Goal: Task Accomplishment & Management: Complete application form

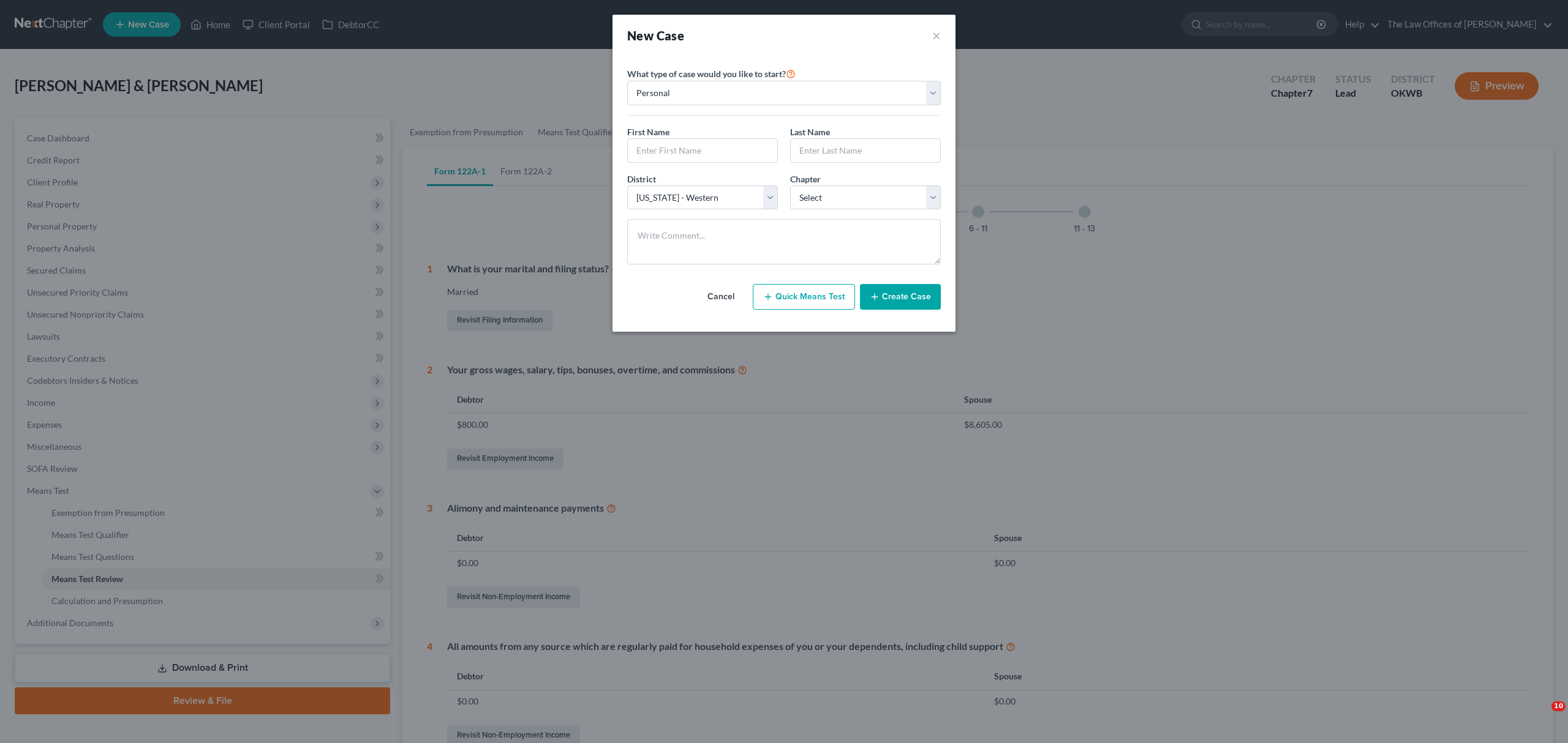
select select "65"
click at [936, 37] on button "×" at bounding box center [937, 36] width 8 height 17
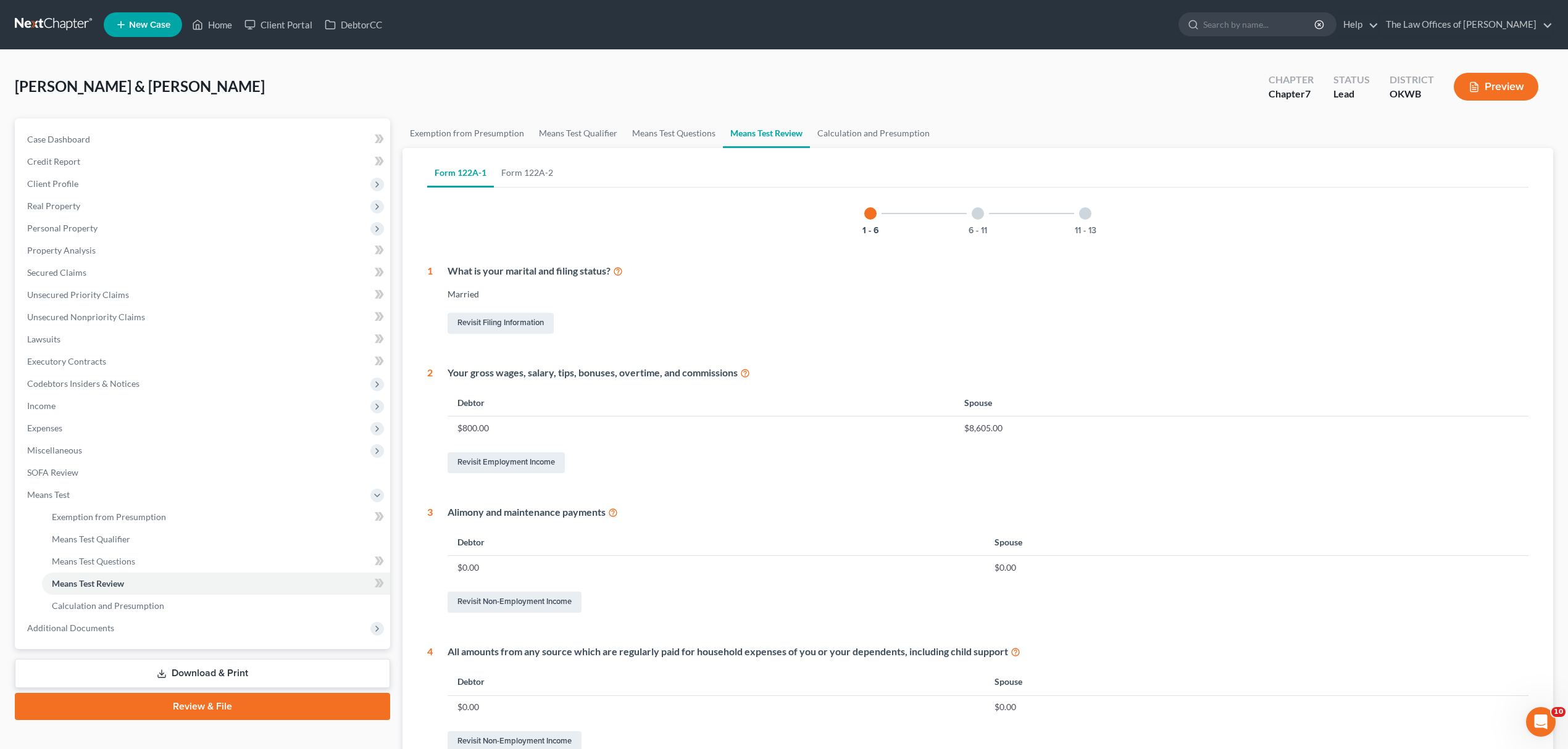
click at [154, 20] on span "New Case" at bounding box center [150, 25] width 42 height 9
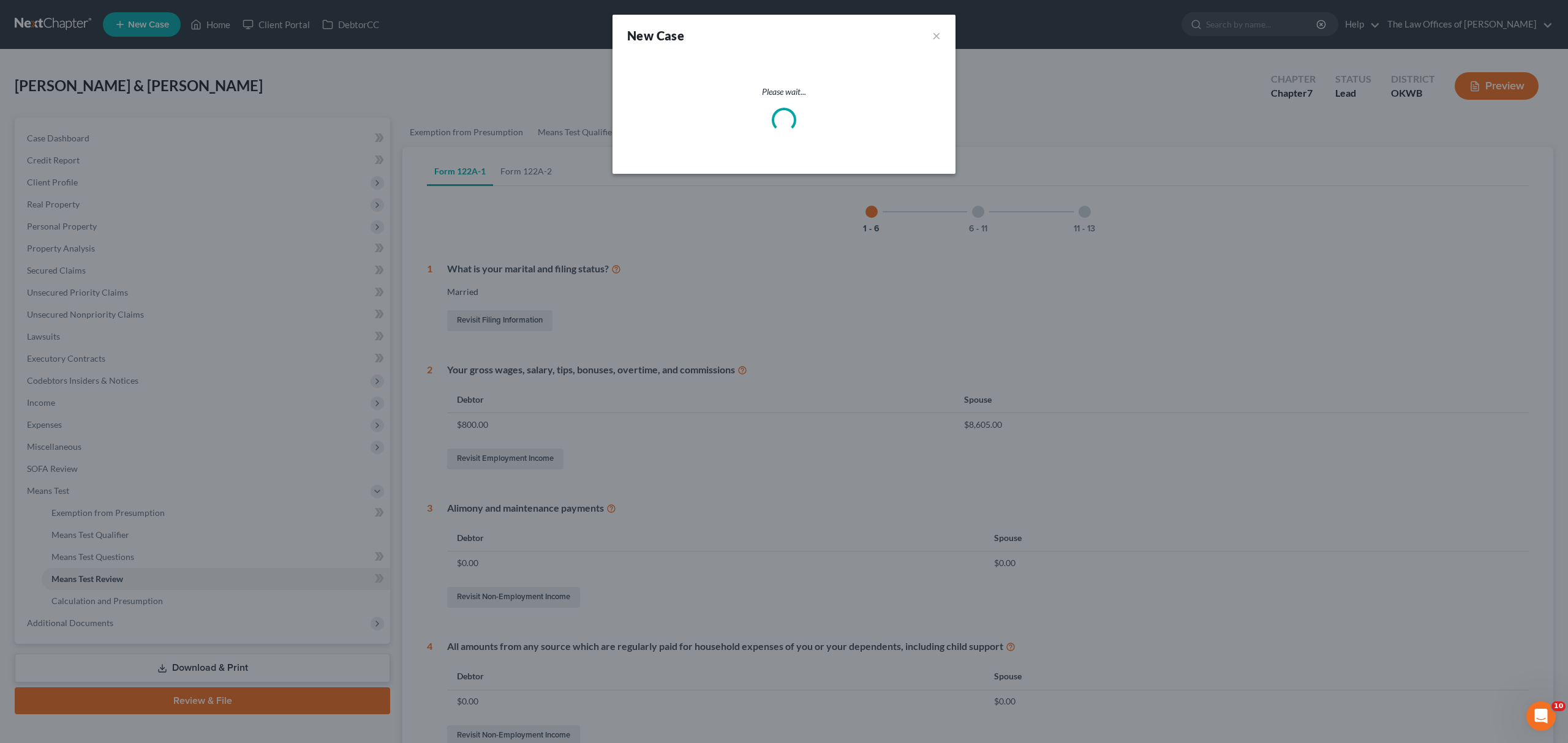
select select "65"
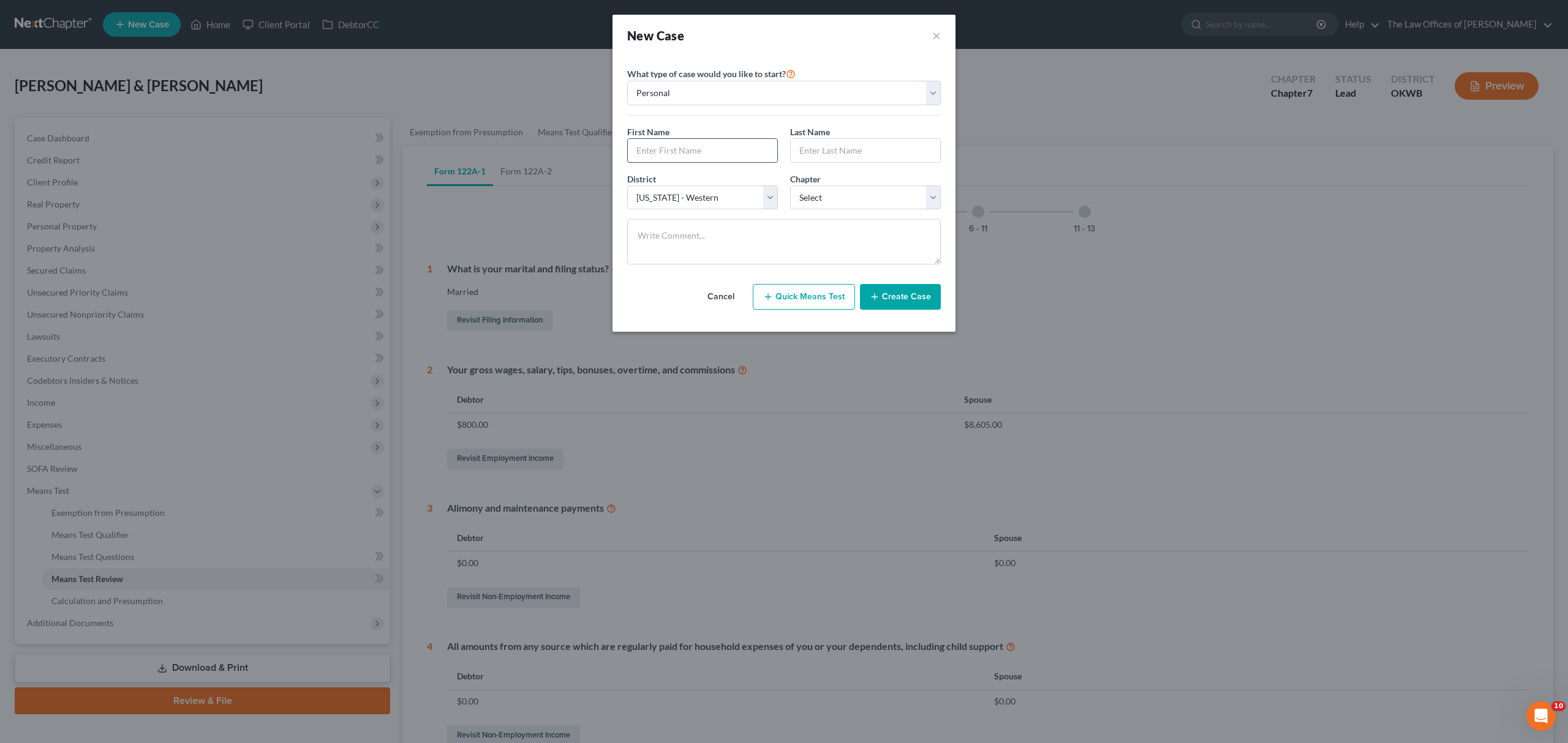
click at [708, 150] on input "text" at bounding box center [703, 150] width 150 height 23
type input "Angel"
type input "[PERSON_NAME]"
click at [853, 202] on select "Select 7 11 12 13" at bounding box center [865, 197] width 150 height 24
select select "0"
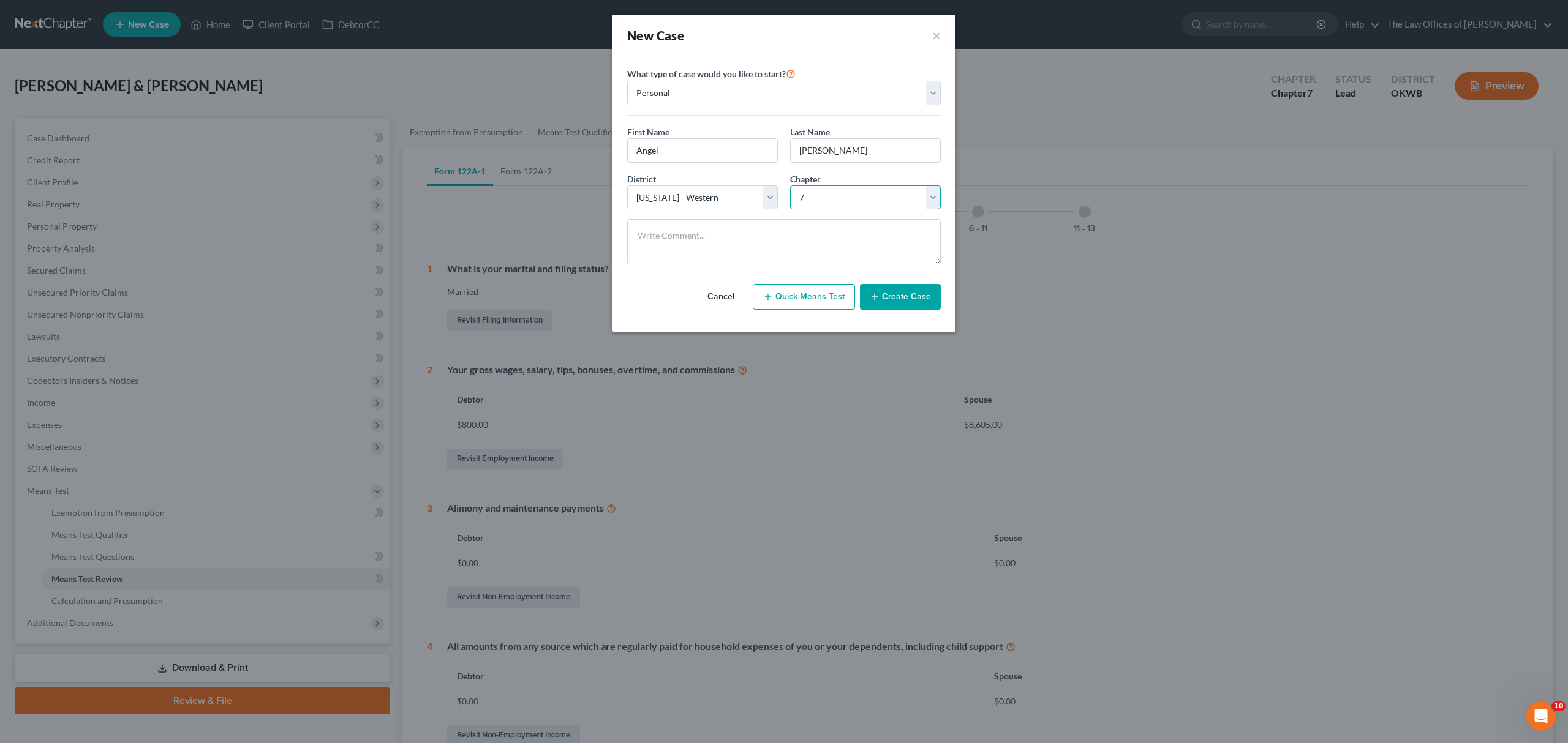
click at [790, 186] on select "Select 7 11 12 13" at bounding box center [865, 197] width 150 height 24
click at [892, 292] on button "Create Case" at bounding box center [901, 297] width 81 height 26
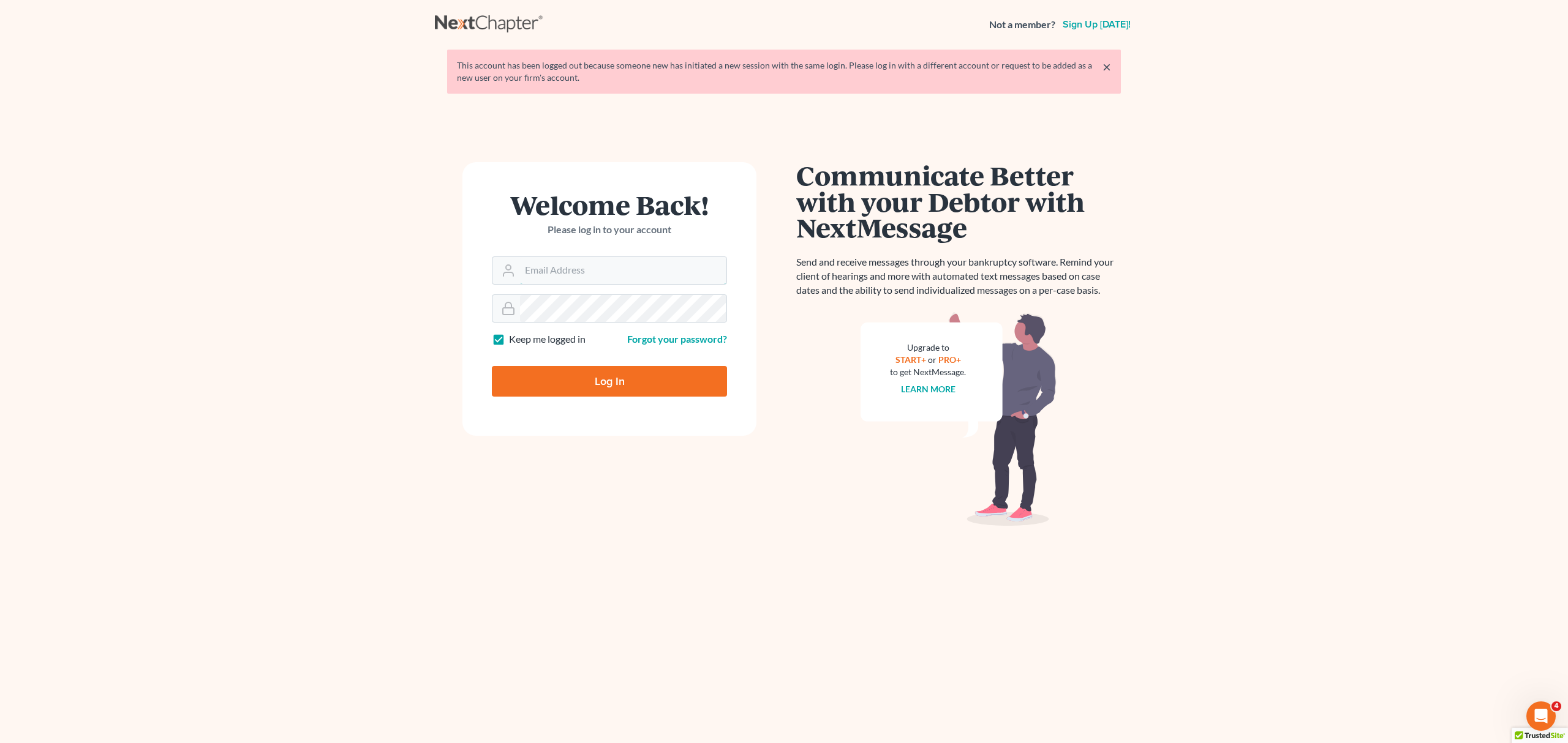
type input "[PERSON_NAME][EMAIL_ADDRESS][DOMAIN_NAME]"
click at [615, 385] on input "Log In" at bounding box center [610, 381] width 235 height 31
type input "Thinking..."
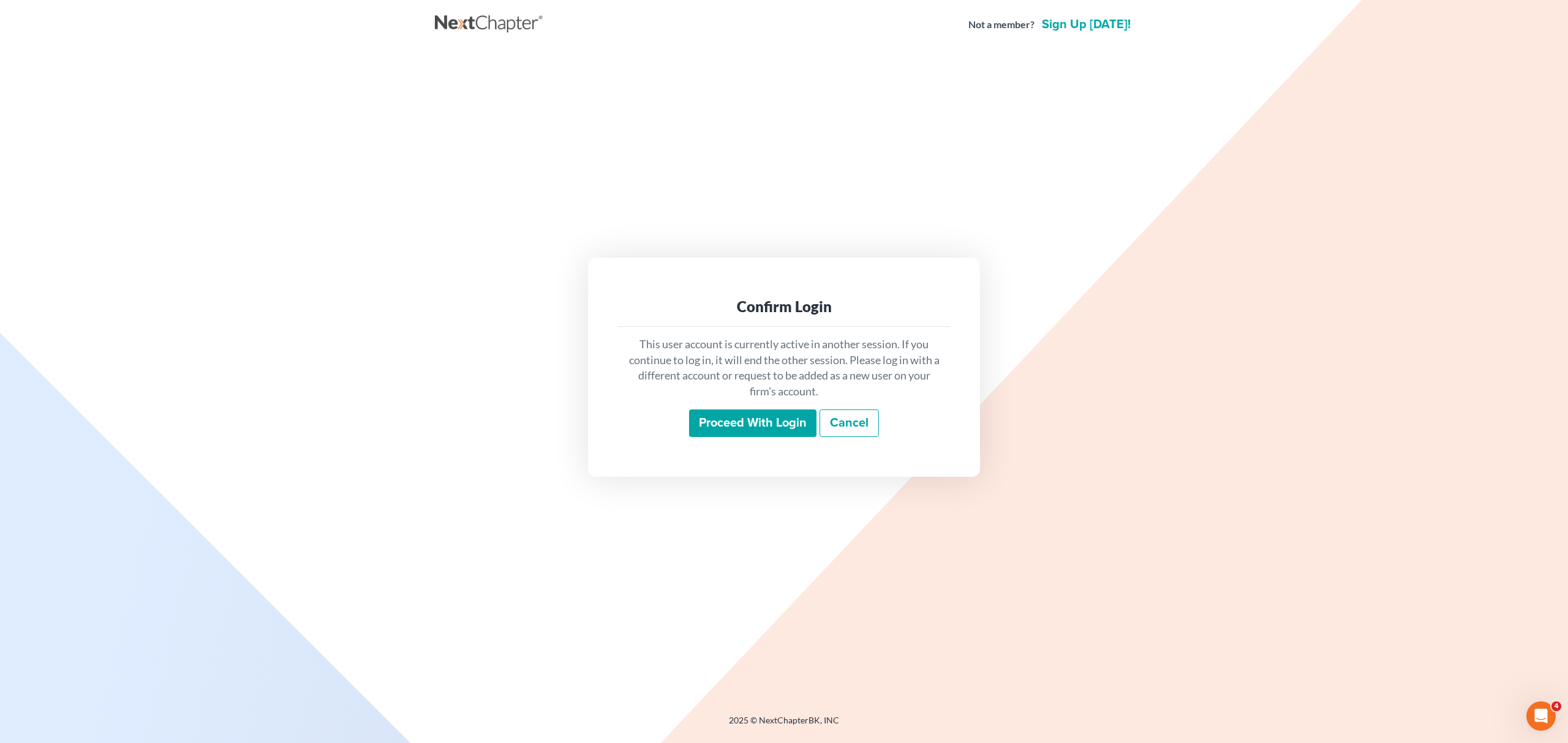
click at [758, 426] on input "Proceed with login" at bounding box center [753, 423] width 127 height 28
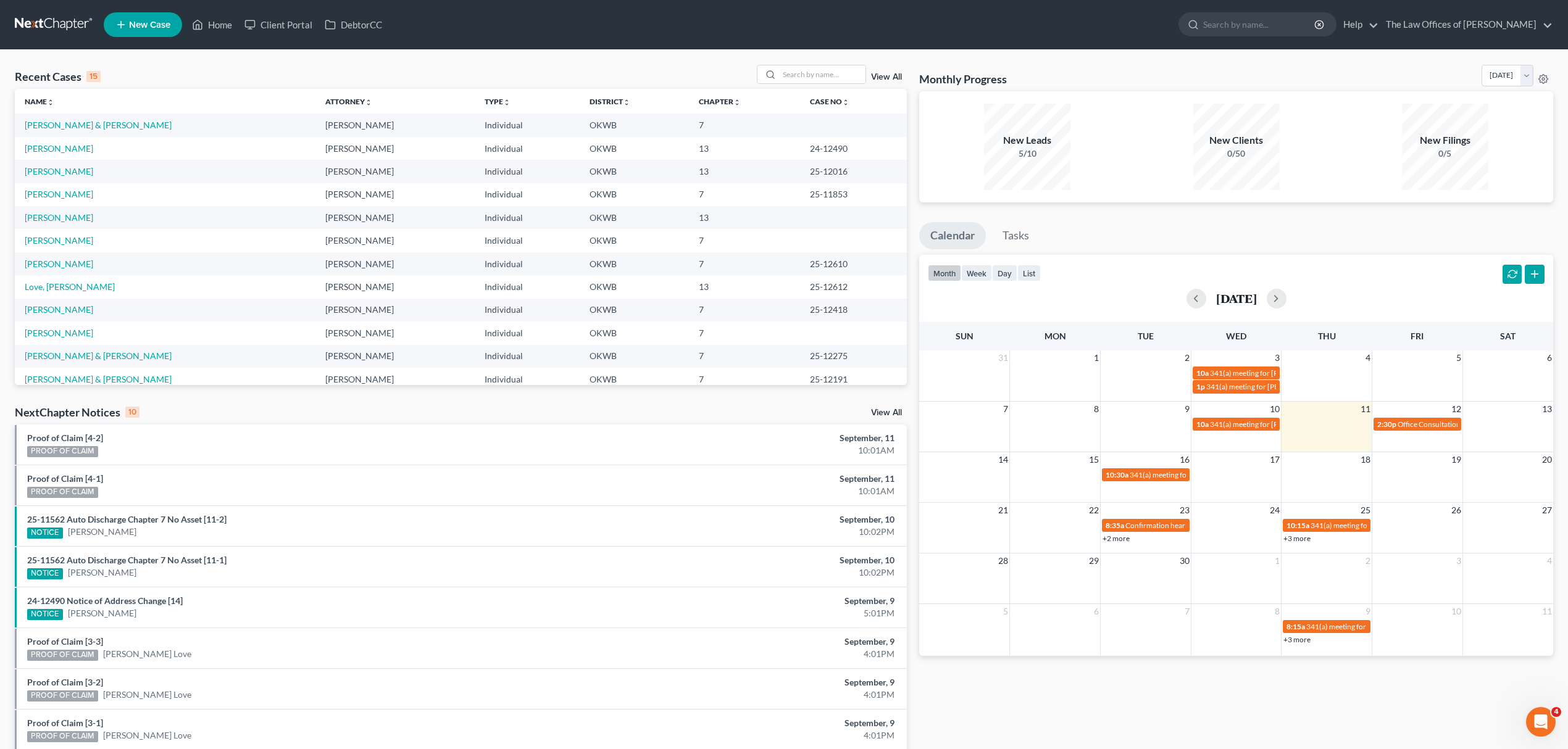
click at [131, 16] on link "New Case" at bounding box center [142, 25] width 78 height 25
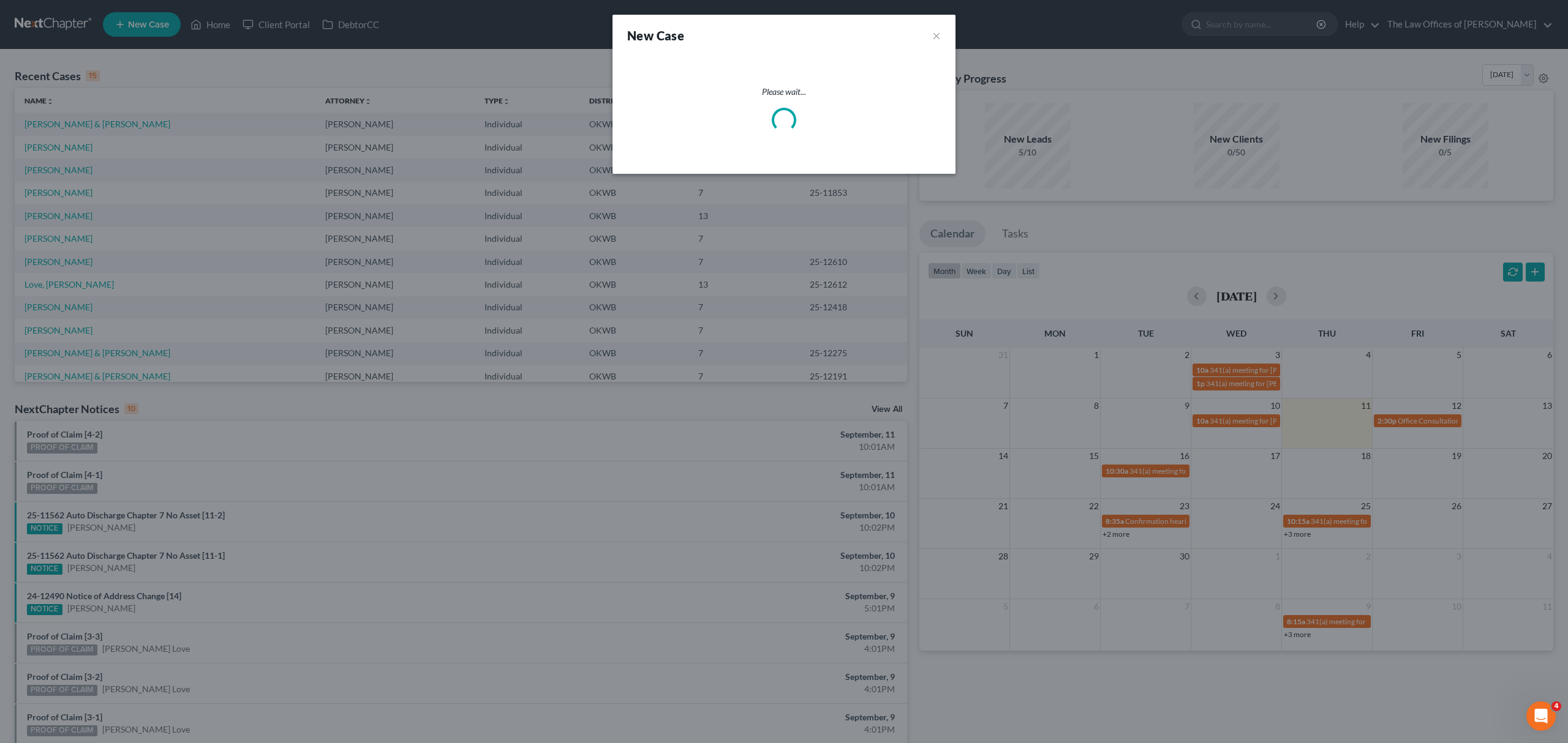
select select "65"
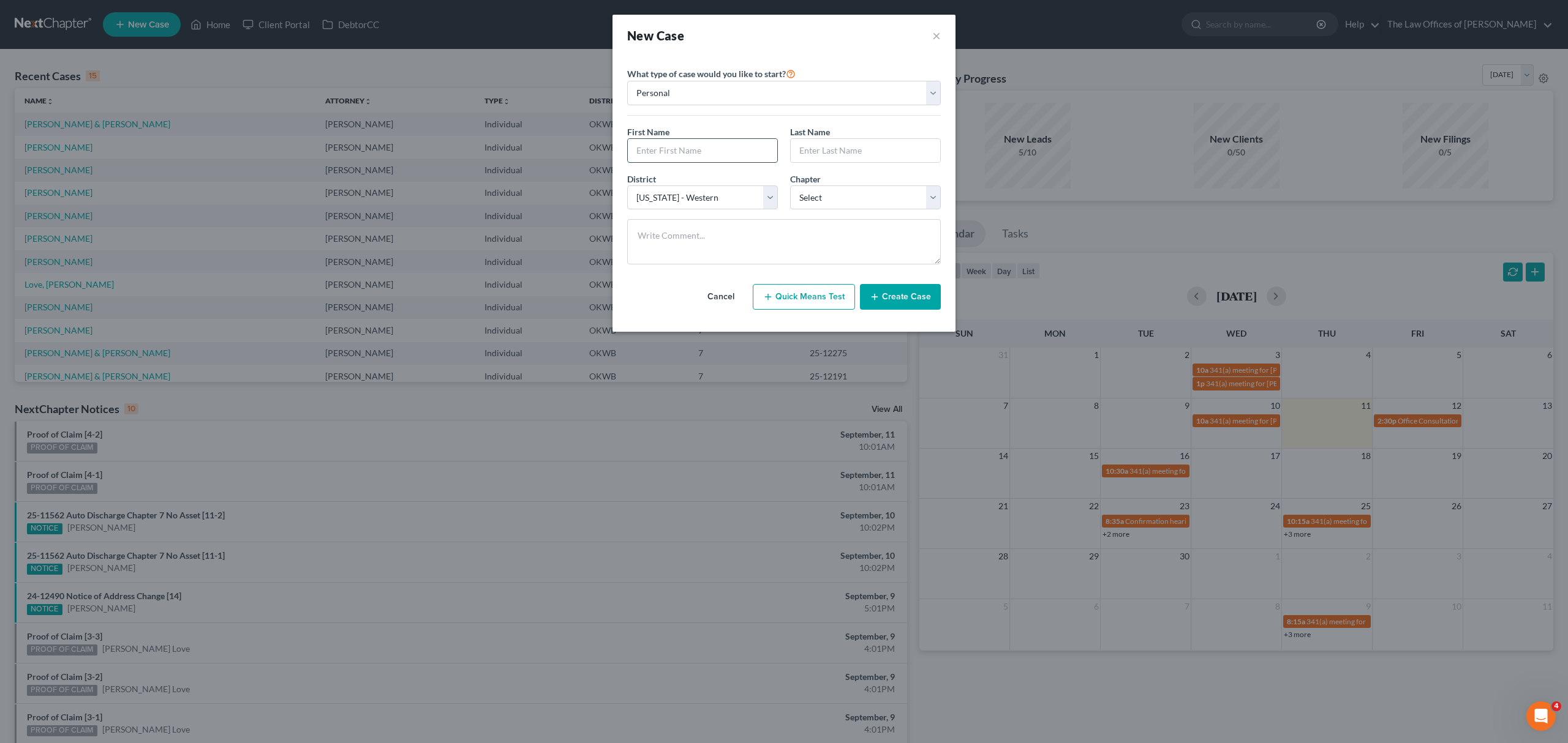
click at [670, 155] on input "text" at bounding box center [703, 150] width 150 height 23
type input "Angel"
type input "[PERSON_NAME]"
click at [802, 189] on select "Select 7 11 12 13" at bounding box center [865, 197] width 150 height 24
select select "0"
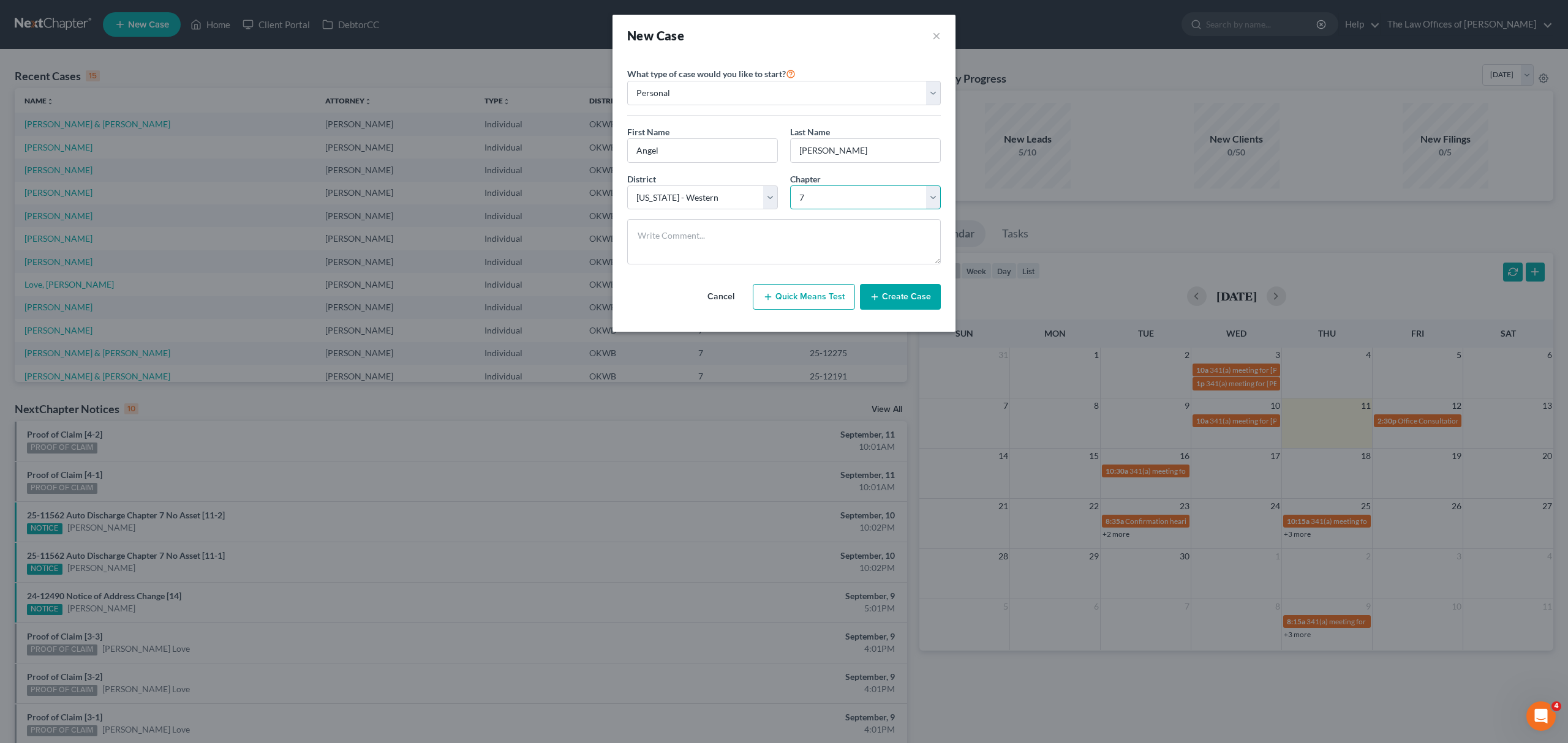
click at [790, 186] on select "Select 7 11 12 13" at bounding box center [865, 197] width 150 height 24
click at [930, 295] on button "Create Case" at bounding box center [901, 297] width 81 height 26
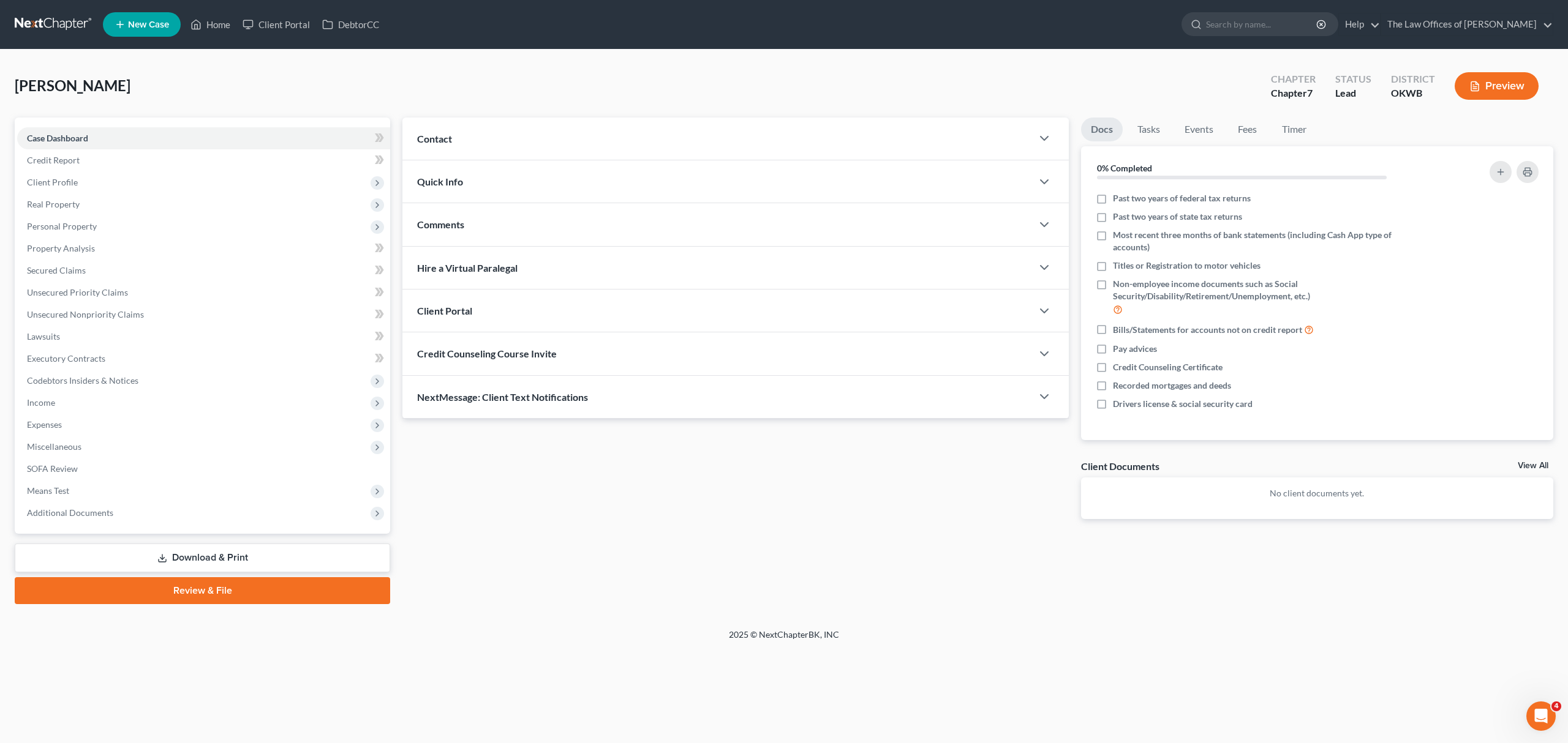
click at [454, 130] on div "Contact" at bounding box center [718, 139] width 630 height 42
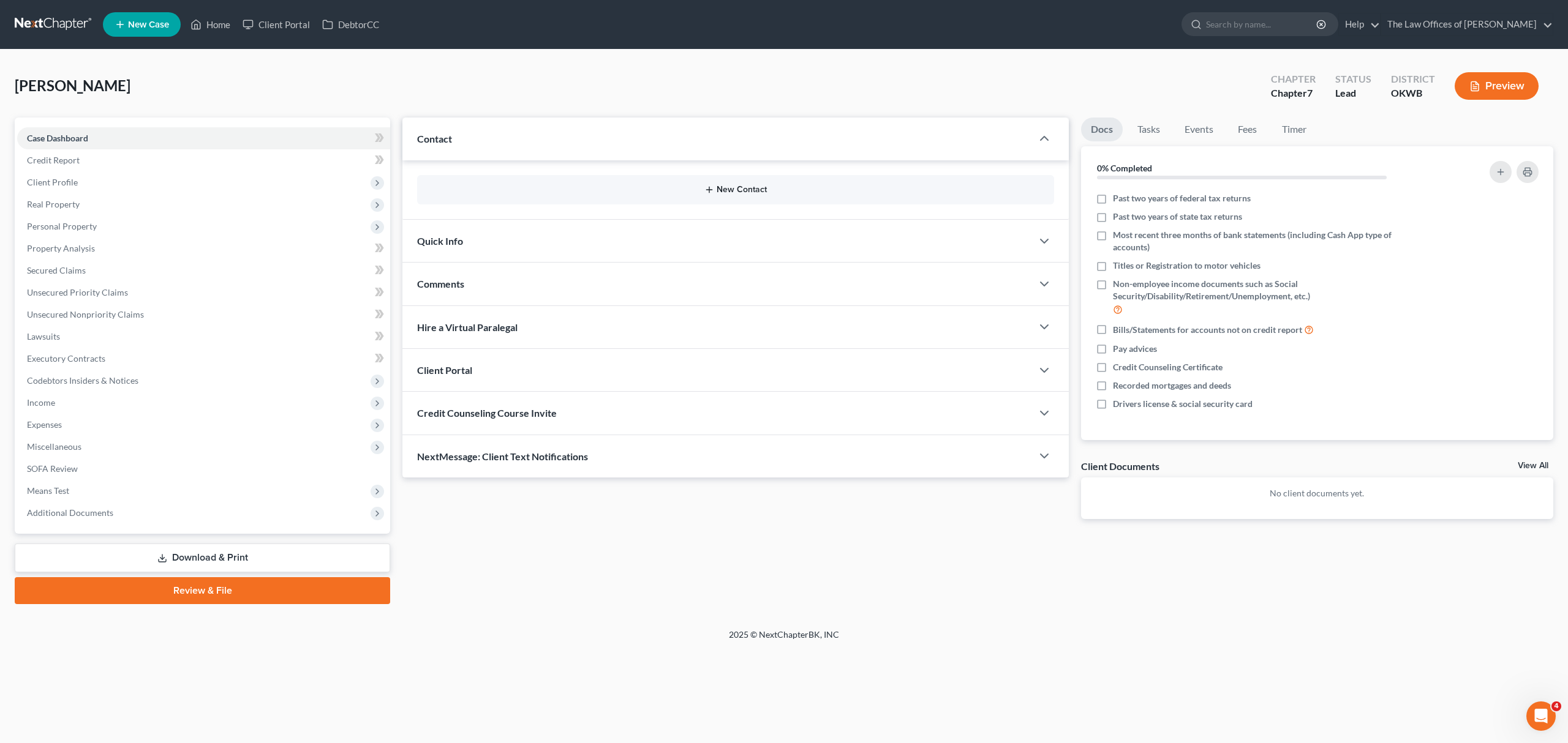
click at [552, 189] on button "New Contact" at bounding box center [736, 190] width 617 height 10
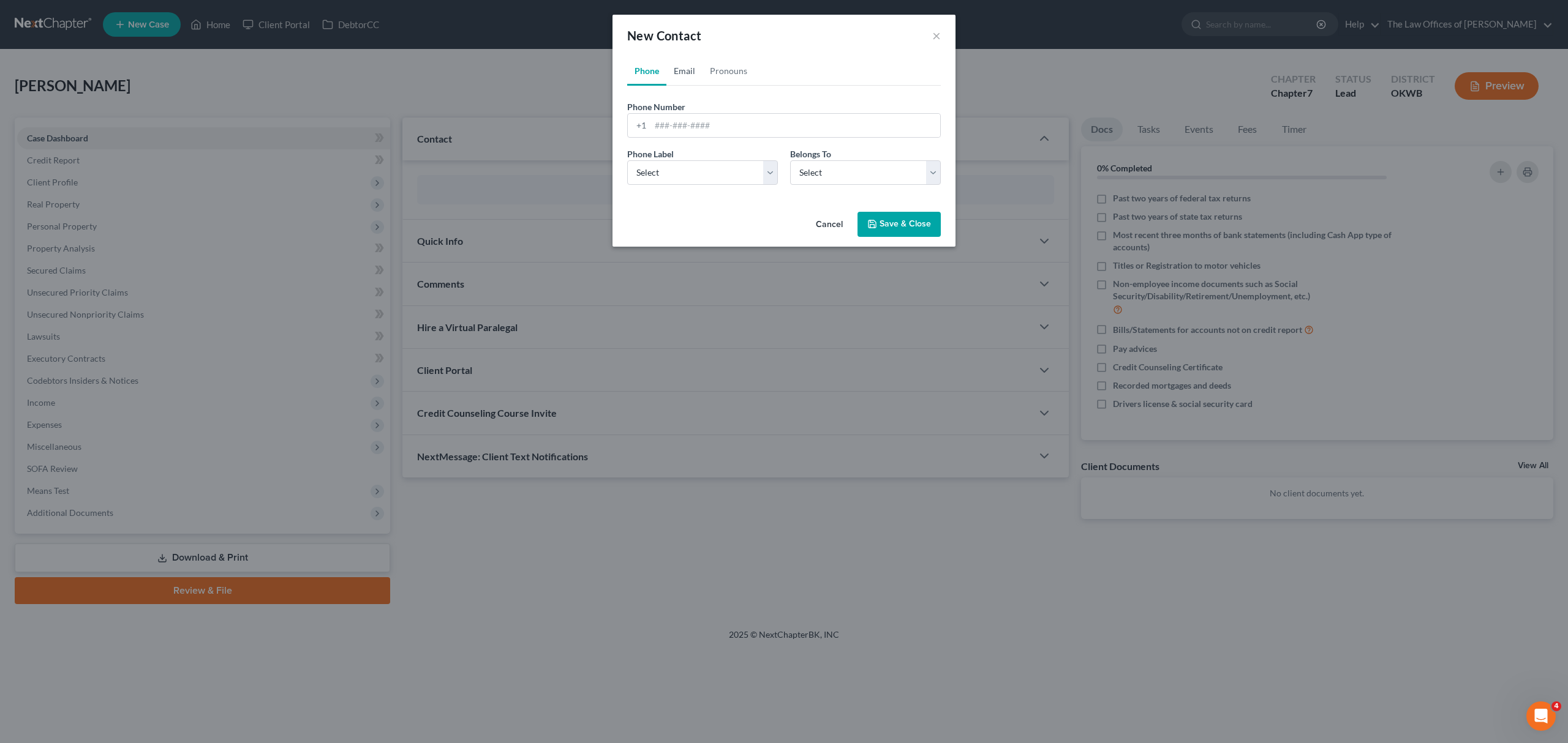
click at [687, 69] on link "Email" at bounding box center [685, 71] width 36 height 29
paste input "Angel W <[EMAIL_ADDRESS][DOMAIN_NAME]>"
type input "Angel W <[EMAIL_ADDRESS][DOMAIN_NAME]>"
click at [687, 175] on select "Select Home Work Other" at bounding box center [702, 172] width 150 height 24
click at [627, 160] on select "Select Home Work Other" at bounding box center [702, 172] width 150 height 24
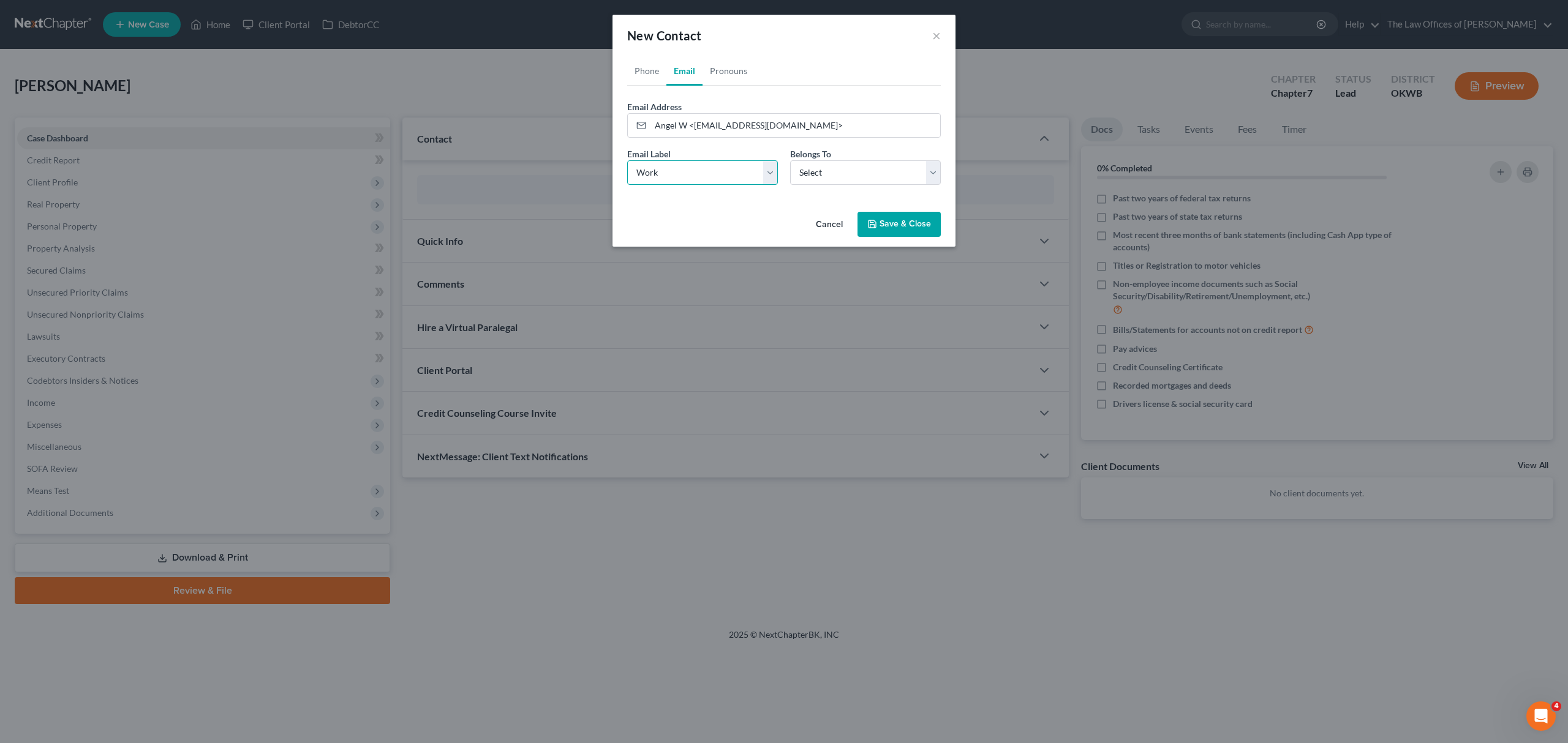
click at [669, 163] on select "Select Home Work Other" at bounding box center [702, 172] width 150 height 24
select select "2"
click at [627, 160] on select "Select Home Work Other" at bounding box center [702, 172] width 150 height 24
click at [805, 162] on select "Select Client Other" at bounding box center [865, 172] width 150 height 24
select select "0"
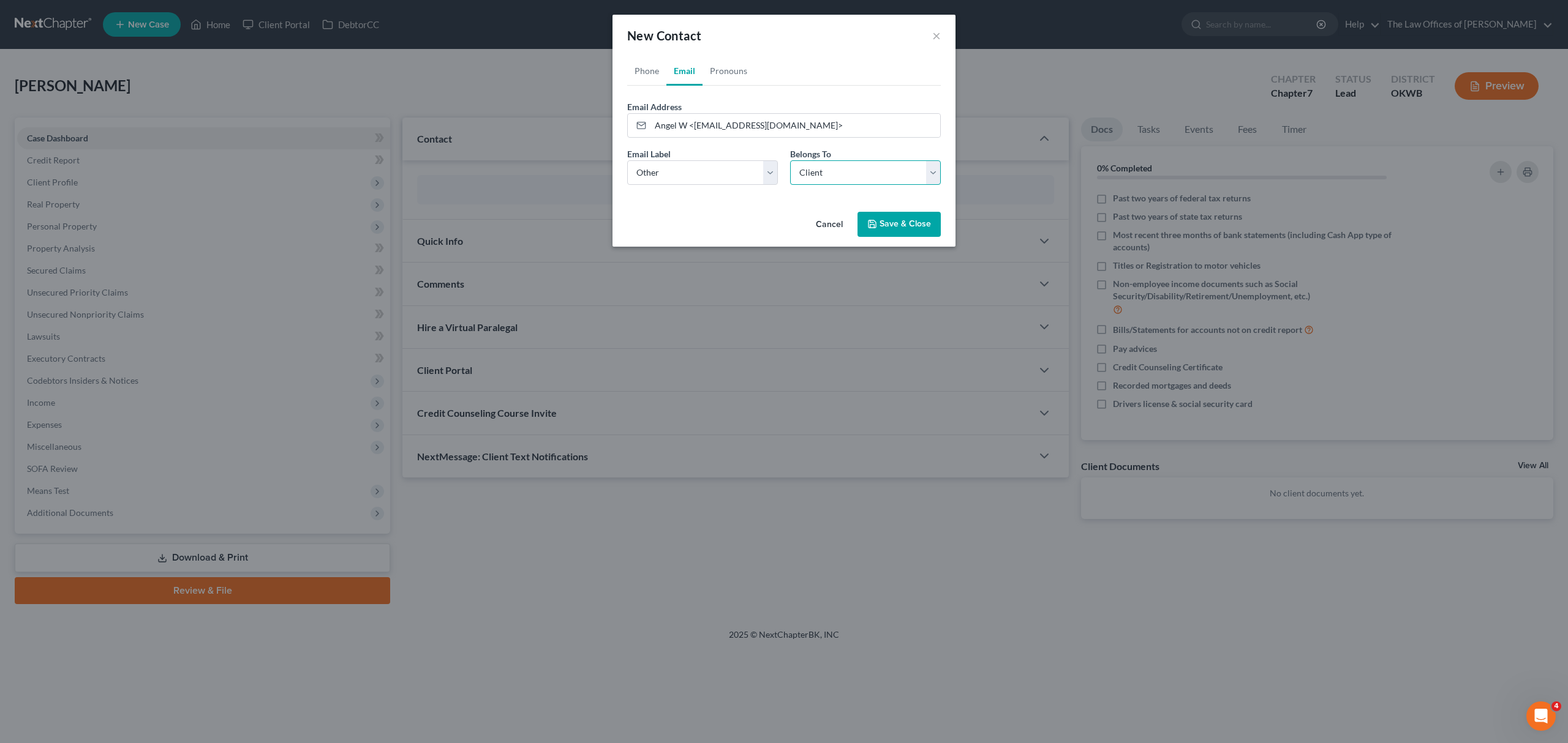
click at [790, 160] on select "Select Client Other" at bounding box center [865, 172] width 150 height 24
click at [650, 71] on link "Phone" at bounding box center [647, 71] width 39 height 29
click at [662, 119] on input "tel" at bounding box center [795, 125] width 290 height 23
type input "4054091835"
click at [653, 175] on select "Select Mobile Home Work Other" at bounding box center [702, 172] width 150 height 24
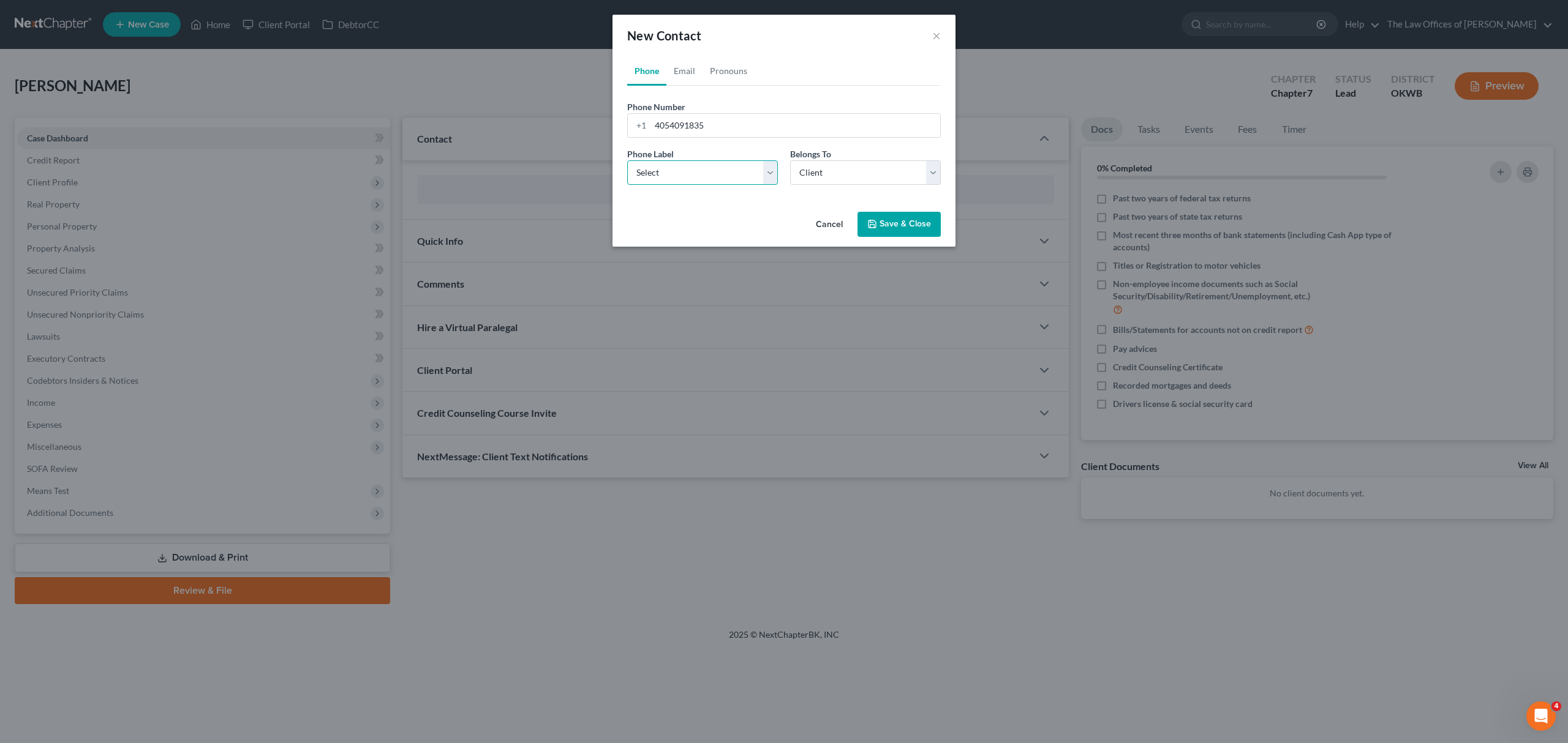
select select "0"
click at [627, 160] on select "Select Mobile Home Work Other" at bounding box center [702, 172] width 150 height 24
click at [917, 222] on button "Save & Close" at bounding box center [899, 225] width 83 height 26
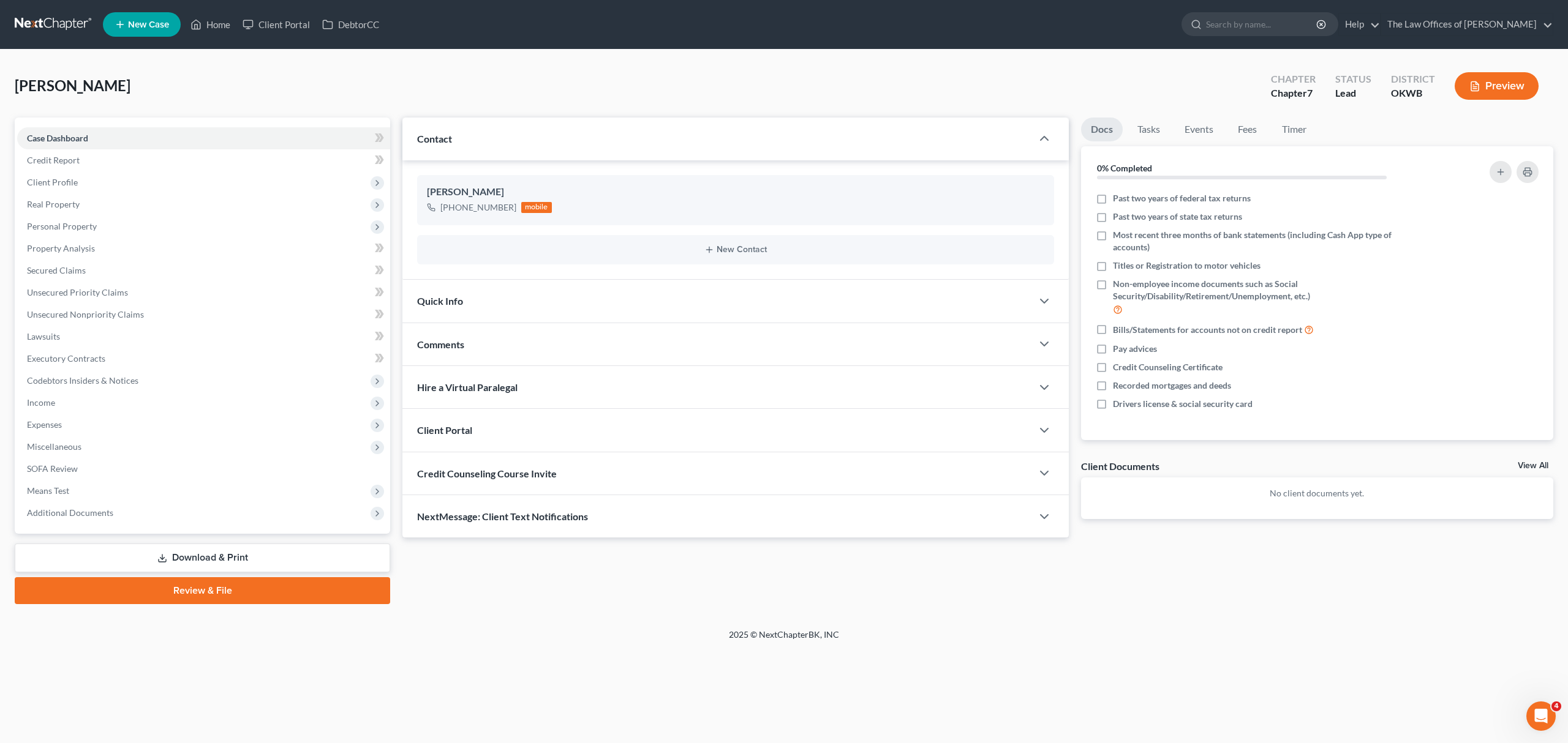
click at [160, 24] on span "New Case" at bounding box center [148, 24] width 41 height 9
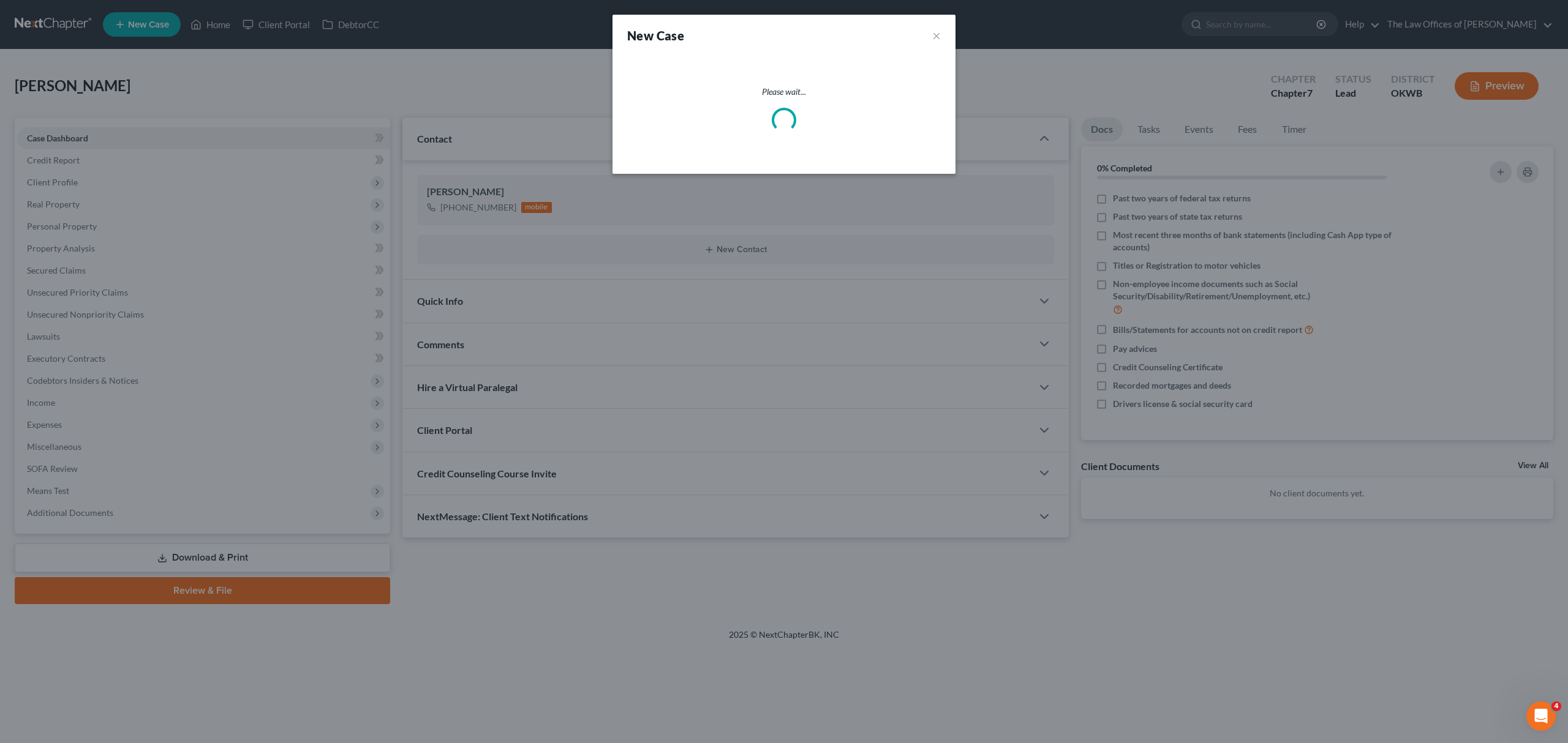
select select "65"
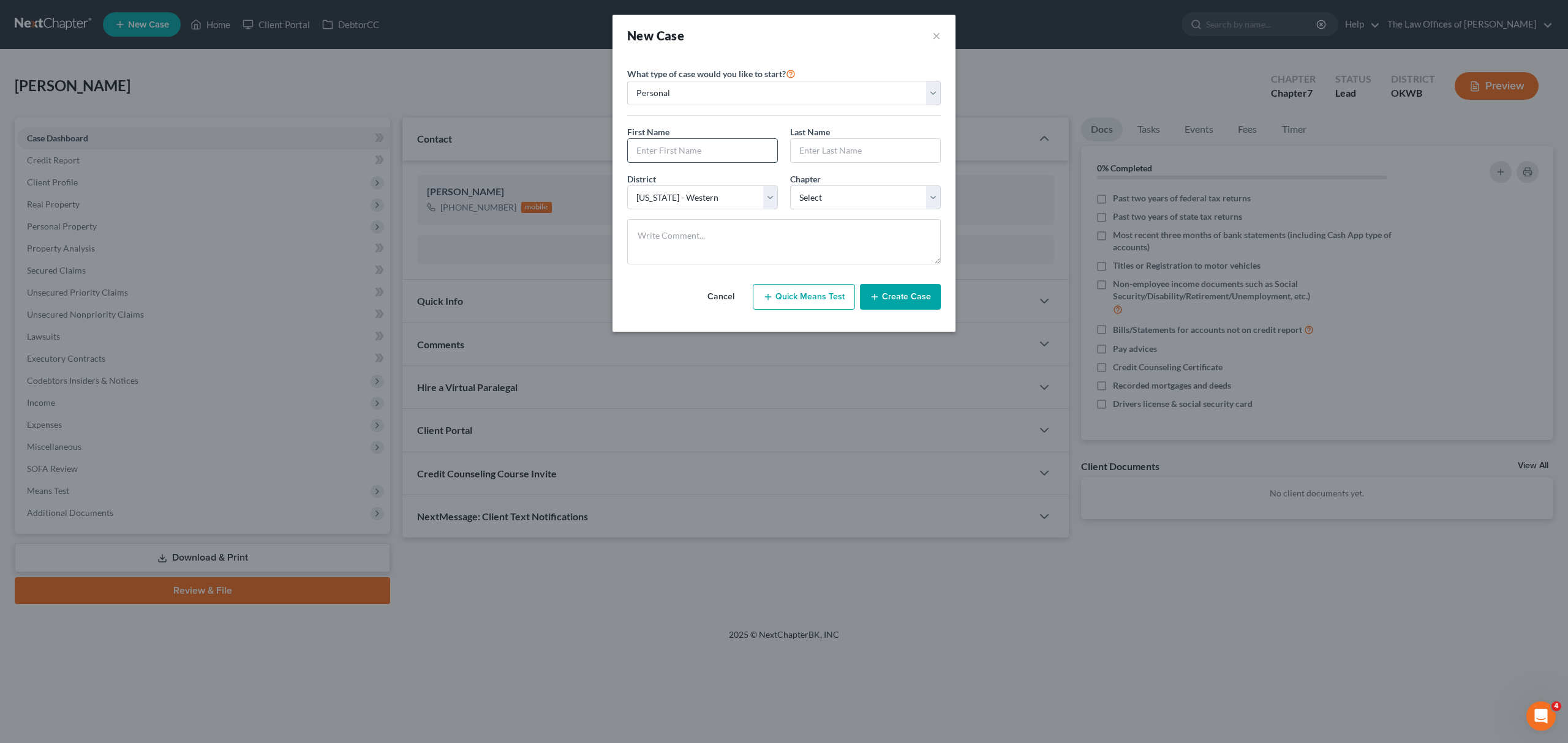
click at [655, 150] on input "text" at bounding box center [703, 150] width 150 height 23
type input "[PERSON_NAME]"
click at [799, 197] on select "Select 7 11 12 13" at bounding box center [865, 197] width 150 height 24
select select "0"
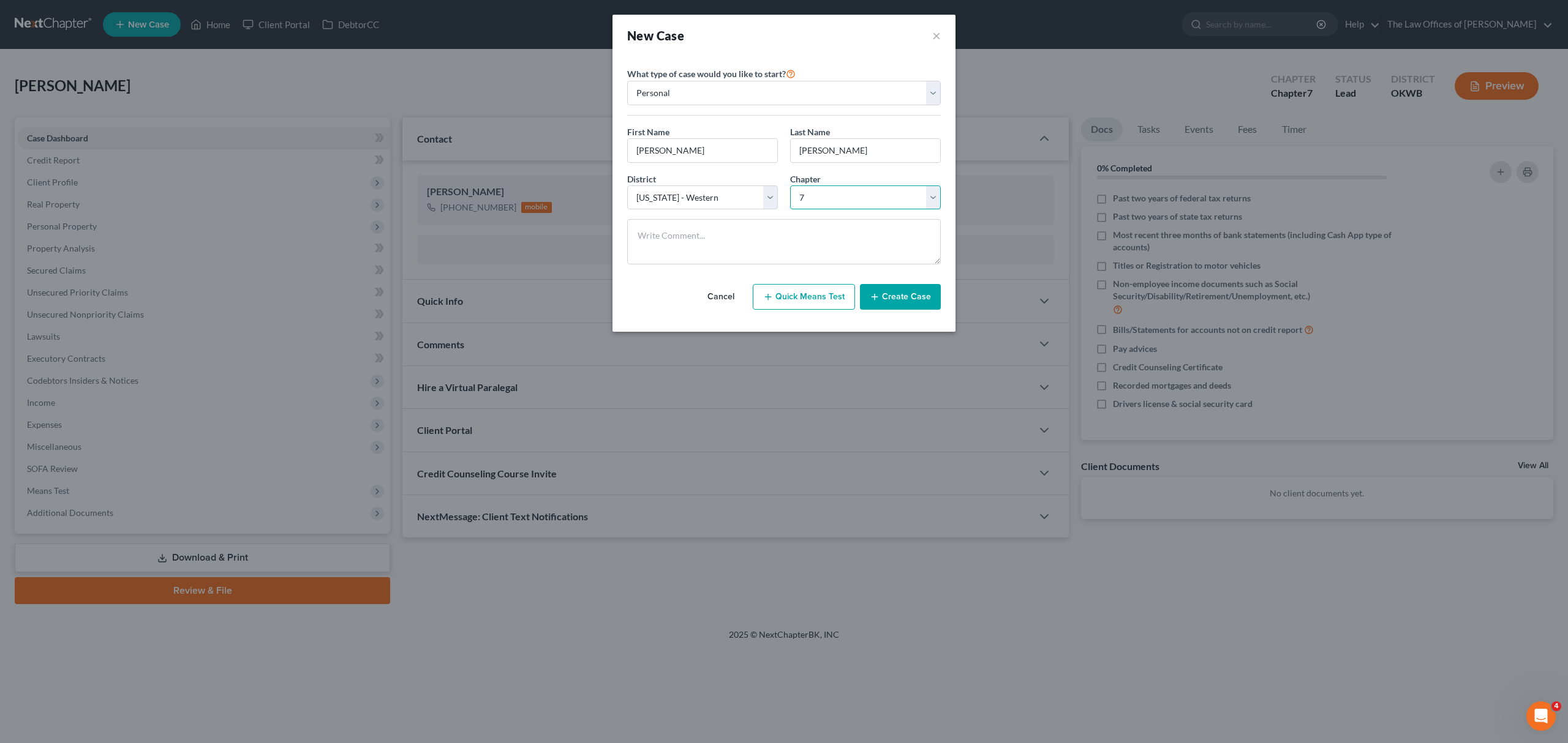
click at [790, 186] on select "Select 7 11 12 13" at bounding box center [865, 197] width 150 height 24
click at [914, 290] on button "Create Case" at bounding box center [901, 297] width 81 height 26
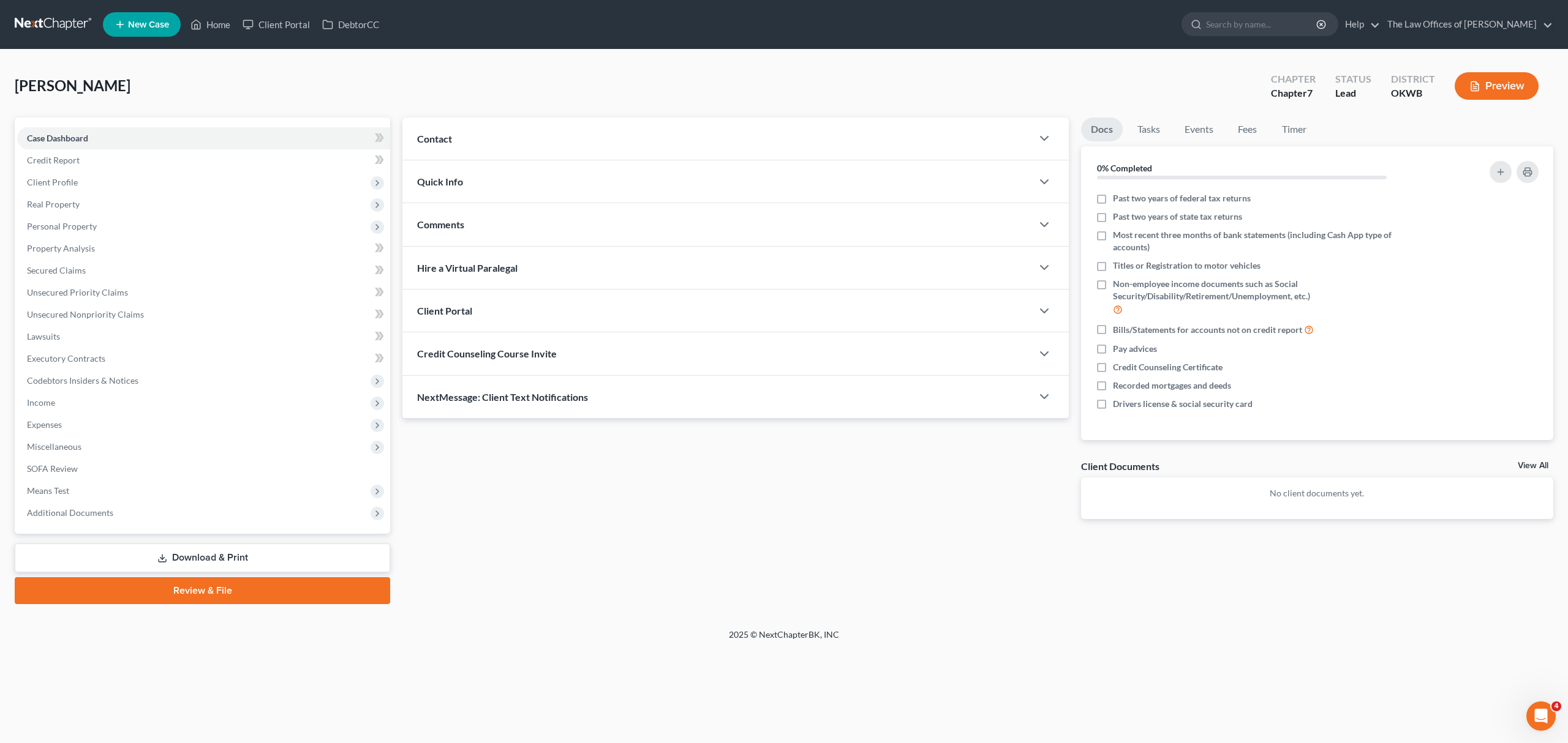
click at [483, 145] on div "Contact" at bounding box center [718, 139] width 630 height 42
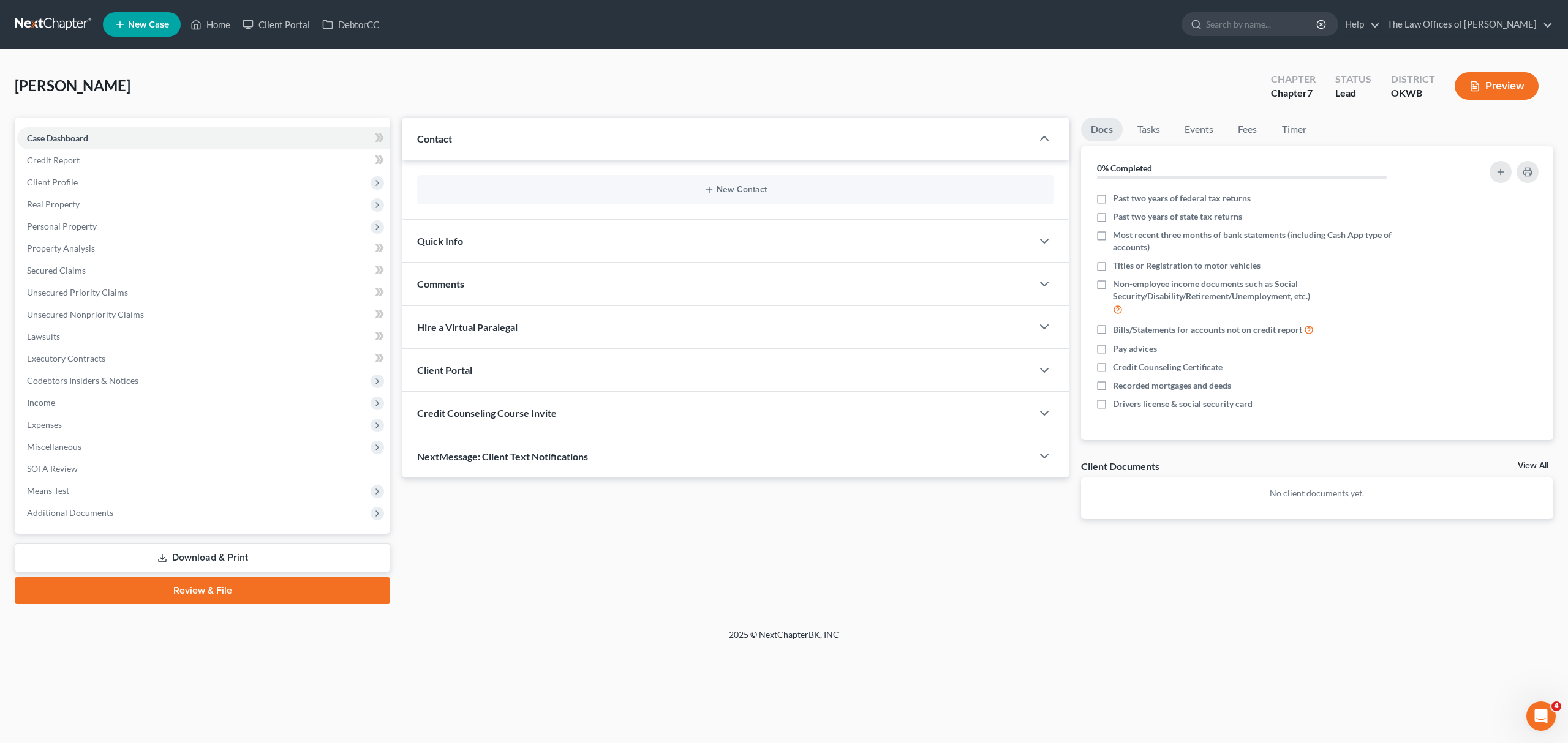
click at [491, 199] on div "New Contact" at bounding box center [736, 190] width 637 height 29
click at [722, 185] on button "New Contact" at bounding box center [736, 190] width 617 height 10
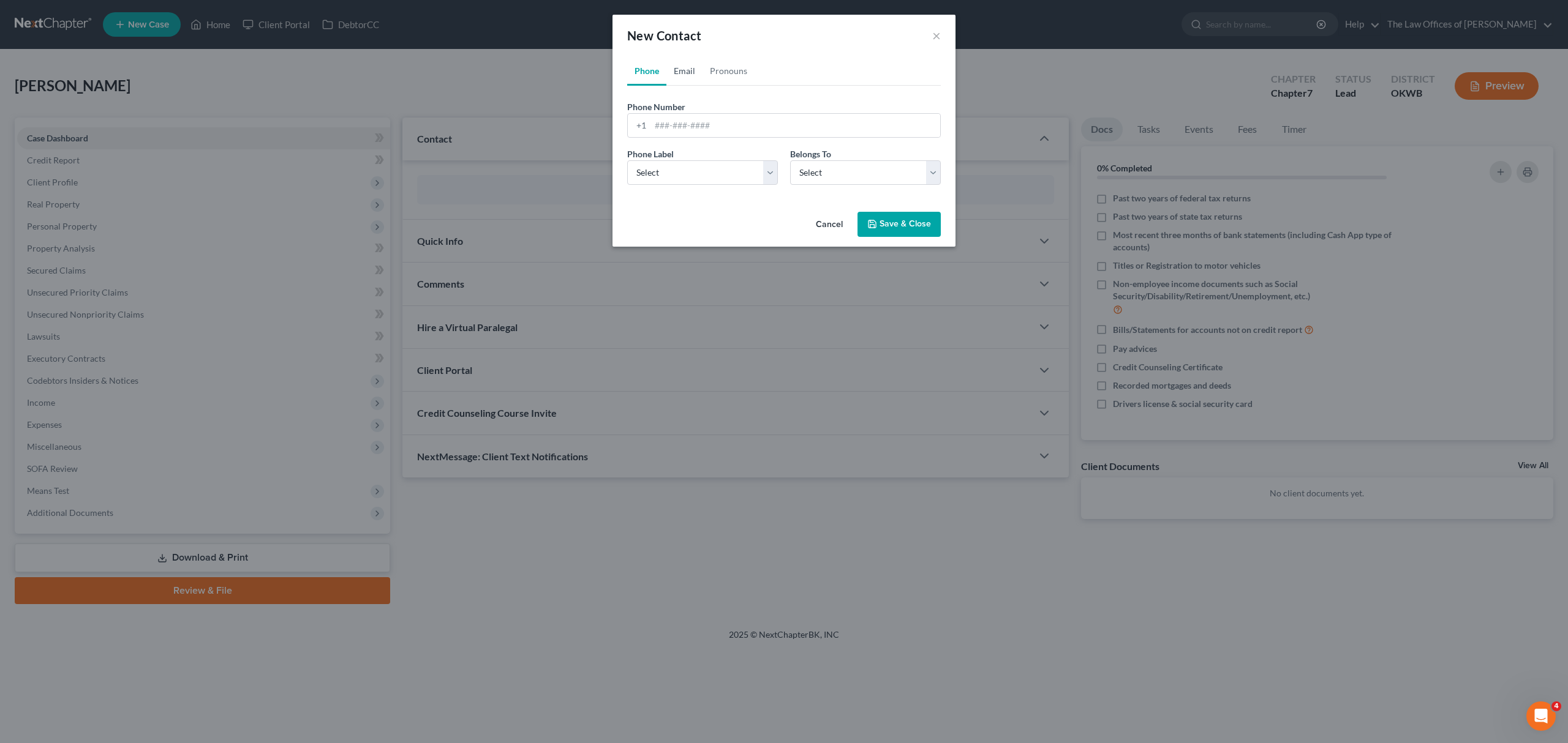
click at [690, 69] on link "Email" at bounding box center [685, 71] width 36 height 29
click at [689, 123] on input "email" at bounding box center [795, 125] width 290 height 23
type input "[EMAIL_ADDRESS][DOMAIN_NAME]"
click at [730, 179] on select "Select Home Work Other" at bounding box center [702, 172] width 150 height 24
select select "2"
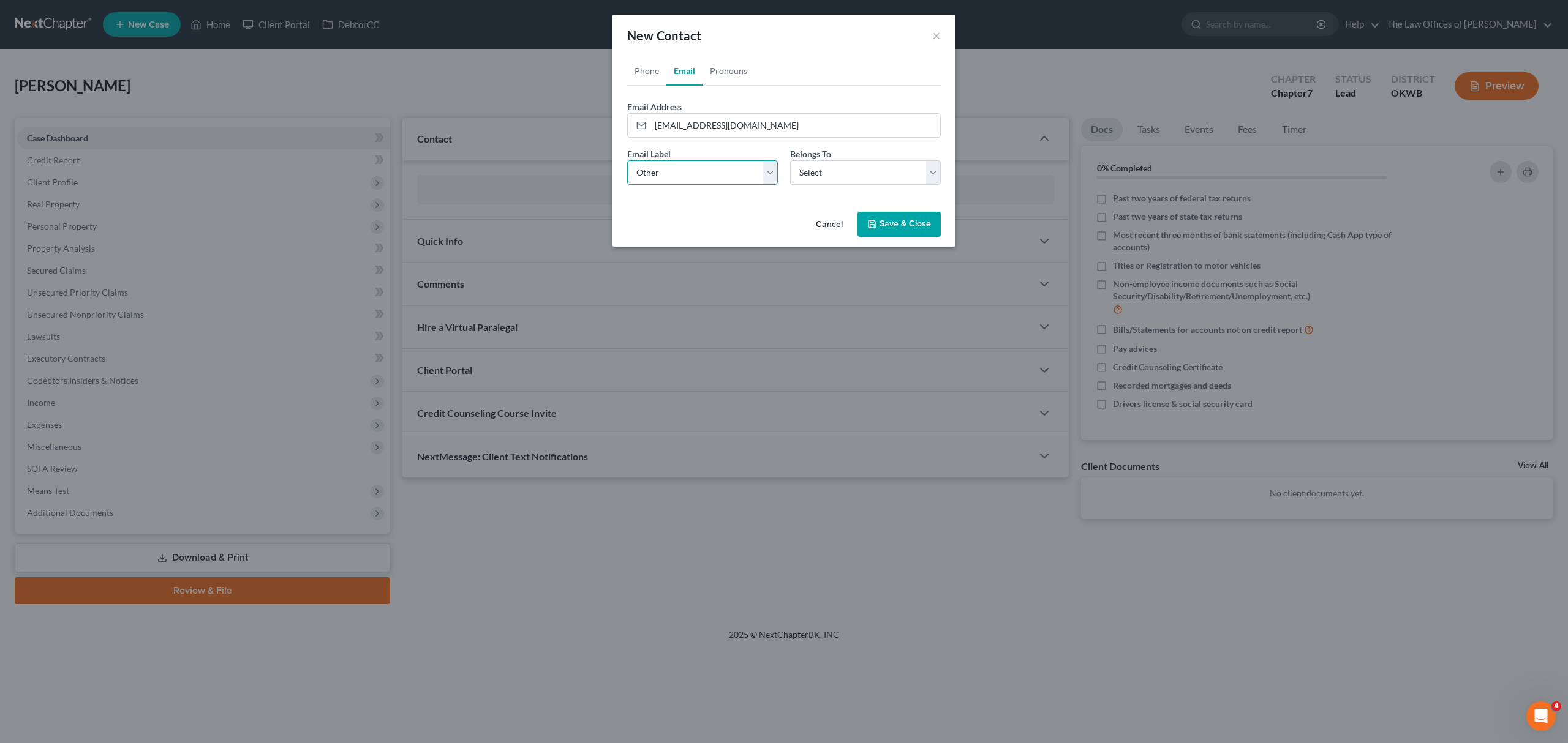
click at [627, 160] on select "Select Home Work Other" at bounding box center [702, 172] width 150 height 24
click at [823, 178] on select "Select Client Other" at bounding box center [865, 172] width 150 height 24
select select "0"
click at [790, 160] on select "Select Client Other" at bounding box center [865, 172] width 150 height 24
click at [643, 71] on link "Phone" at bounding box center [647, 71] width 39 height 29
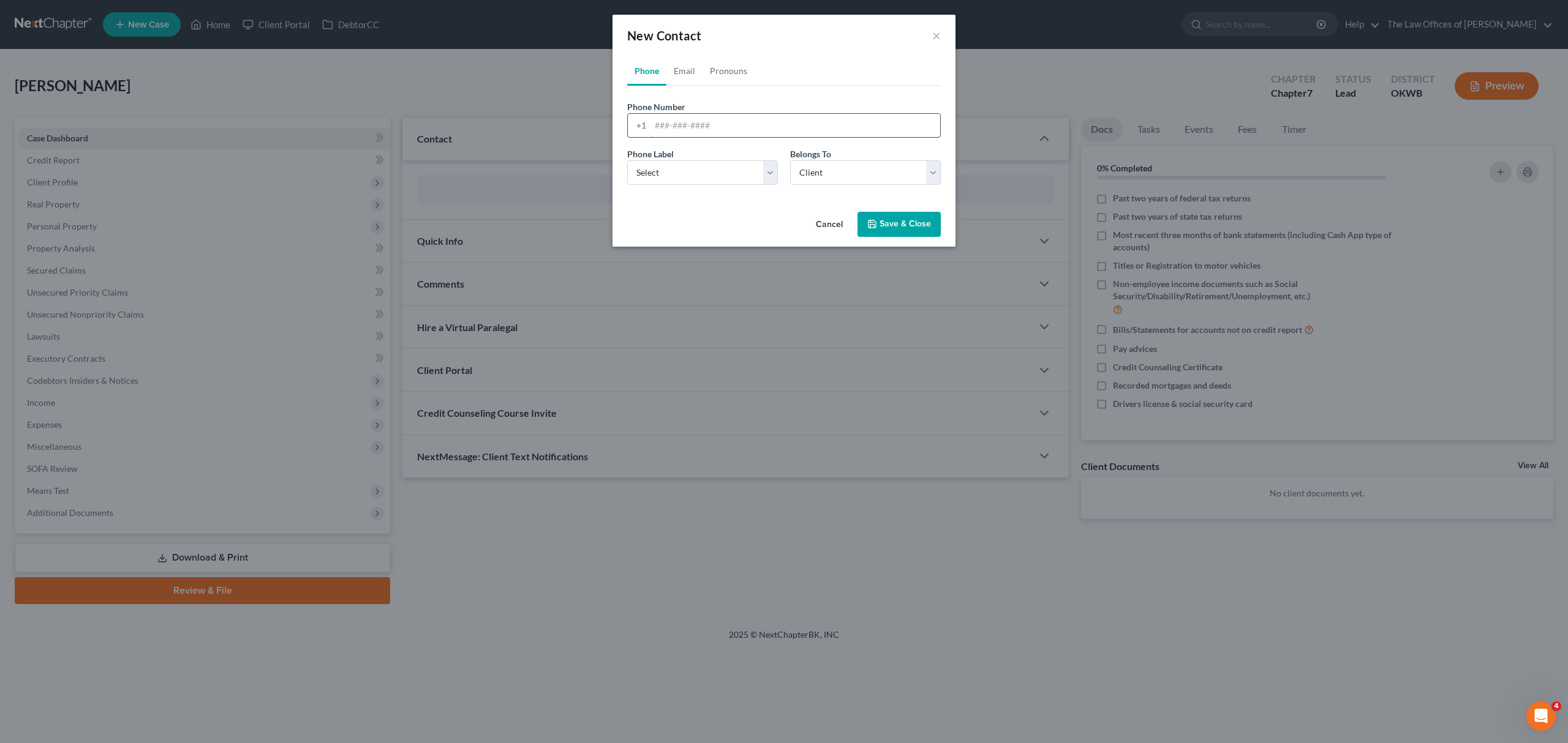
click at [684, 115] on input "tel" at bounding box center [795, 125] width 290 height 23
type input "4055688601"
click at [668, 171] on select "Select Mobile Home Work Other" at bounding box center [702, 172] width 150 height 24
select select "0"
click at [627, 160] on select "Select Mobile Home Work Other" at bounding box center [702, 172] width 150 height 24
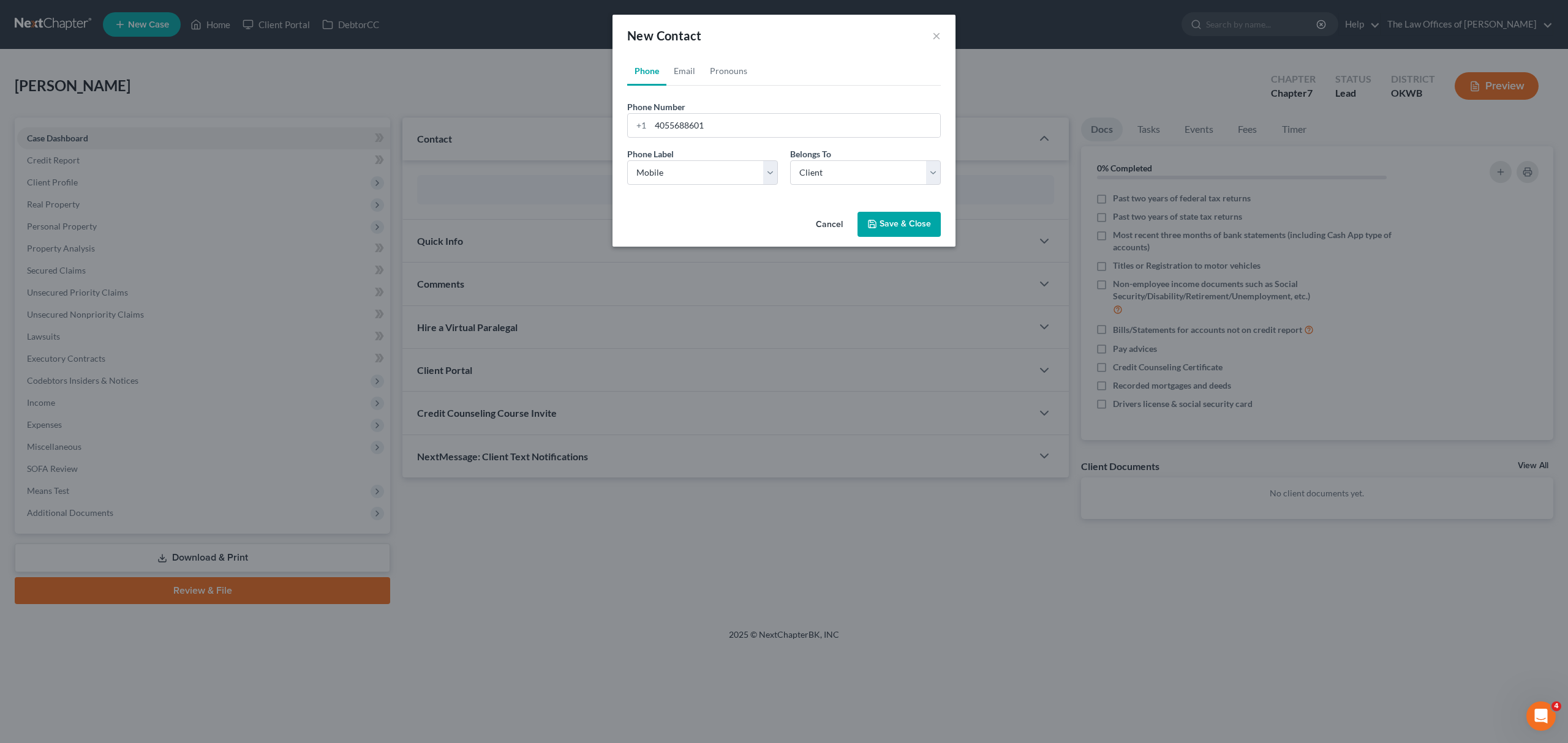
click at [886, 227] on button "Save & Close" at bounding box center [899, 225] width 83 height 26
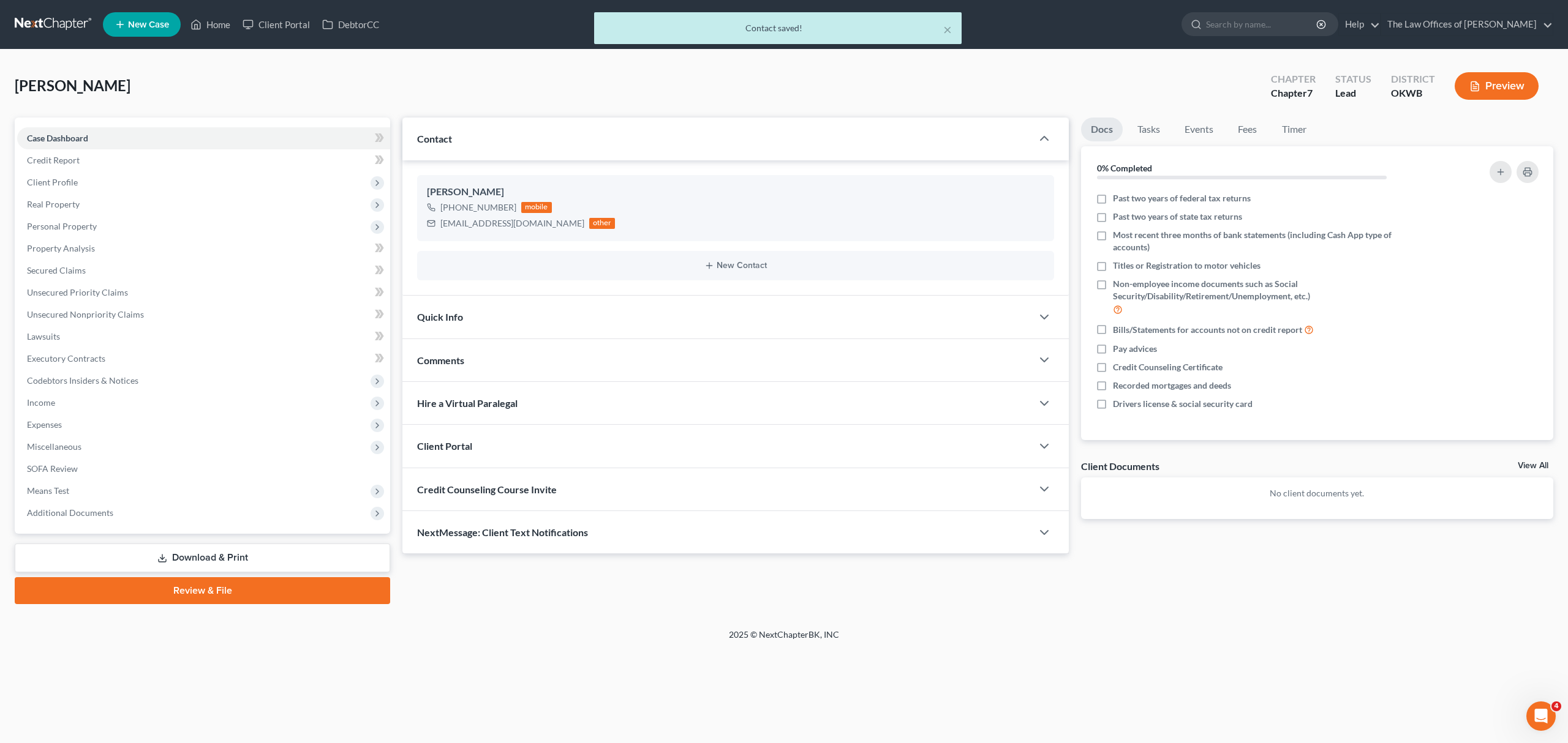
click at [207, 25] on div "× Contact saved!" at bounding box center [778, 31] width 1568 height 38
click at [223, 22] on div "× Contact saved!" at bounding box center [778, 31] width 1568 height 38
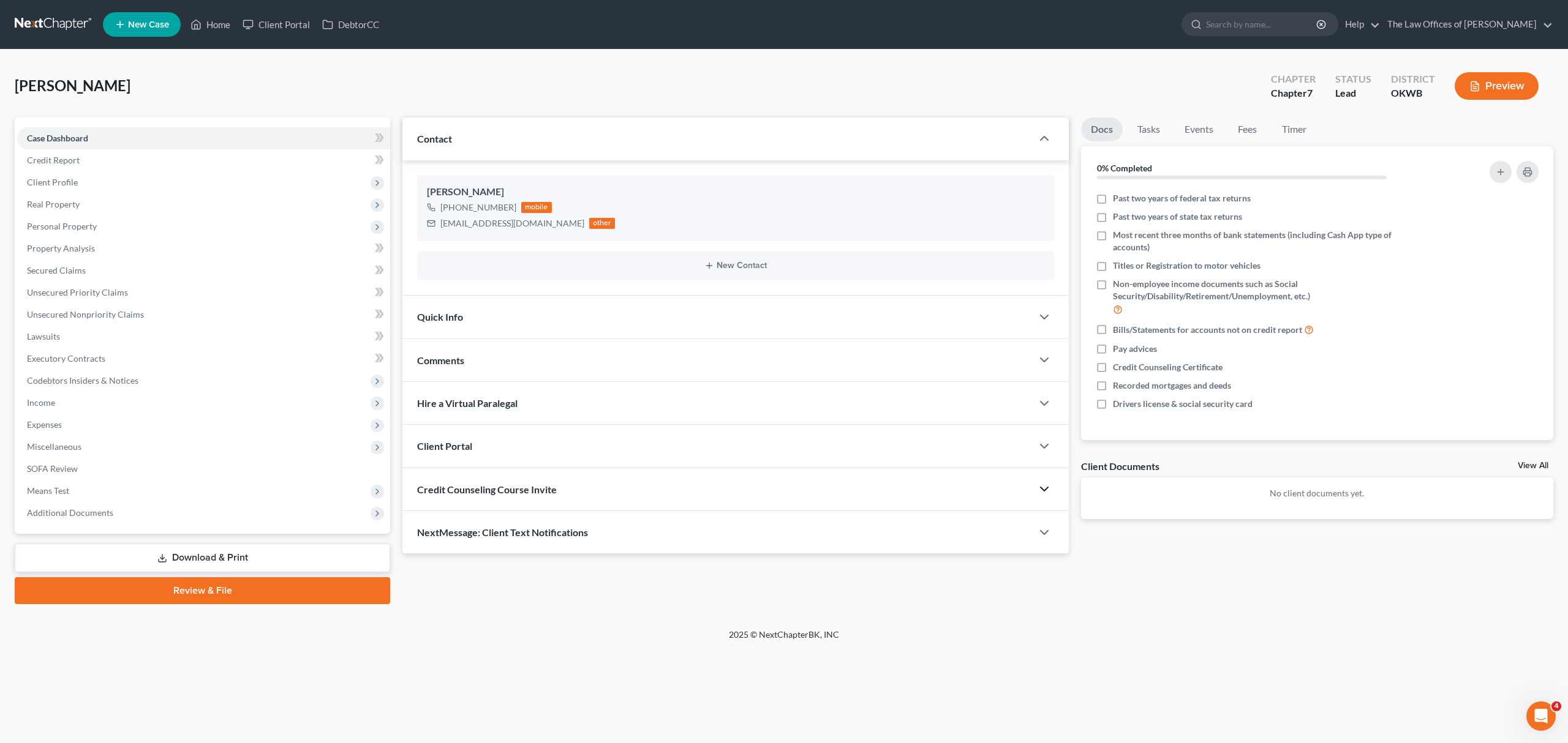
click at [1047, 493] on icon "button" at bounding box center [1044, 489] width 15 height 15
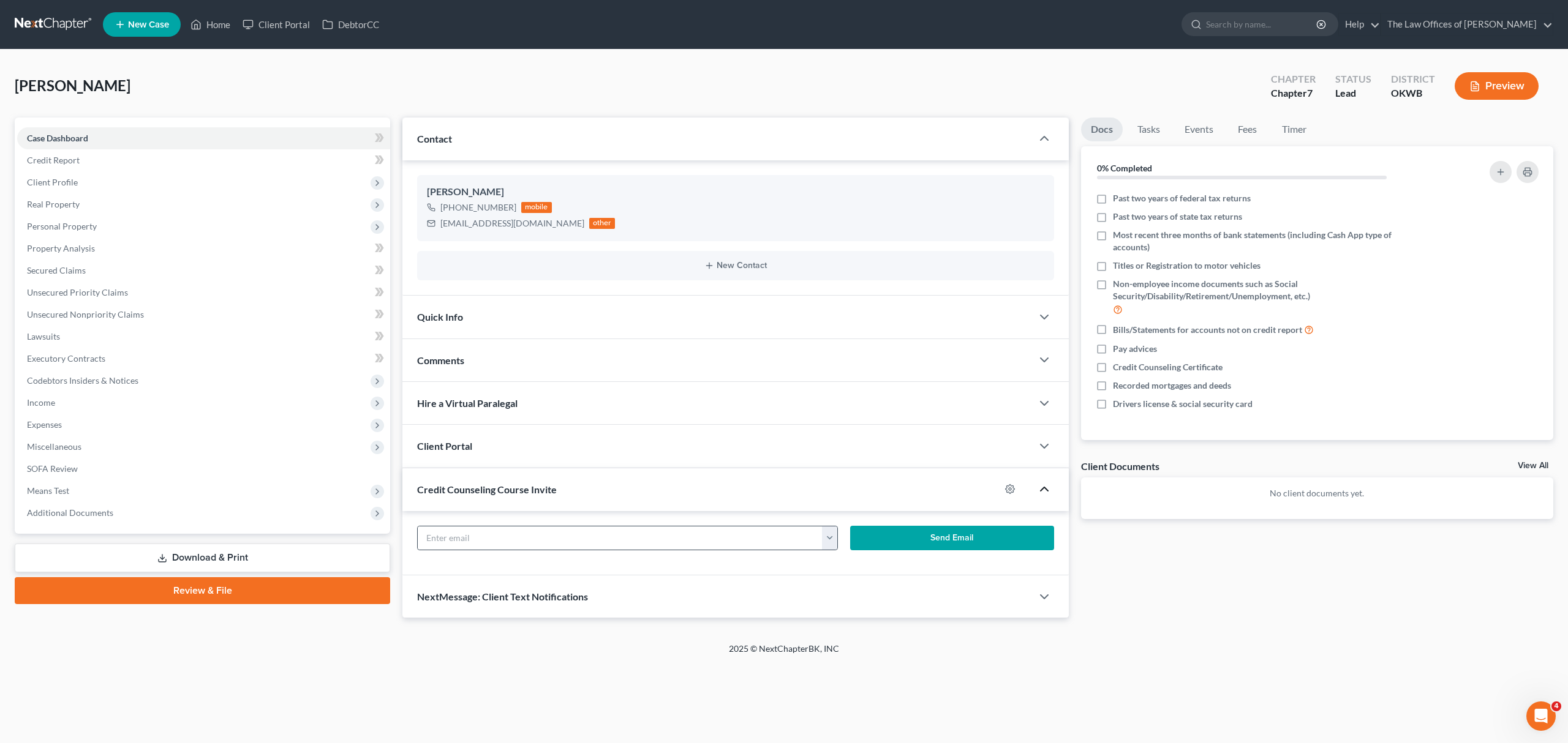
click at [833, 532] on button "button" at bounding box center [830, 538] width 15 height 23
click at [861, 572] on link "[EMAIL_ADDRESS][DOMAIN_NAME]" at bounding box center [905, 565] width 167 height 21
type input "[EMAIL_ADDRESS][DOMAIN_NAME]"
click at [930, 542] on button "Send Email" at bounding box center [952, 538] width 204 height 24
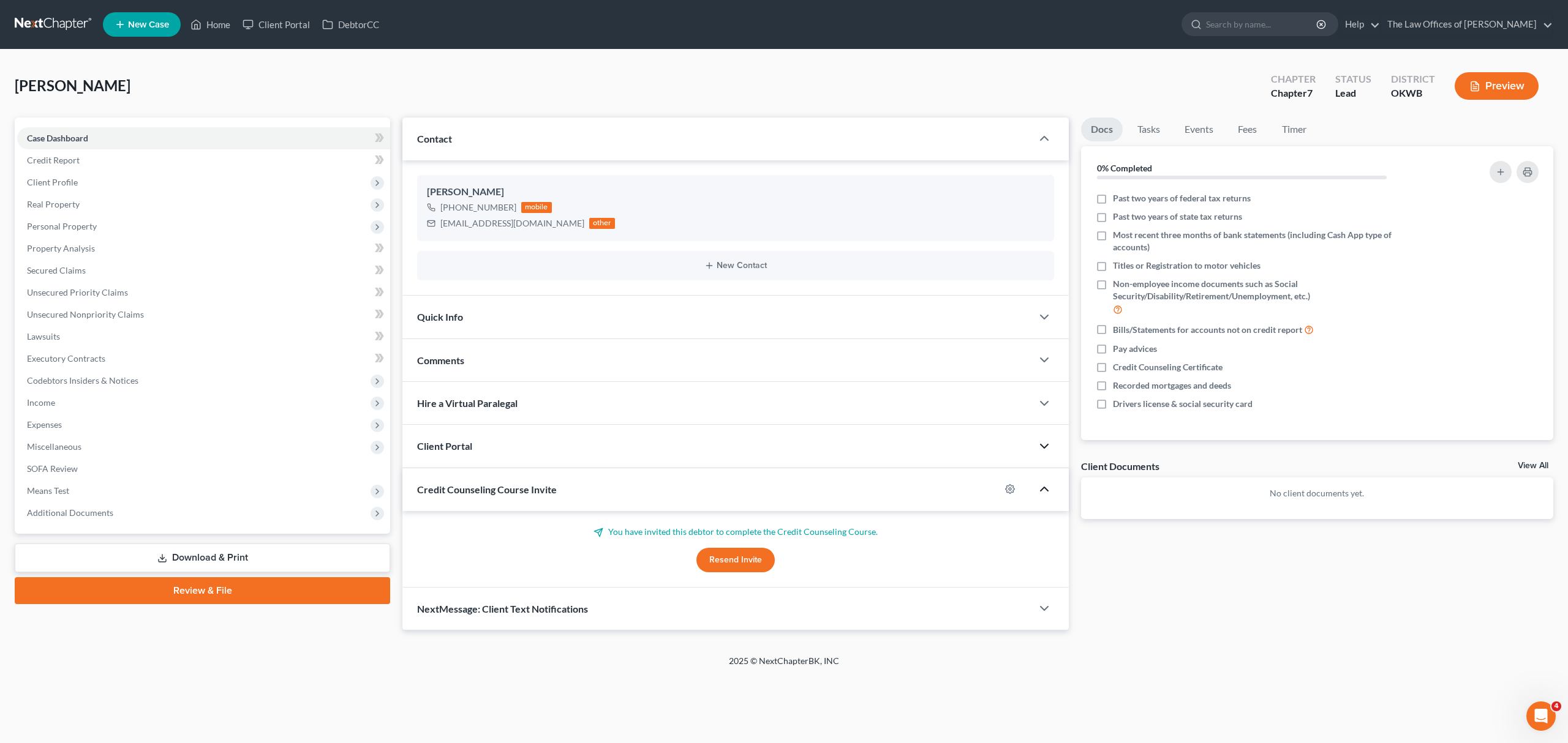
click at [1044, 446] on icon "button" at bounding box center [1044, 446] width 15 height 15
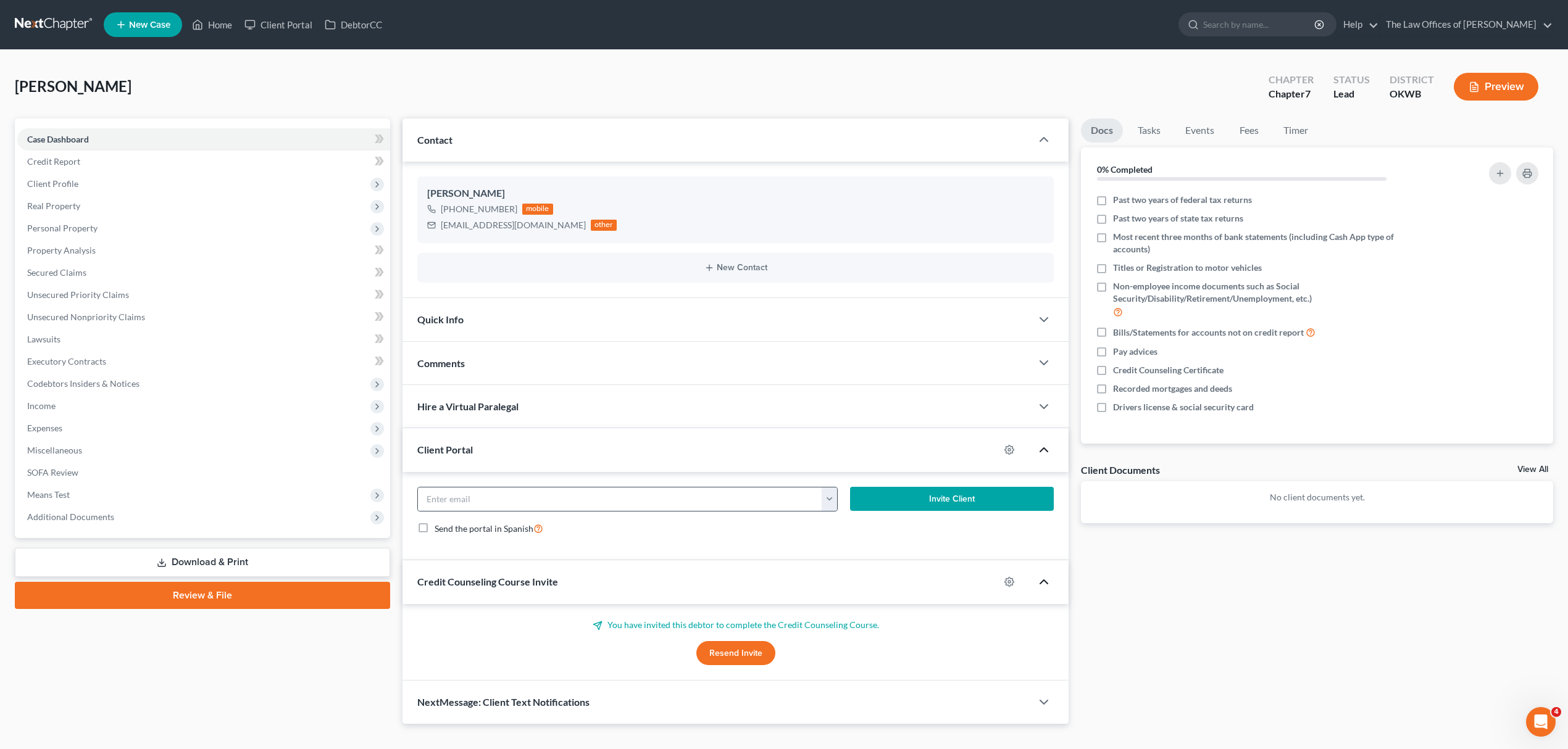
click at [833, 499] on button "button" at bounding box center [829, 499] width 16 height 23
click at [836, 522] on link "[EMAIL_ADDRESS][DOMAIN_NAME]" at bounding box center [905, 527] width 169 height 21
type input "[EMAIL_ADDRESS][DOMAIN_NAME]"
click at [899, 506] on button "Invite Client" at bounding box center [952, 499] width 204 height 25
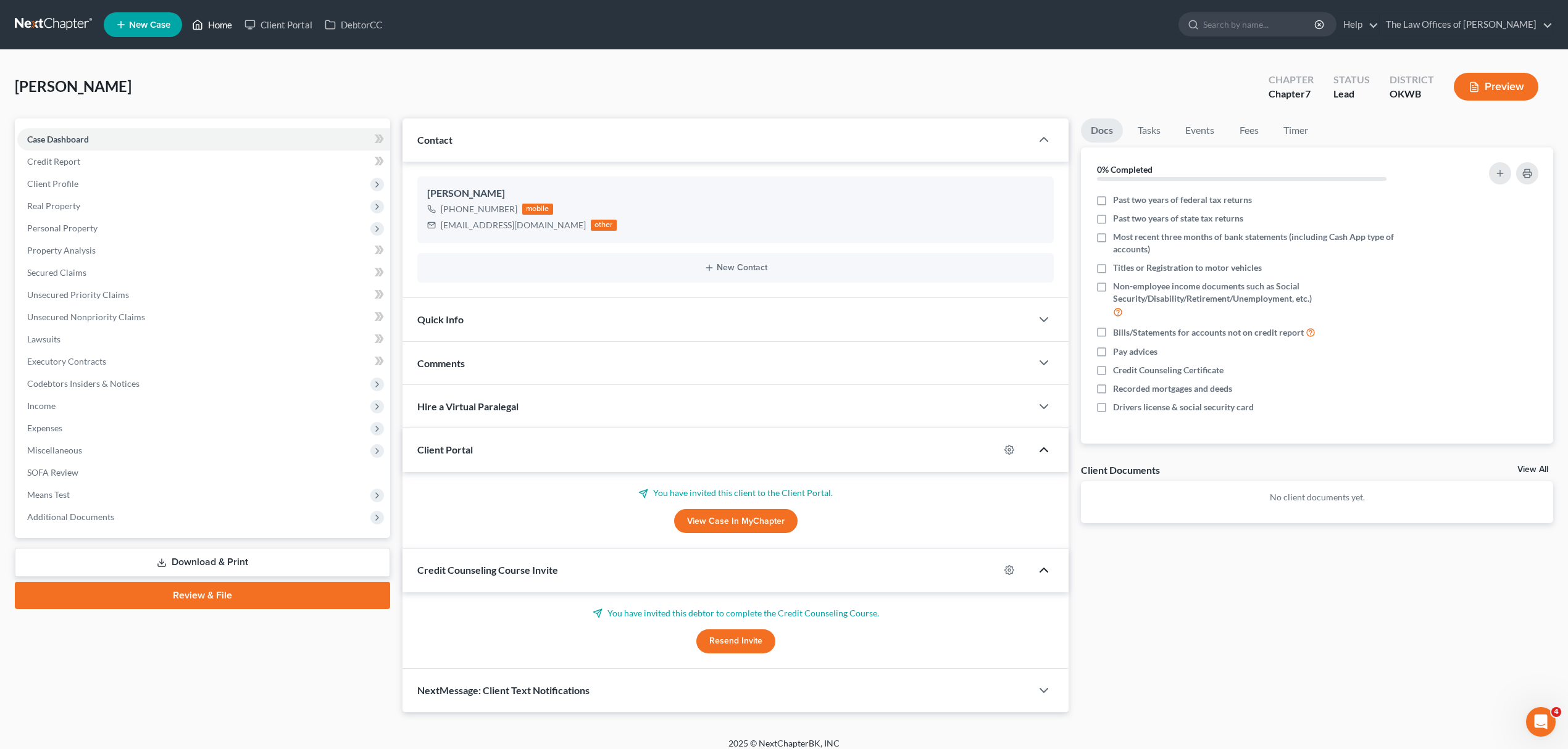
click at [208, 21] on link "Home" at bounding box center [212, 25] width 52 height 23
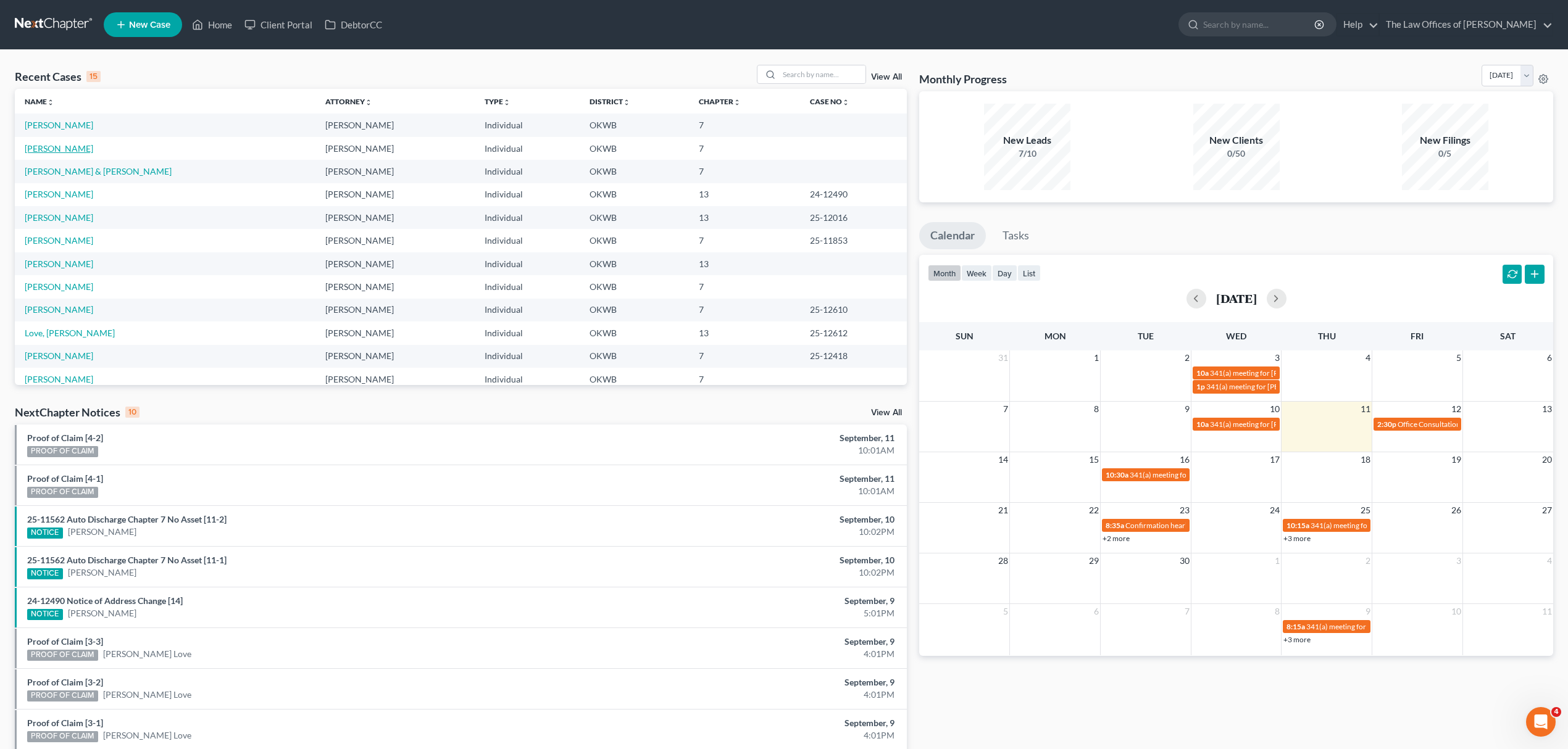
click at [57, 144] on link "[PERSON_NAME]" at bounding box center [59, 148] width 68 height 11
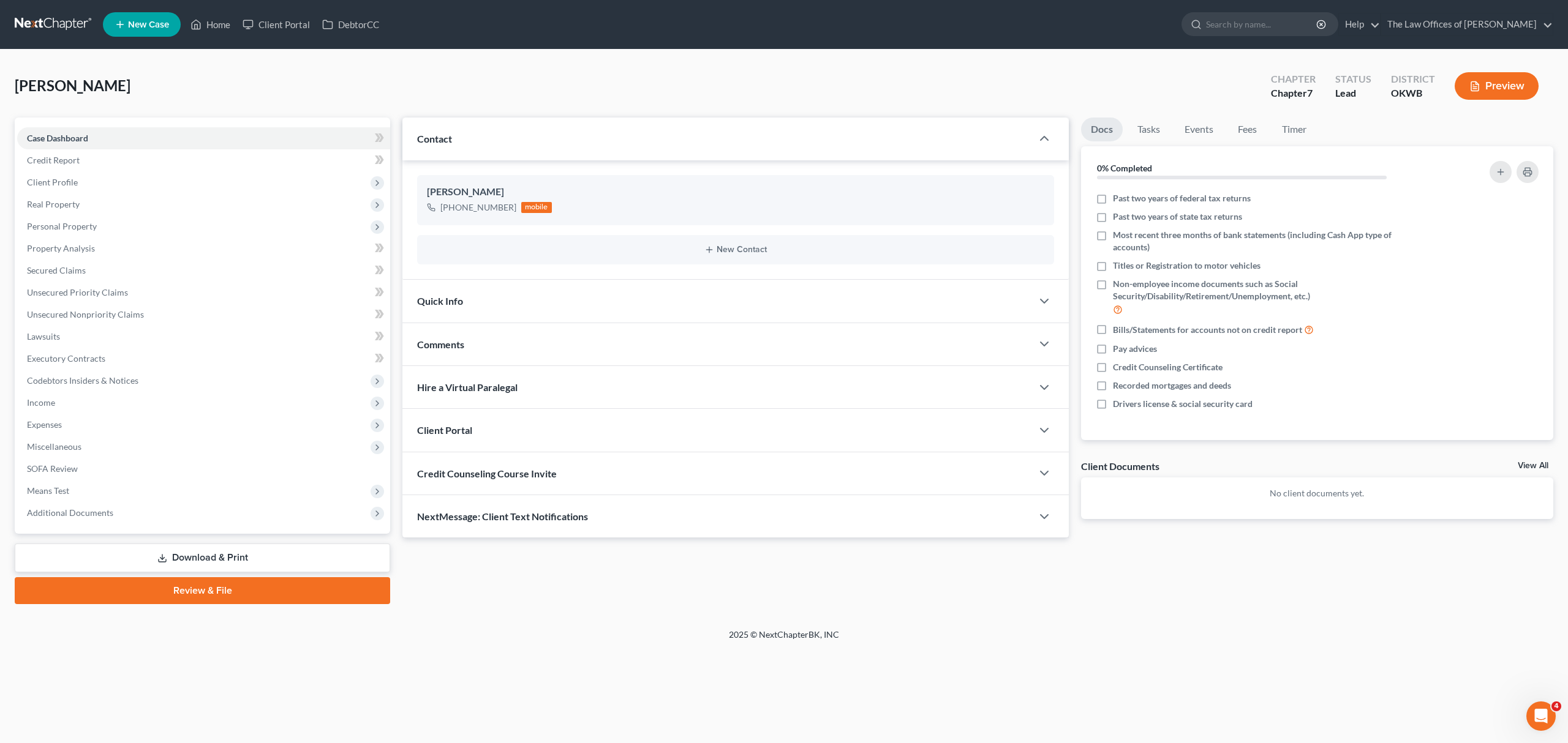
click at [556, 140] on div "Contact" at bounding box center [718, 139] width 630 height 42
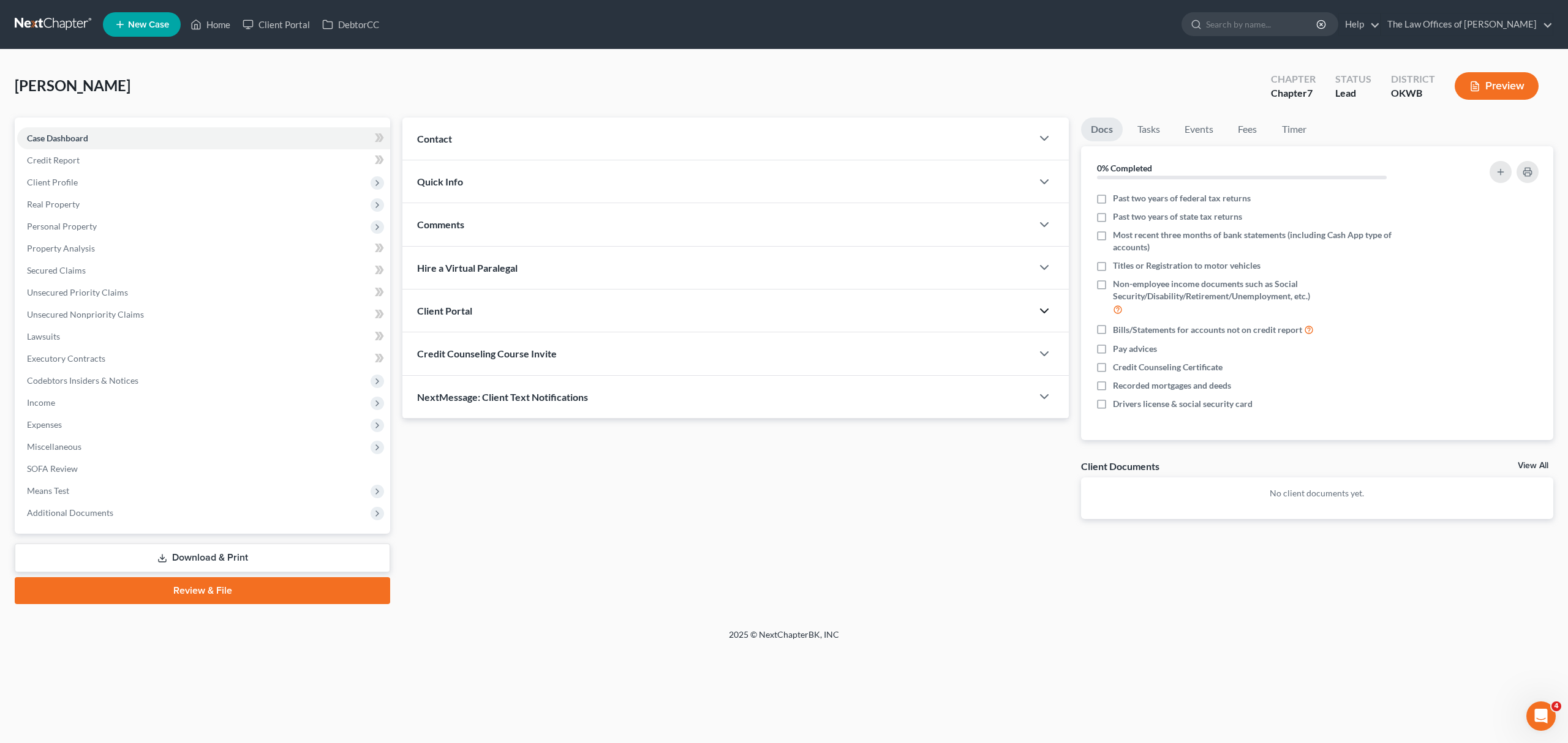
click at [1040, 307] on icon "button" at bounding box center [1044, 311] width 15 height 15
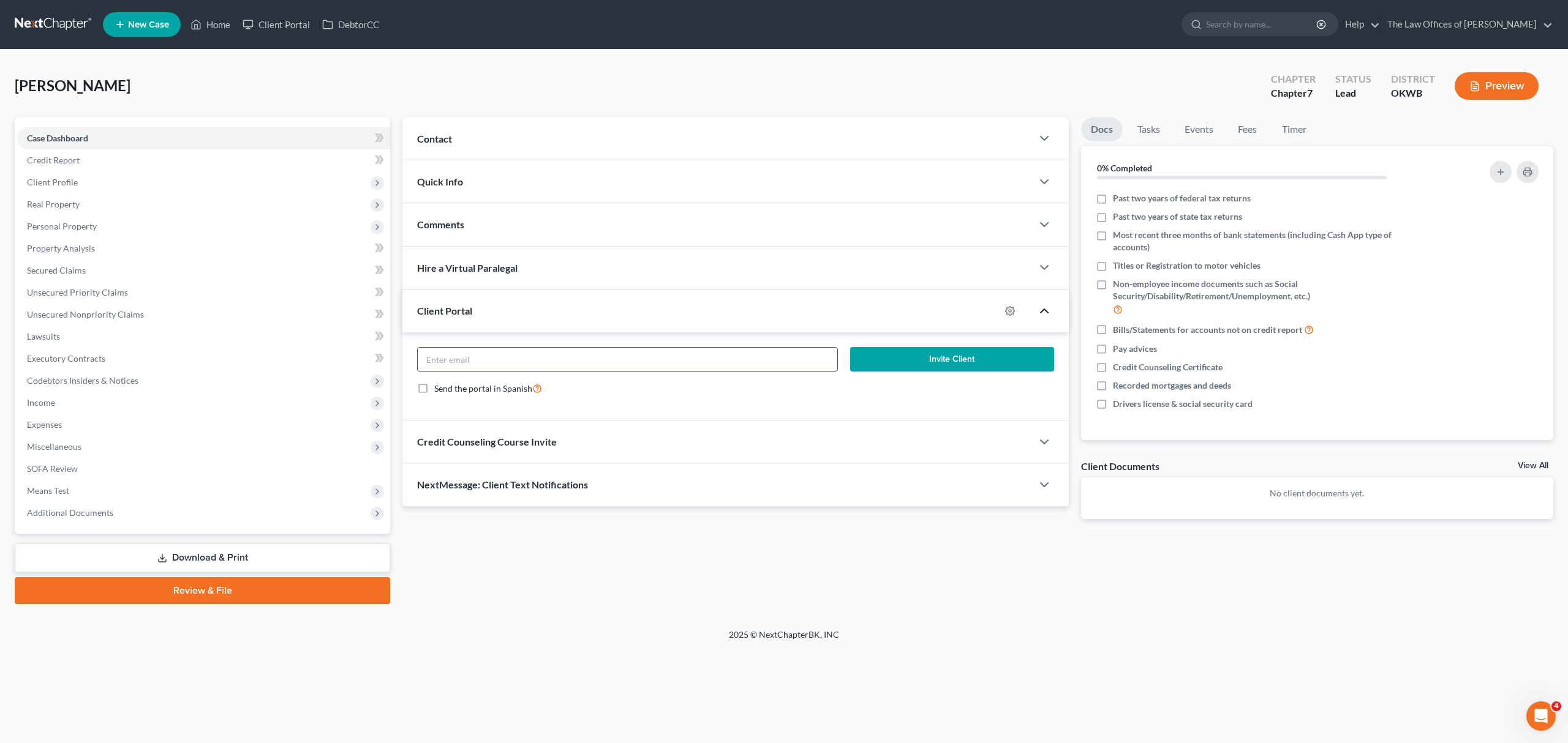
click at [830, 361] on input "email" at bounding box center [627, 359] width 419 height 23
click at [612, 143] on div "Contact" at bounding box center [718, 139] width 630 height 42
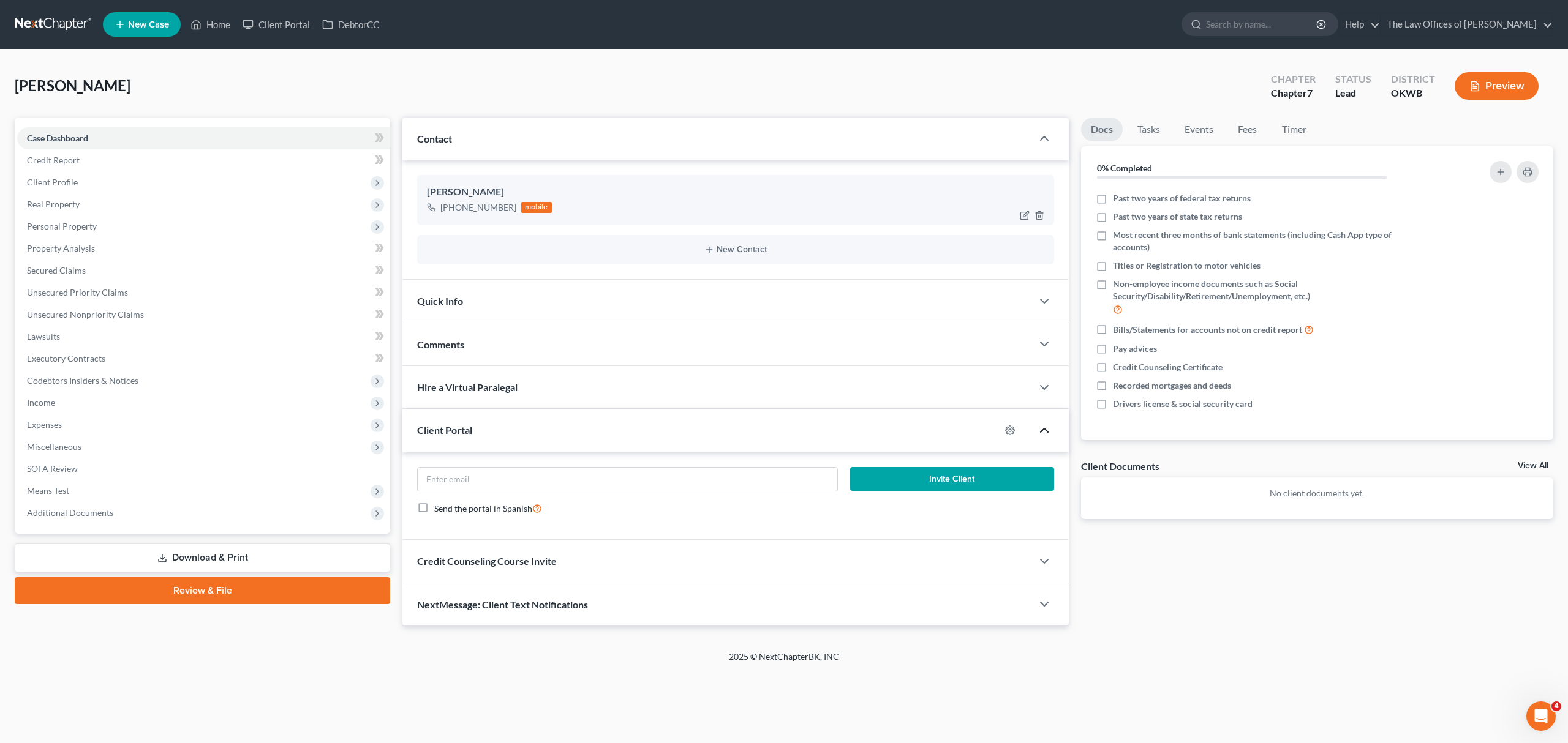
click at [591, 197] on div "[PERSON_NAME]" at bounding box center [736, 192] width 617 height 15
click at [743, 246] on button "New Contact" at bounding box center [736, 250] width 617 height 10
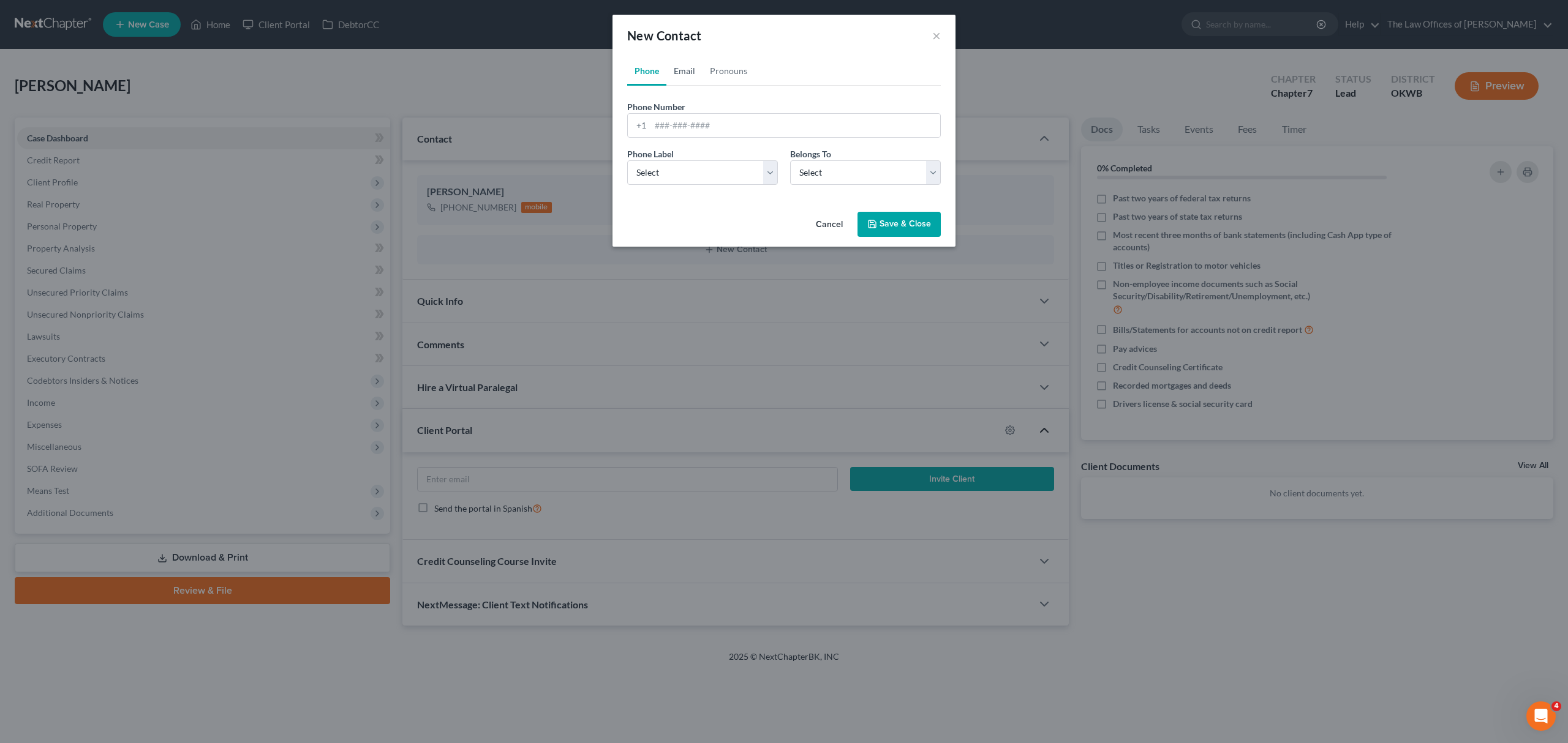
click at [685, 71] on link "Email" at bounding box center [685, 71] width 36 height 29
paste input "Angel W <[EMAIL_ADDRESS][DOMAIN_NAME]>"
click at [694, 125] on input "Angel W <[EMAIL_ADDRESS][DOMAIN_NAME]>" at bounding box center [795, 125] width 290 height 23
type input "[EMAIL_ADDRESS][DOMAIN_NAME]"
click at [645, 165] on select "Select Home Work Other" at bounding box center [702, 172] width 150 height 24
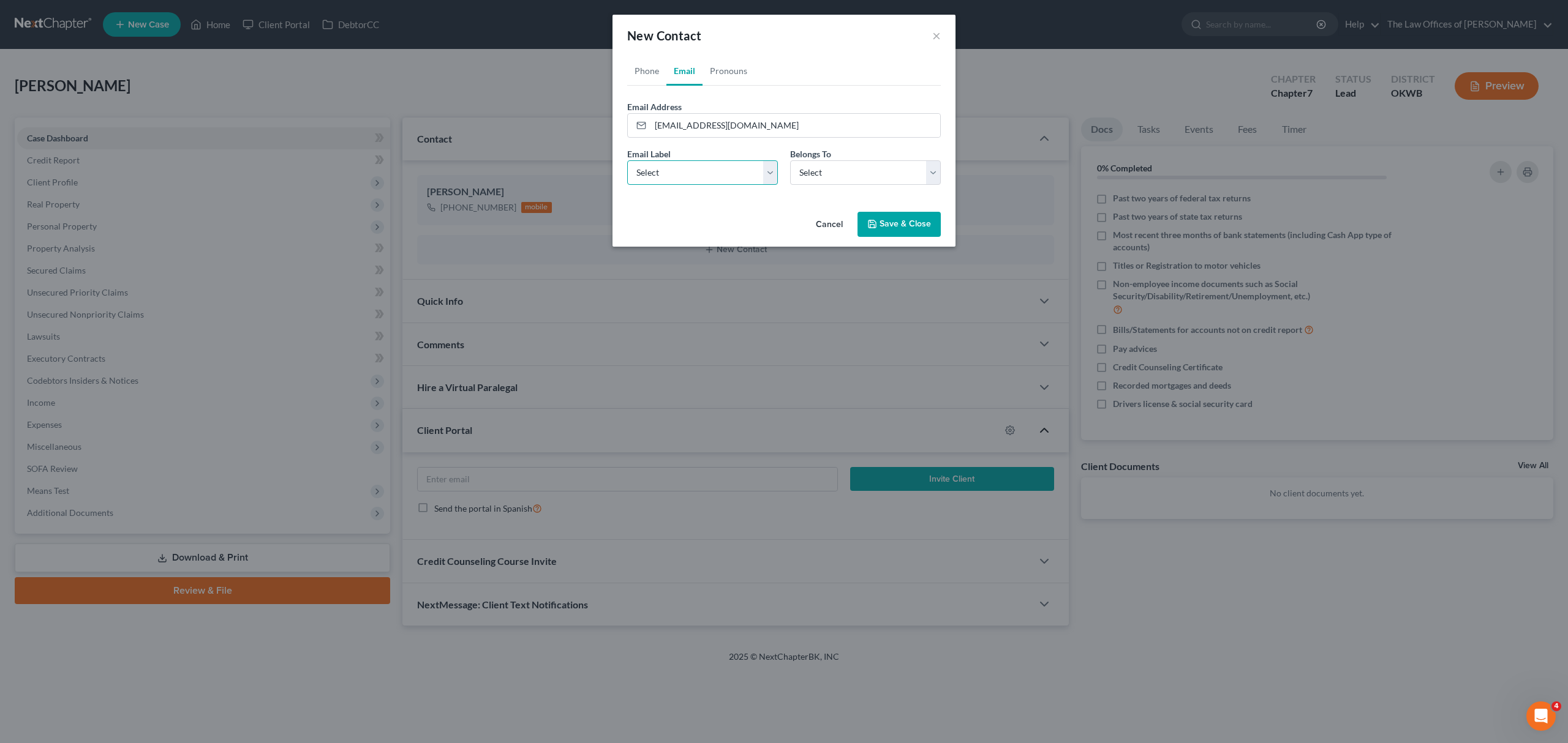
select select "2"
click at [627, 160] on select "Select Home Work Other" at bounding box center [702, 172] width 150 height 24
click at [850, 155] on div "Belongs To * Select Client Other" at bounding box center [865, 166] width 163 height 37
click at [851, 167] on select "Select Client Other" at bounding box center [865, 172] width 150 height 24
select select "0"
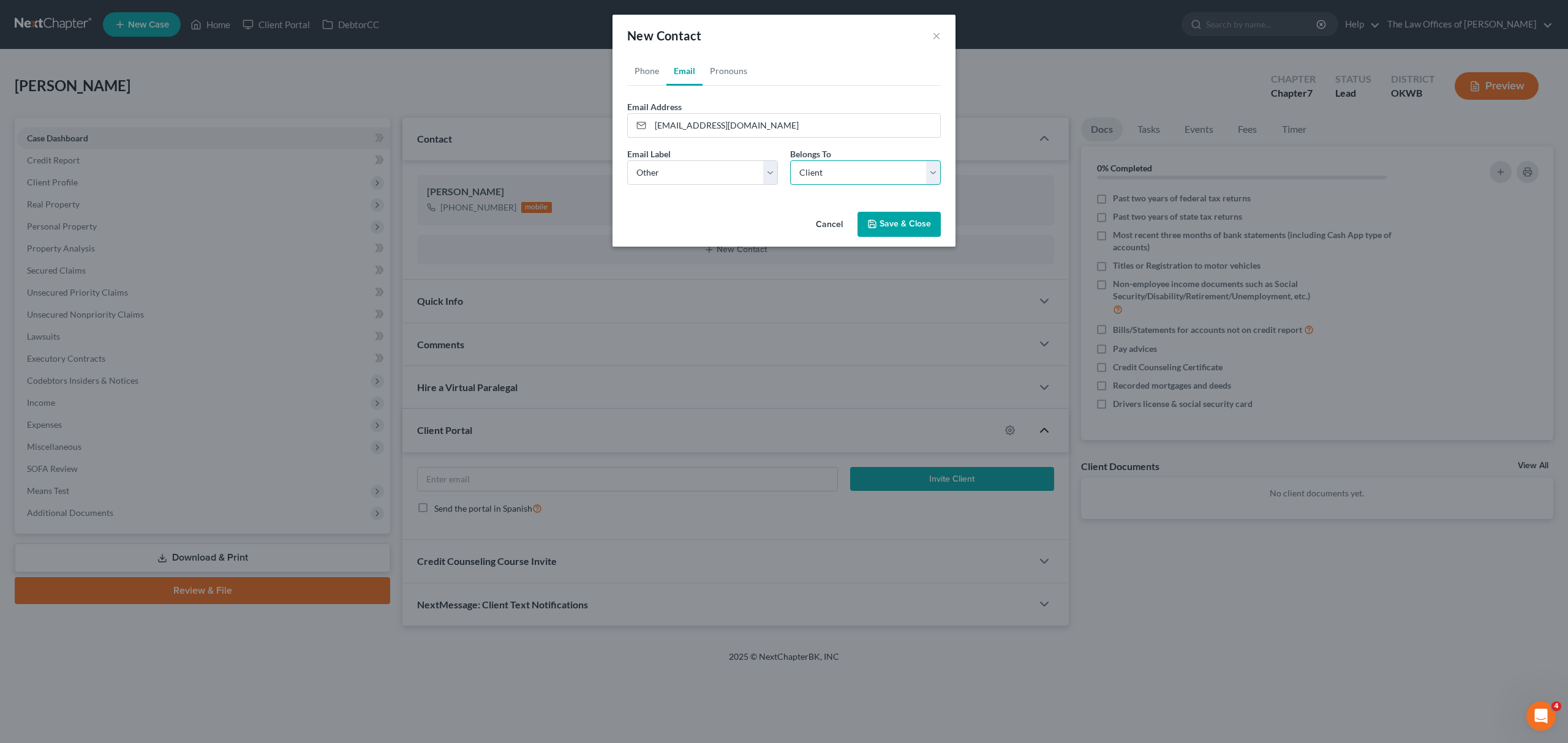
click at [790, 160] on select "Select Client Other" at bounding box center [865, 172] width 150 height 24
click at [883, 220] on button "Save & Close" at bounding box center [899, 225] width 83 height 26
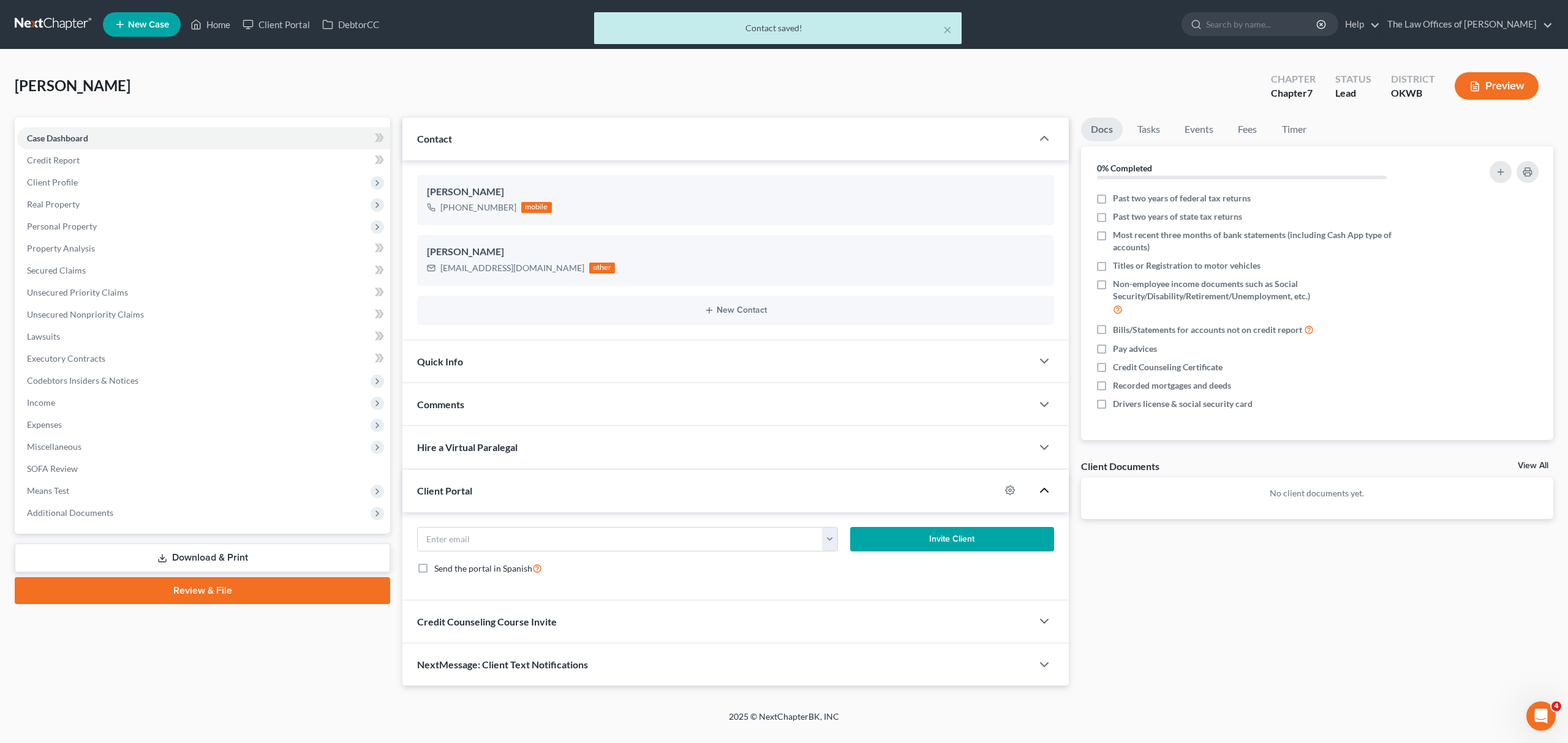
click at [1044, 497] on icon "button" at bounding box center [1044, 490] width 15 height 15
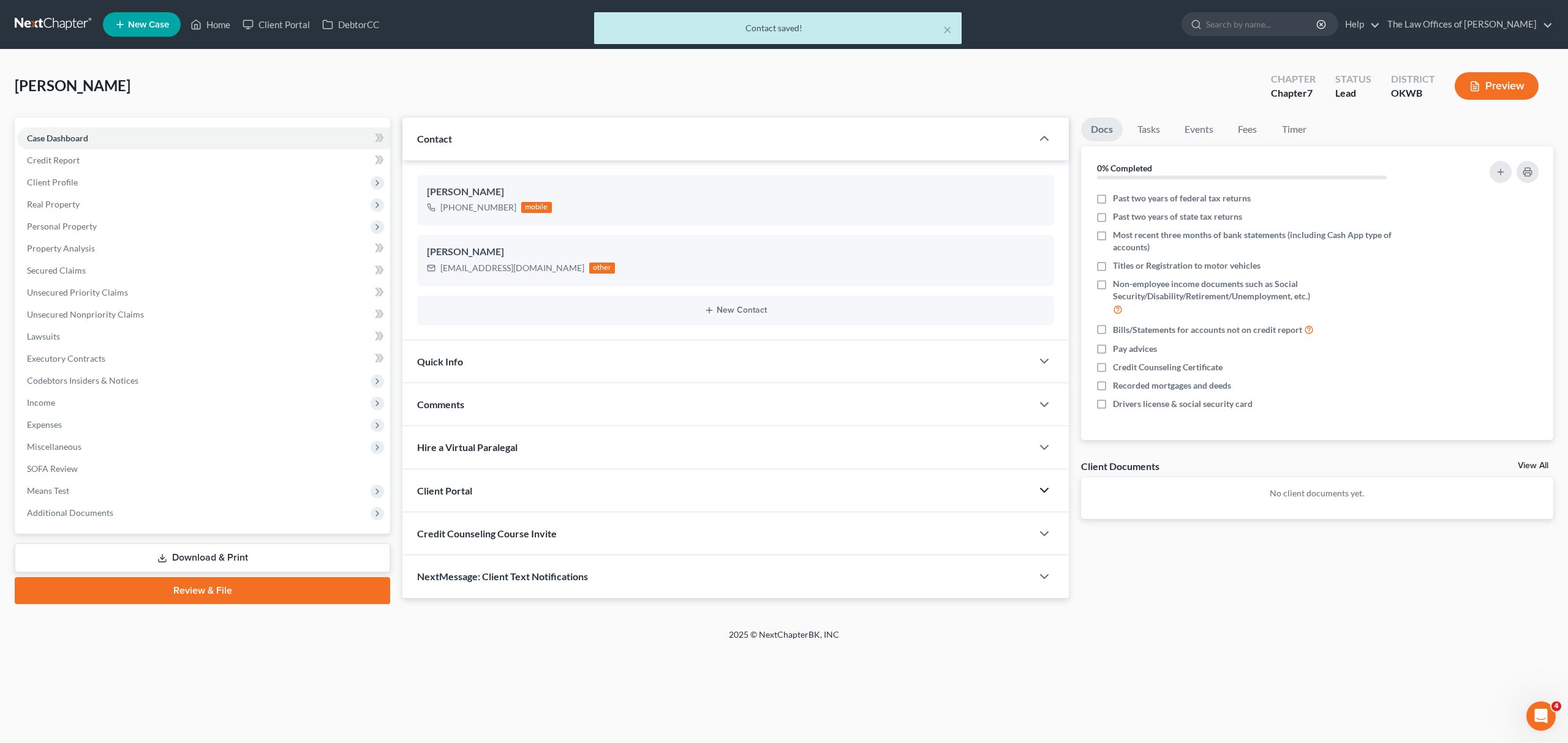
click at [1049, 493] on icon "button" at bounding box center [1044, 490] width 15 height 15
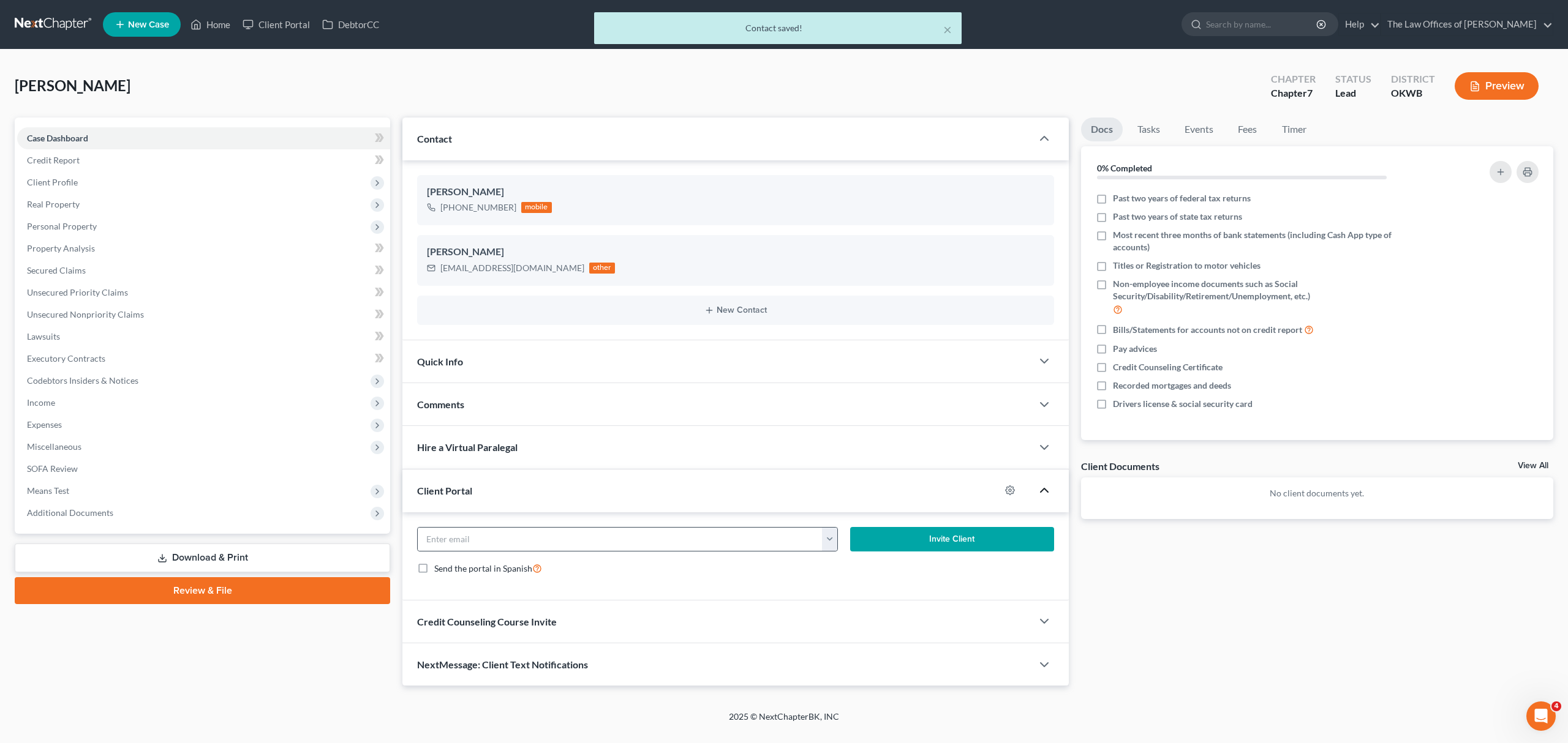
click at [827, 535] on button "button" at bounding box center [830, 539] width 15 height 23
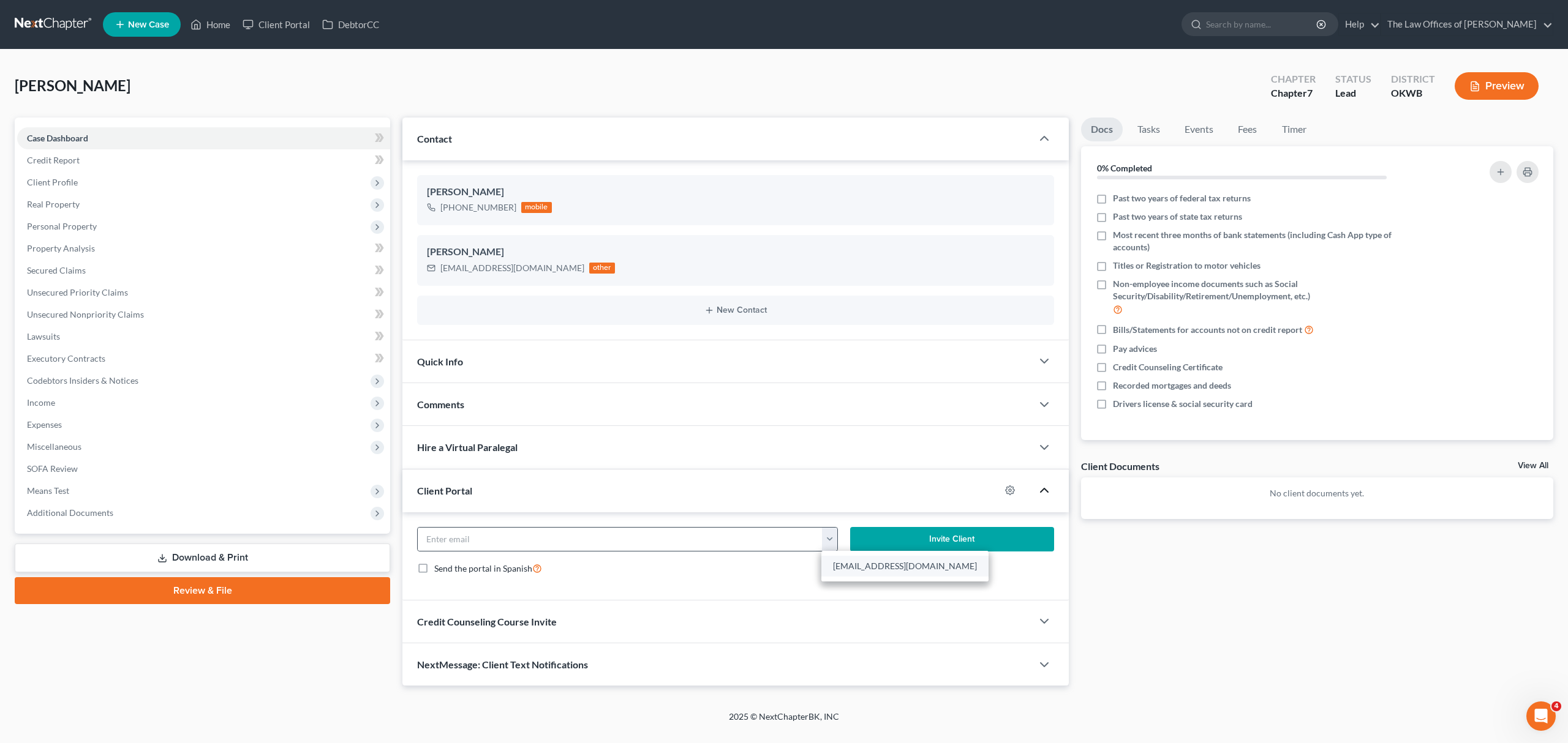
click at [846, 561] on link "[EMAIL_ADDRESS][DOMAIN_NAME]" at bounding box center [905, 567] width 167 height 21
type input "[EMAIL_ADDRESS][DOMAIN_NAME]"
click at [963, 542] on button "Invite Client" at bounding box center [952, 539] width 204 height 24
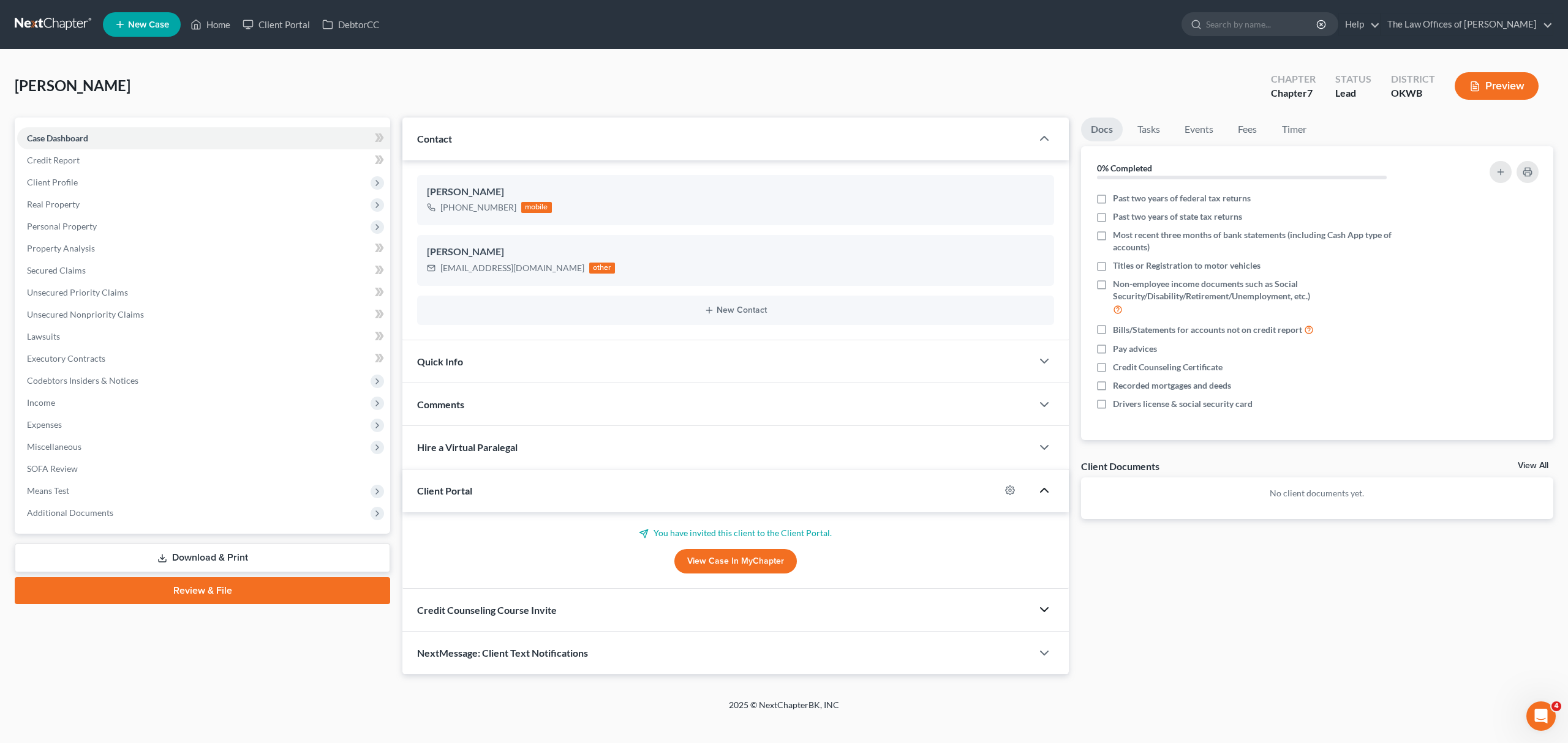
click at [1037, 666] on div "NextMessage: Client Text Notifications" at bounding box center [736, 653] width 666 height 43
click at [1047, 607] on icon "button" at bounding box center [1044, 609] width 15 height 15
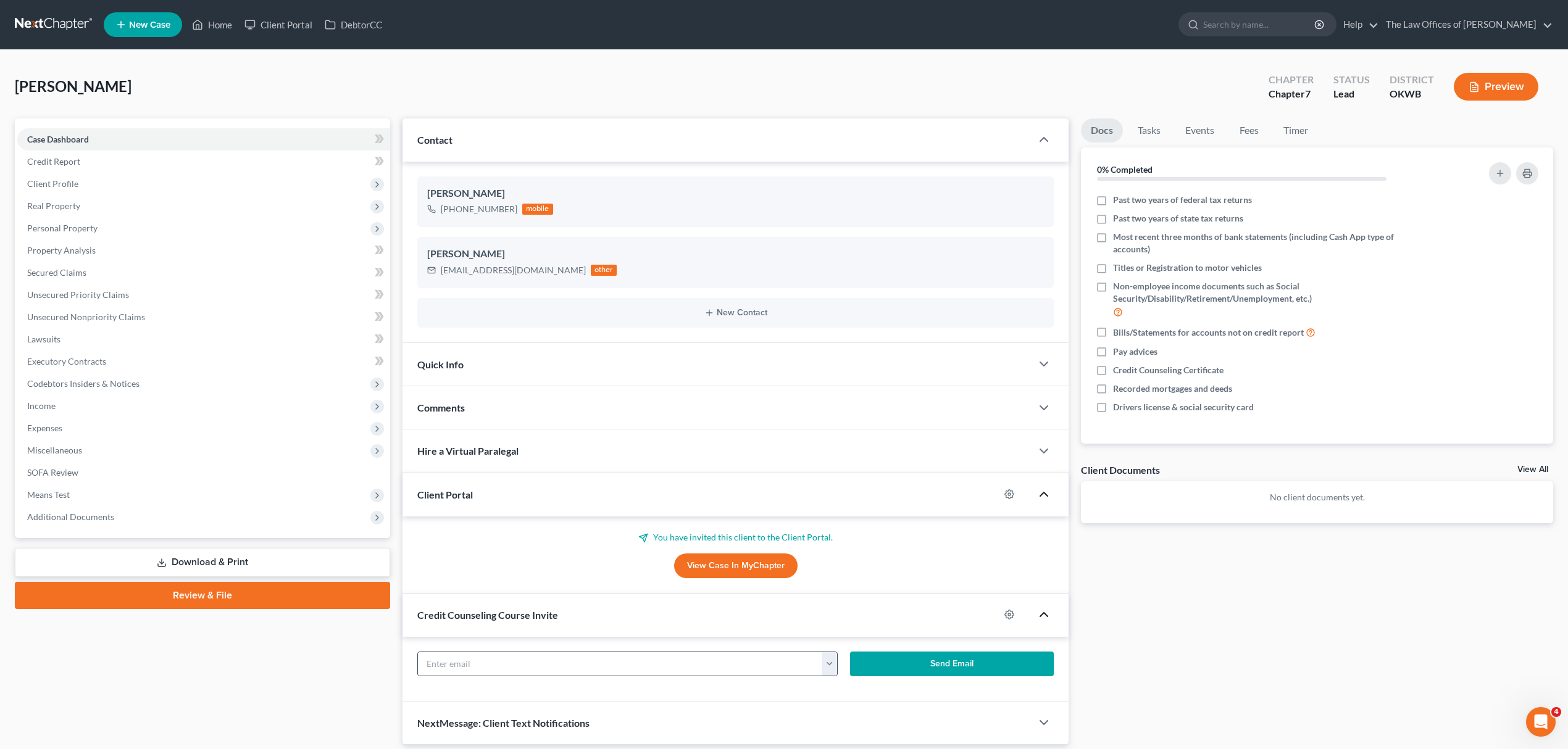
click at [834, 664] on button "button" at bounding box center [829, 664] width 16 height 23
click at [849, 690] on link "[EMAIL_ADDRESS][DOMAIN_NAME]" at bounding box center [905, 691] width 169 height 21
type input "[EMAIL_ADDRESS][DOMAIN_NAME]"
click at [906, 671] on button "Send Email" at bounding box center [952, 664] width 204 height 25
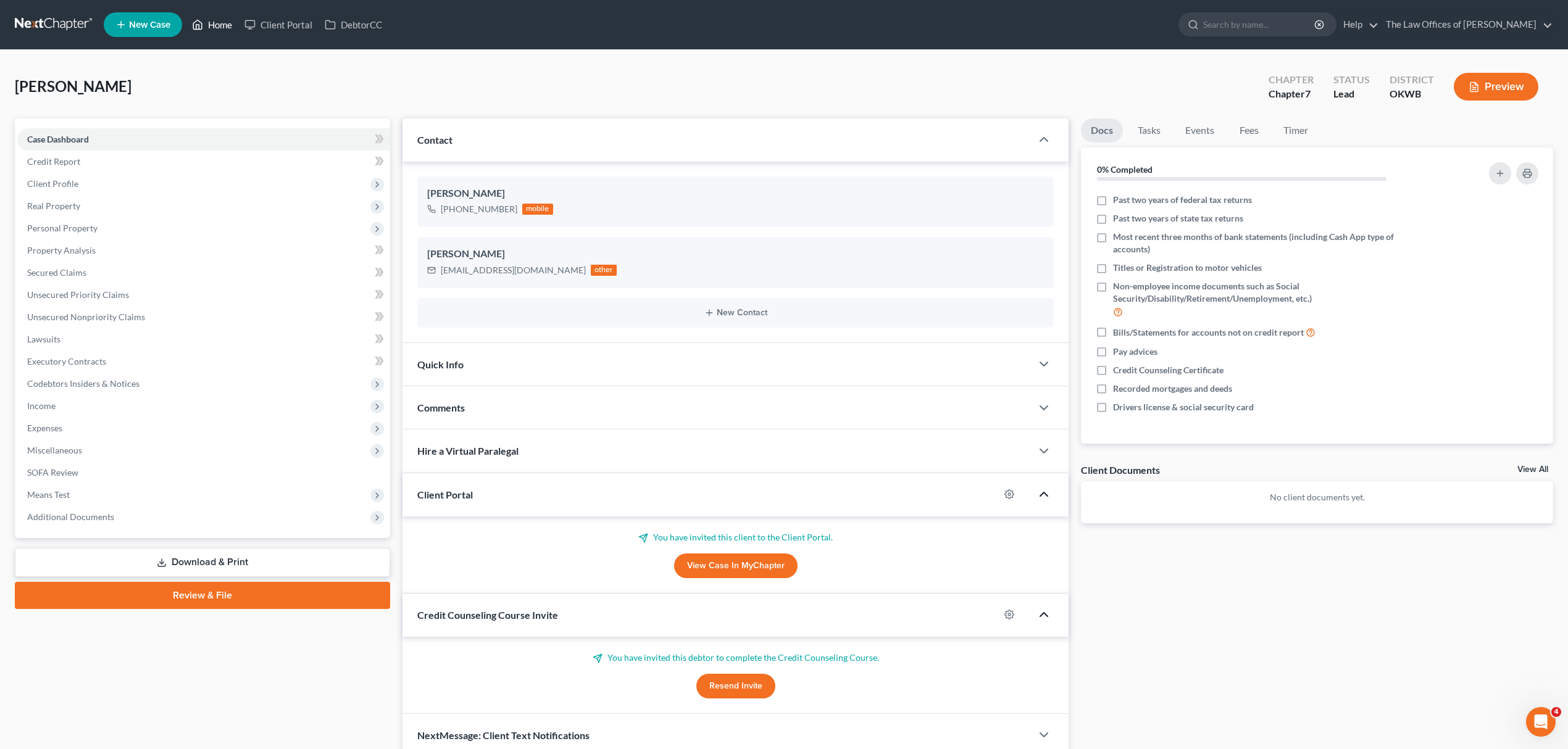
click at [211, 23] on link "Home" at bounding box center [212, 25] width 52 height 23
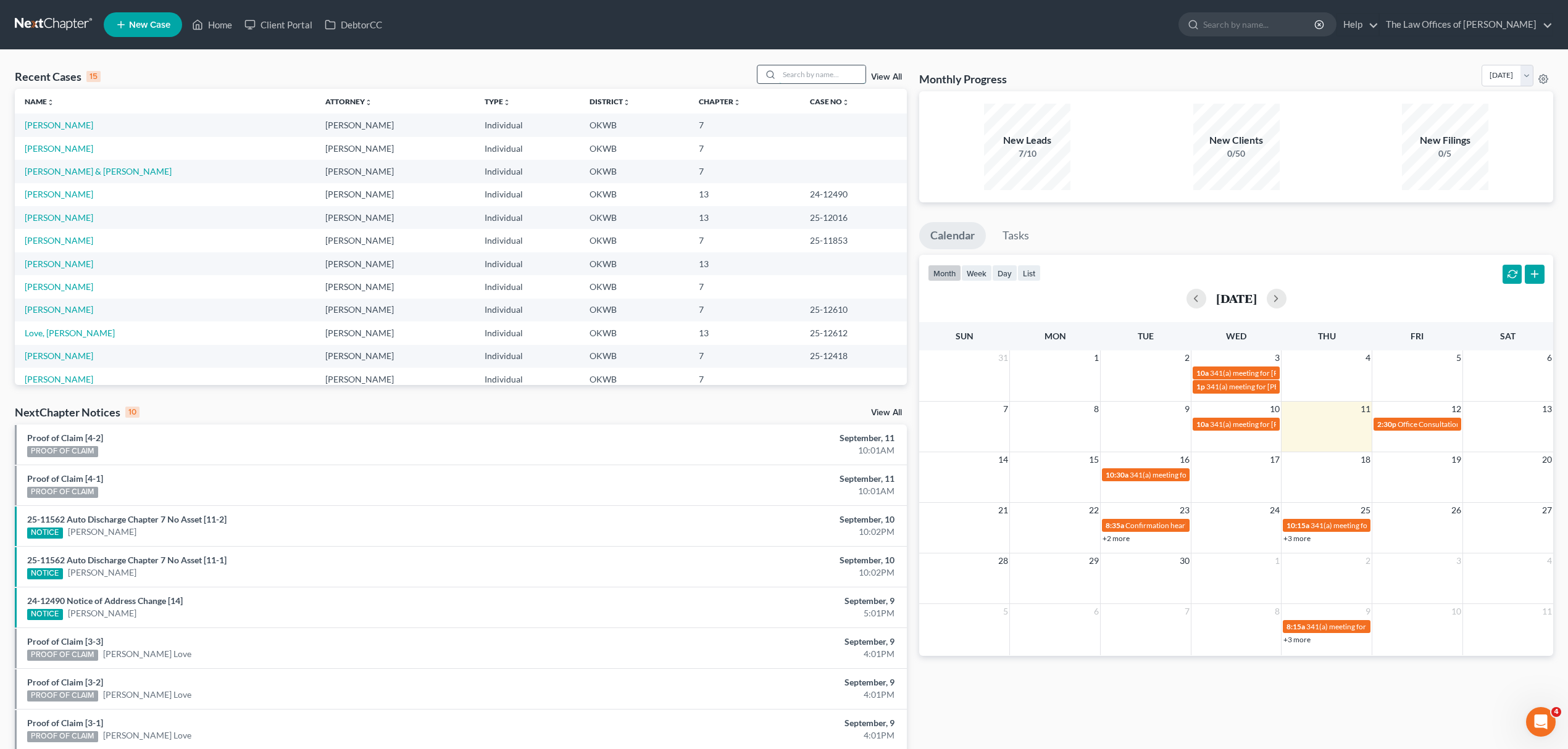
click at [798, 66] on input "search" at bounding box center [822, 74] width 87 height 18
type input "[PERSON_NAME]"
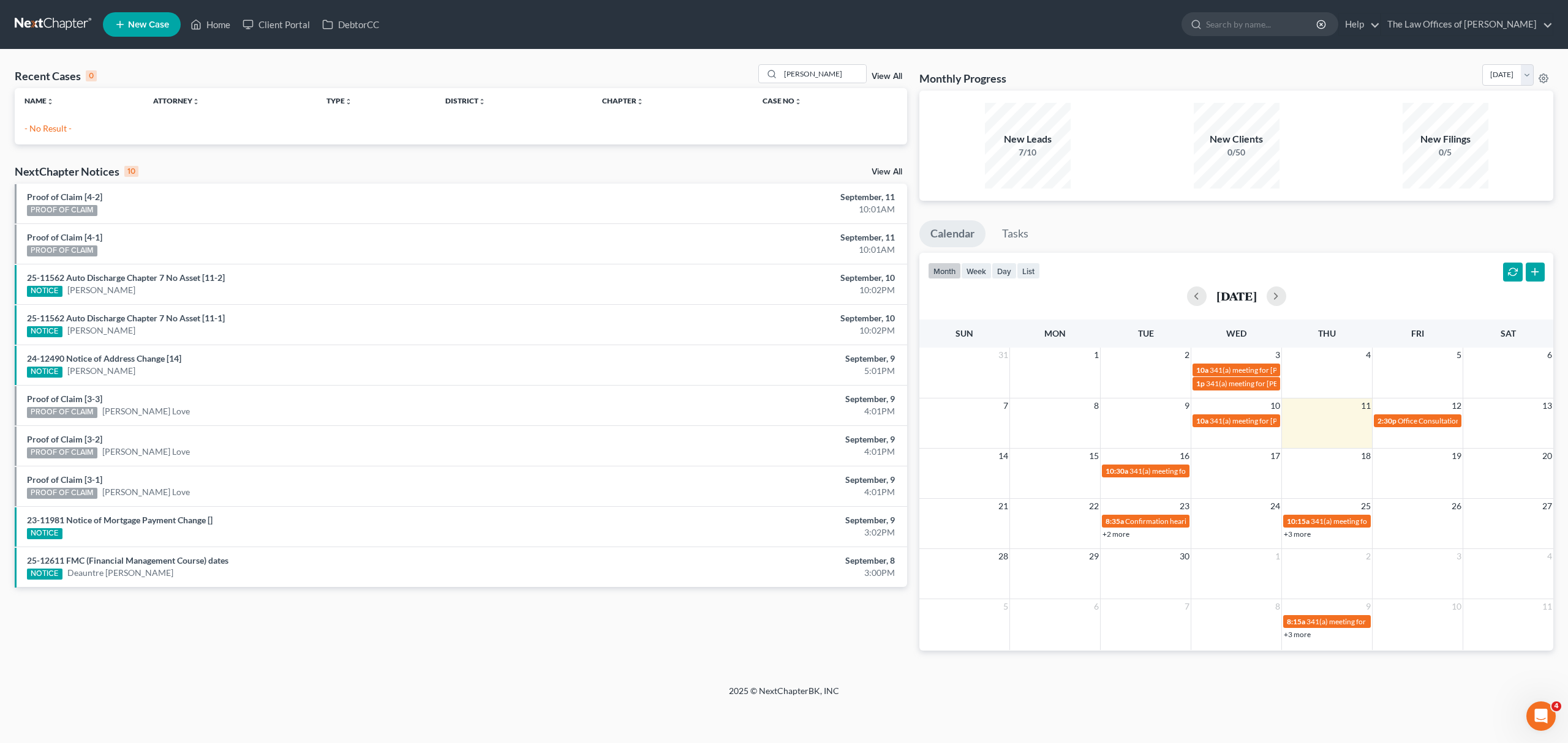
click at [144, 21] on span "New Case" at bounding box center [148, 24] width 41 height 9
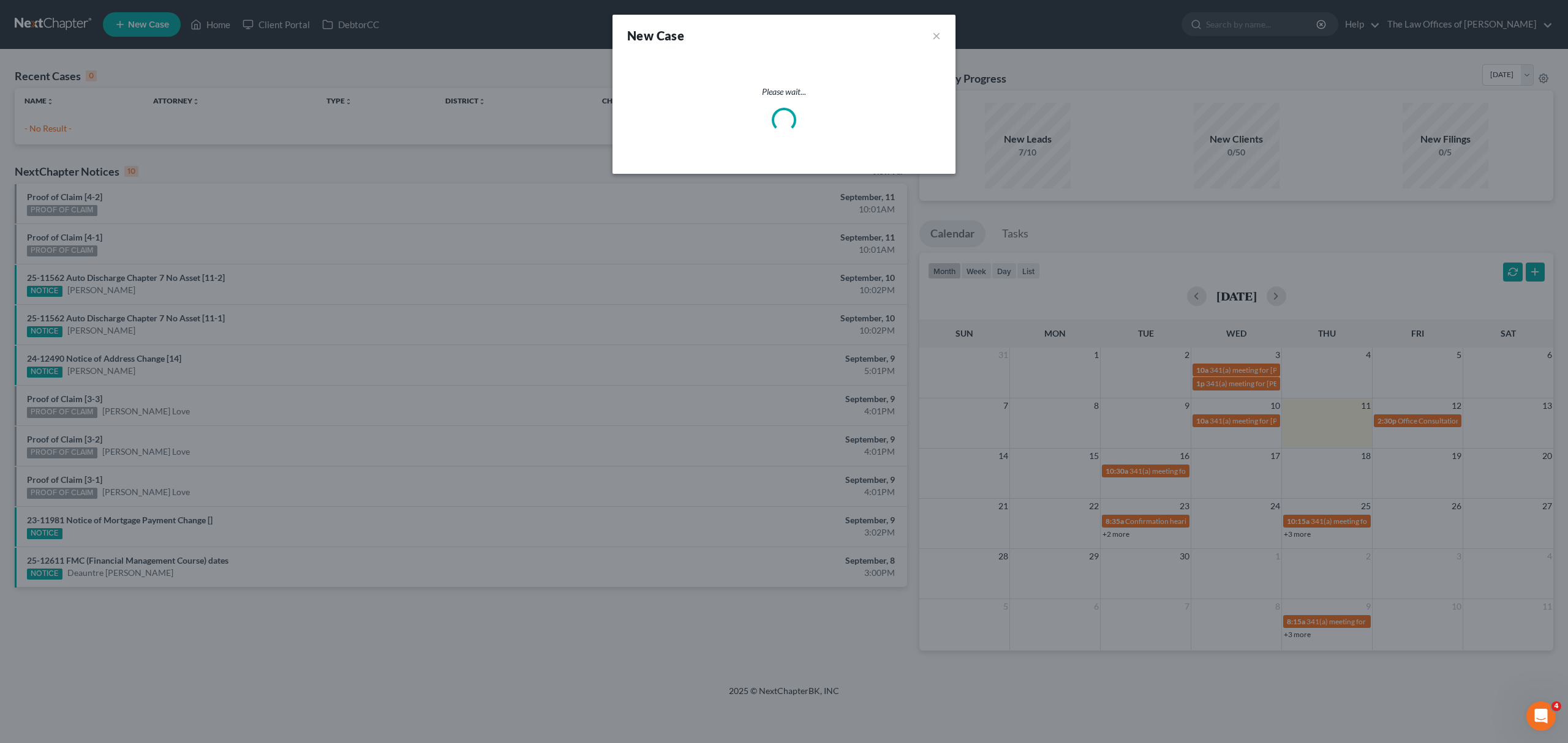
select select "65"
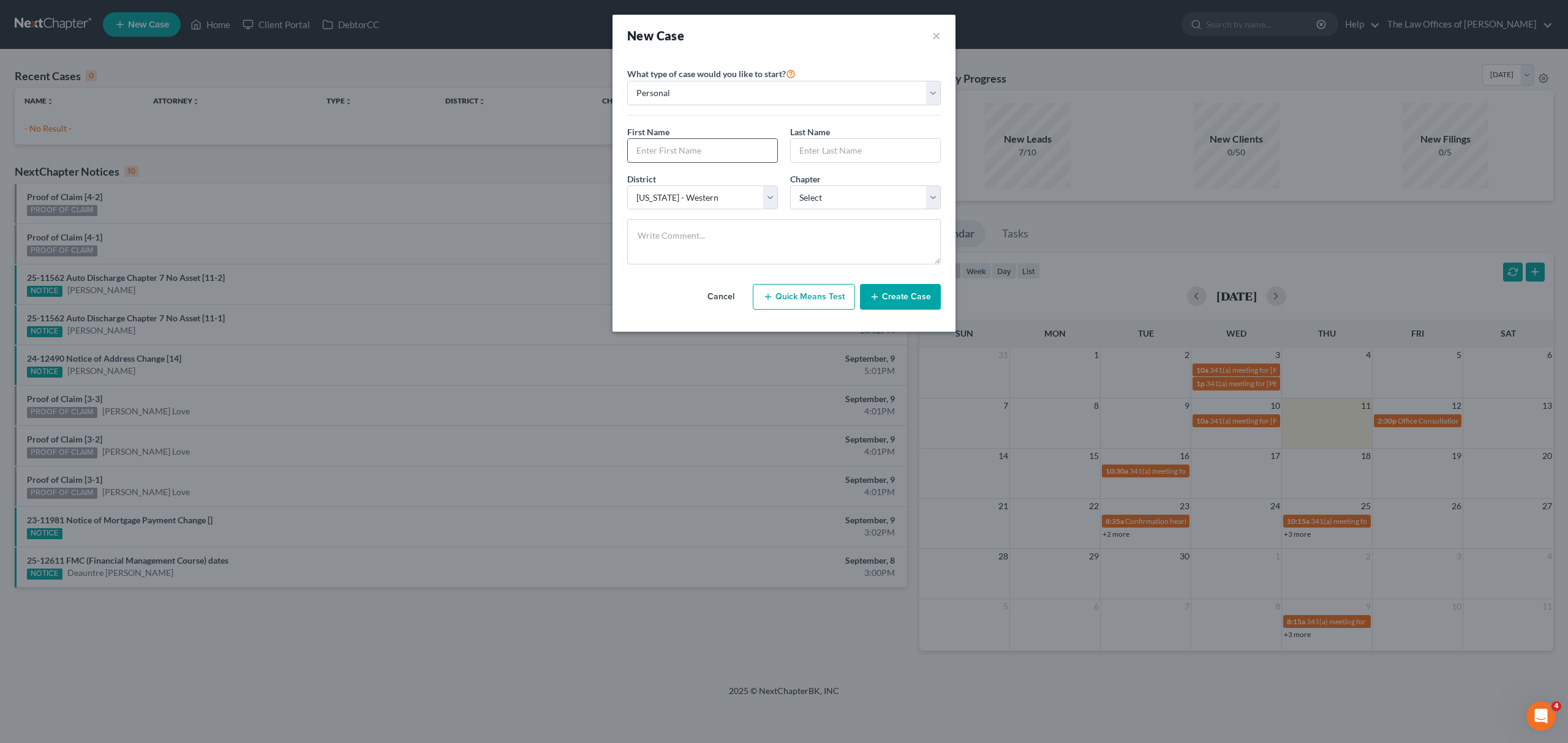
click at [650, 143] on input "text" at bounding box center [703, 150] width 150 height 23
type input "[PERSON_NAME]"
click at [853, 207] on select "Select 7 11 12 13" at bounding box center [865, 197] width 150 height 24
select select "0"
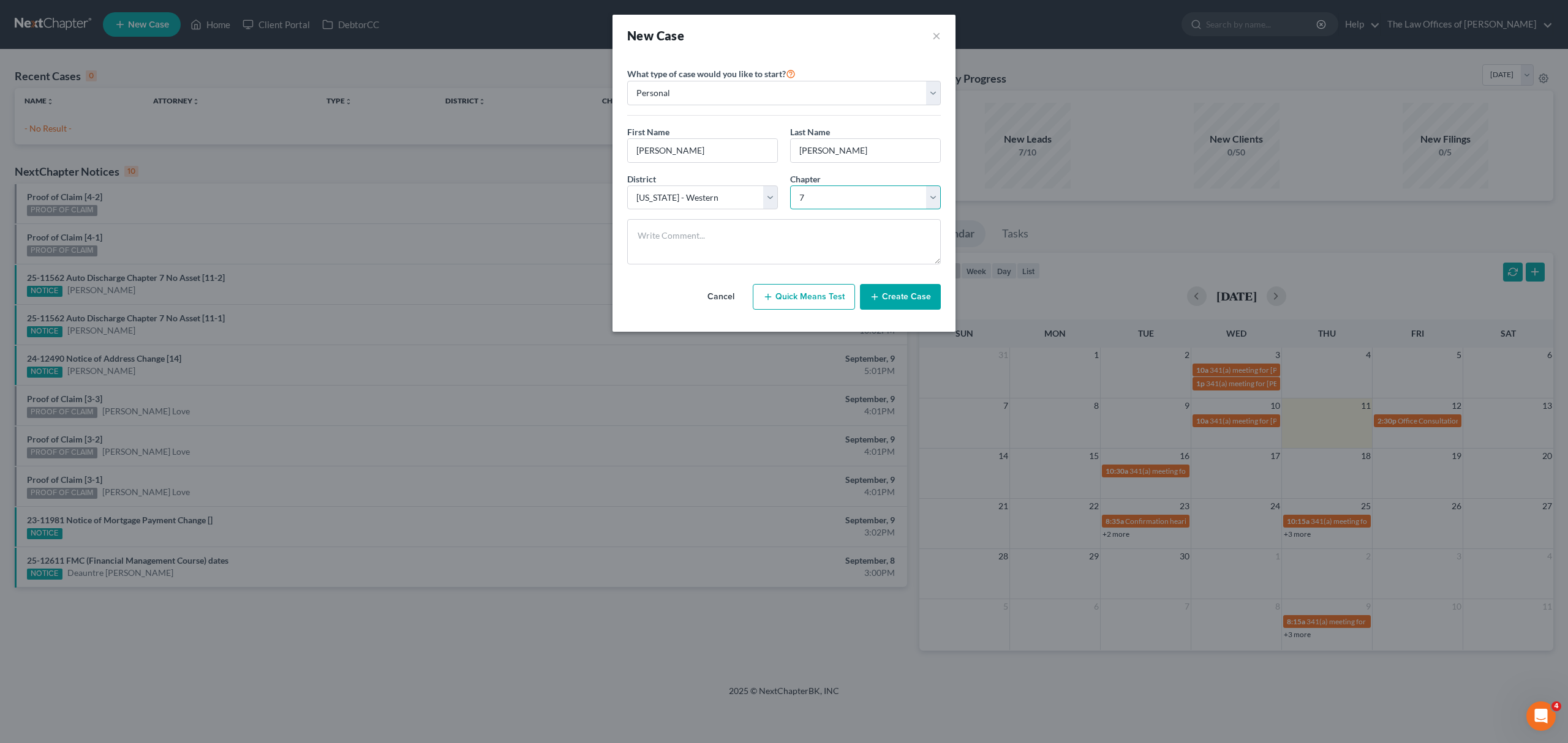
click at [790, 186] on select "Select 7 11 12 13" at bounding box center [865, 197] width 150 height 24
click at [902, 299] on button "Create Case" at bounding box center [901, 297] width 81 height 26
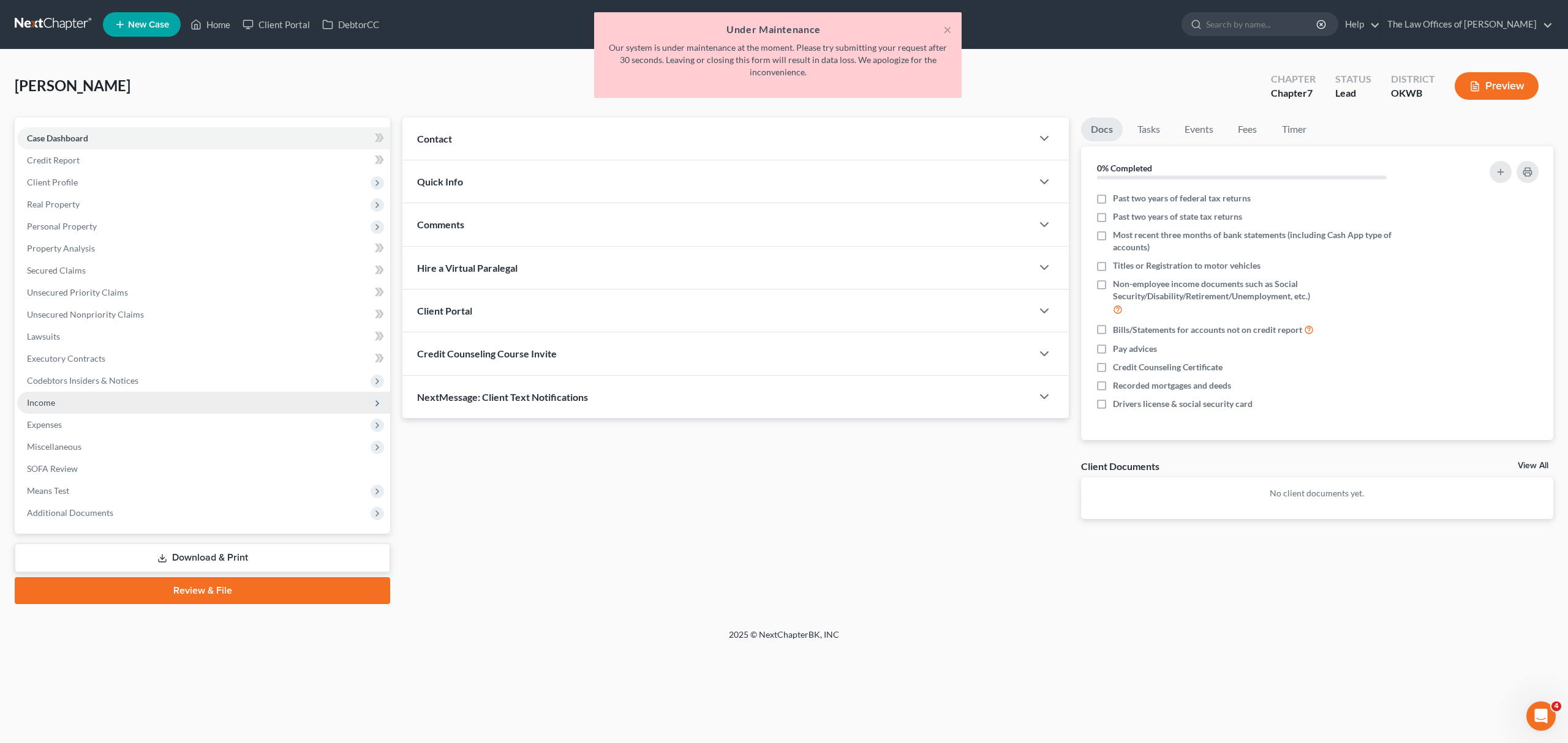
click at [119, 400] on span "Income" at bounding box center [204, 403] width 373 height 22
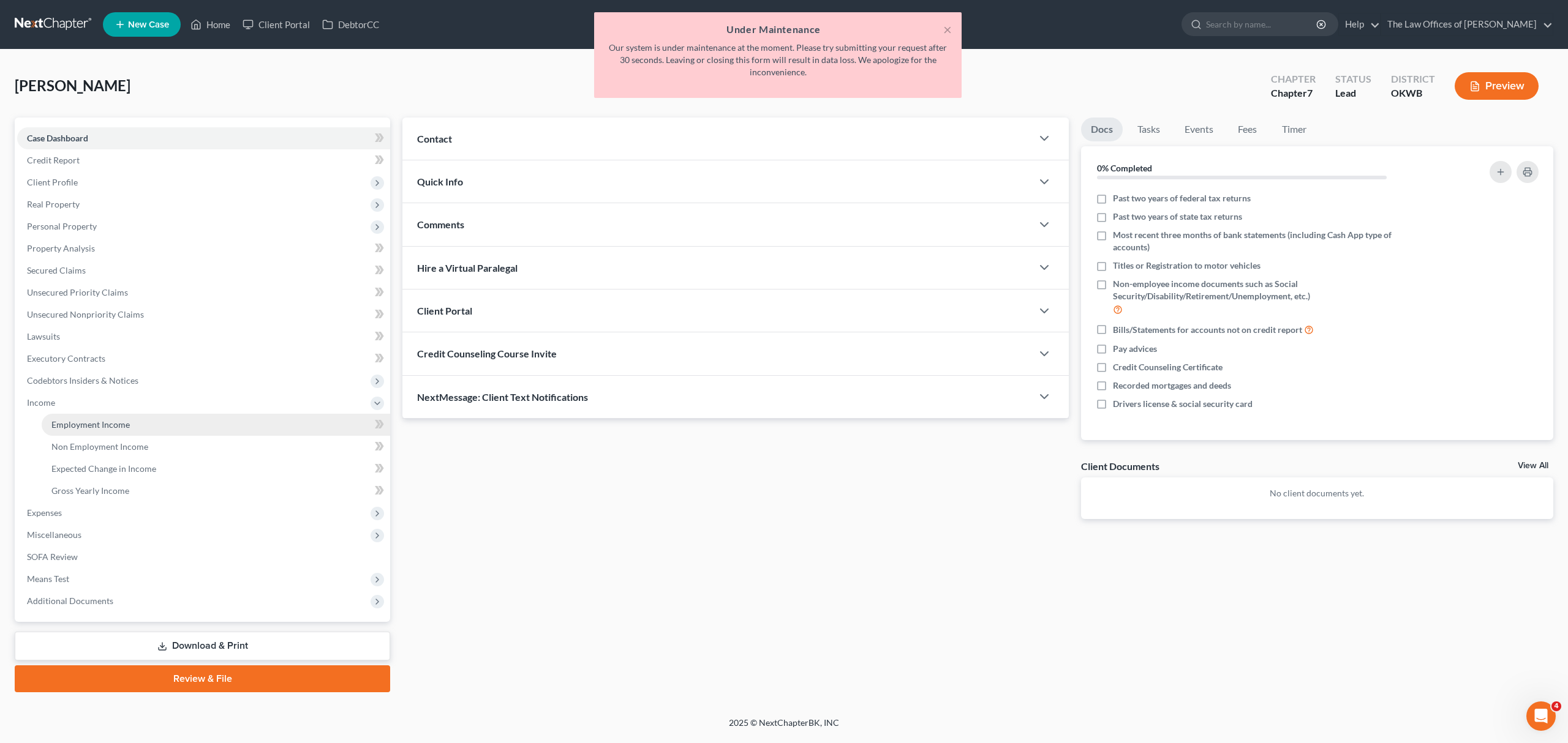
click at [150, 414] on link "Employment Income" at bounding box center [216, 425] width 349 height 22
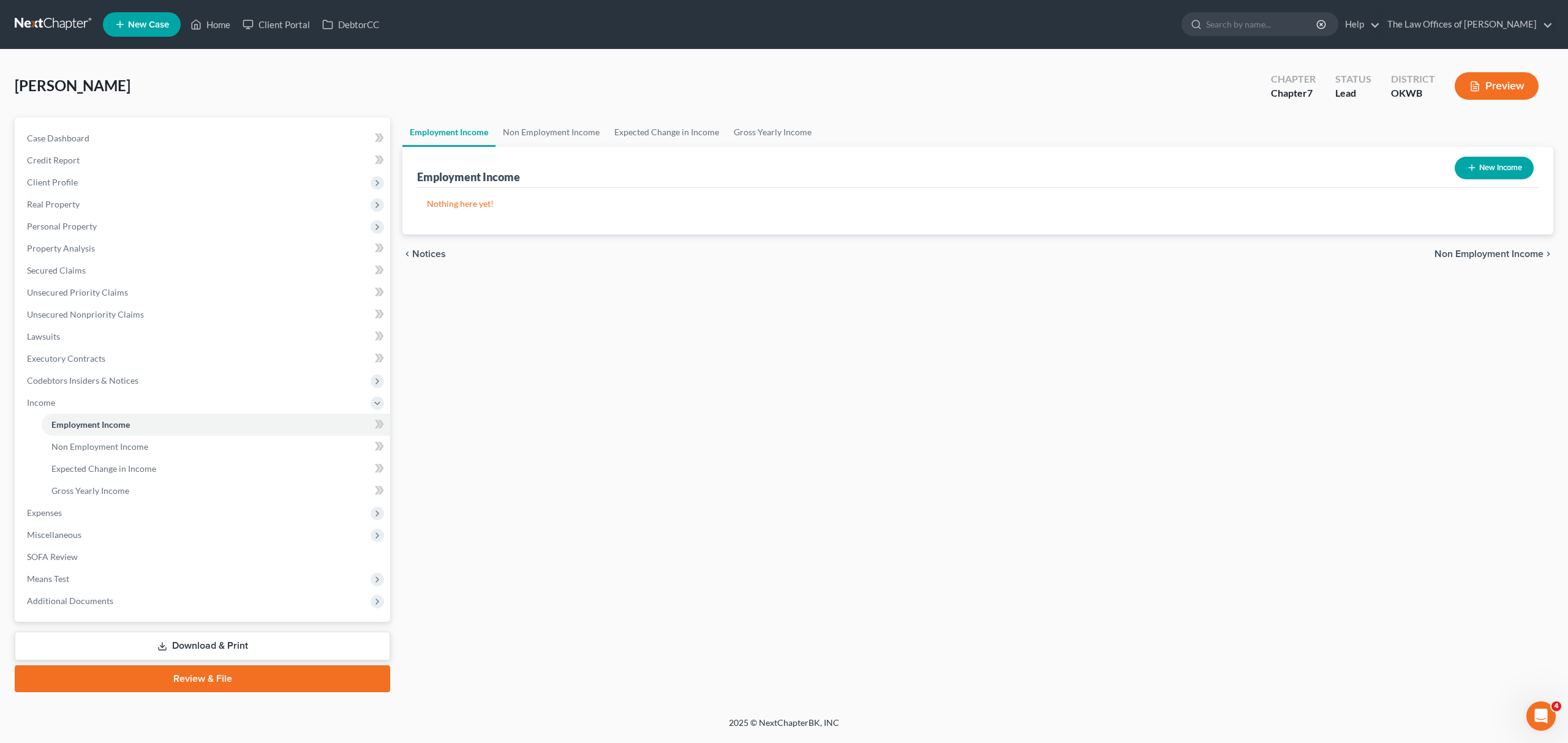
click at [1507, 167] on button "New Income" at bounding box center [1494, 168] width 79 height 22
select select "0"
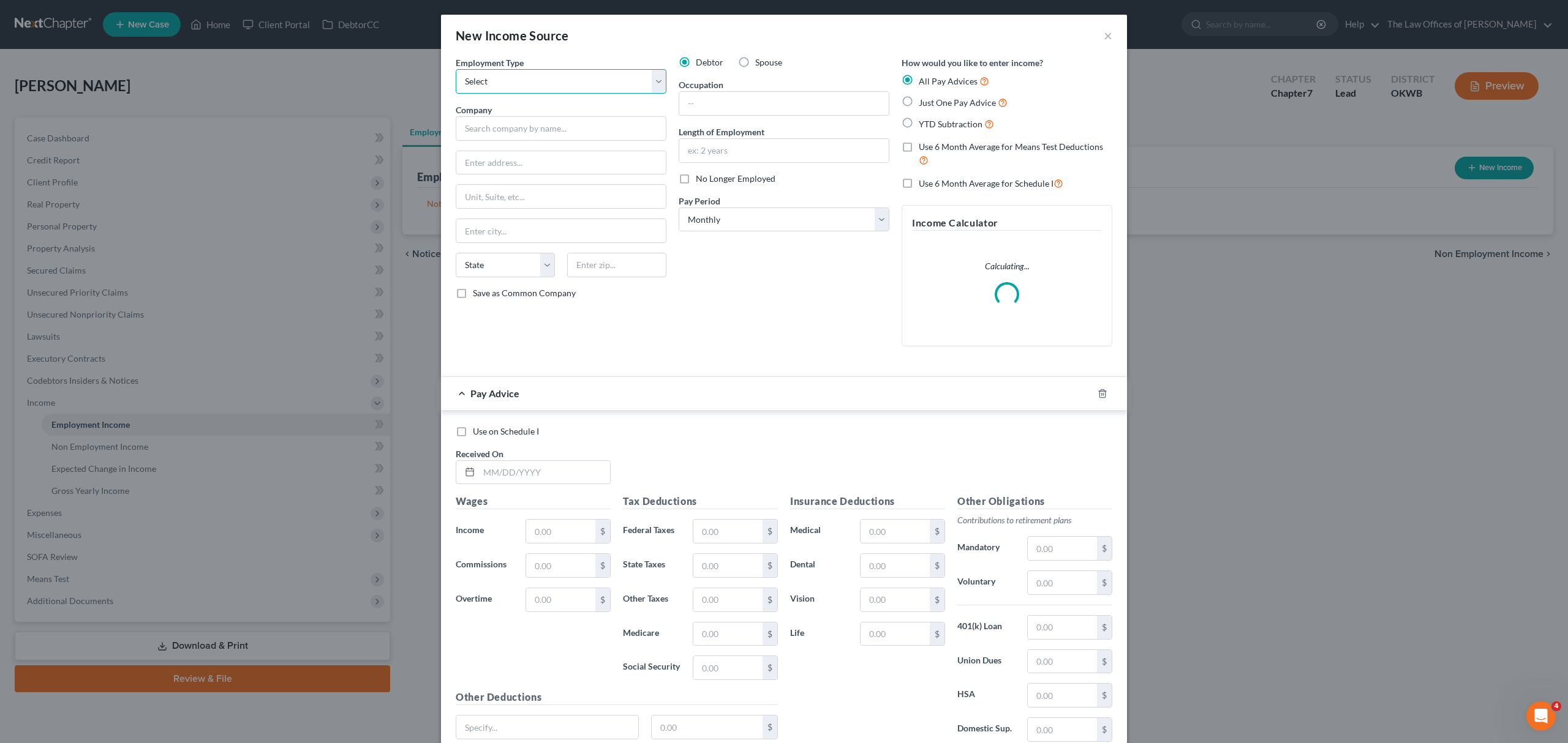
click at [507, 81] on select "Select Full or [DEMOGRAPHIC_DATA] Employment Self Employment" at bounding box center [561, 81] width 211 height 24
select select "0"
click at [456, 69] on select "Select Full or [DEMOGRAPHIC_DATA] Employment Self Employment" at bounding box center [561, 81] width 211 height 24
click at [496, 135] on input "text" at bounding box center [561, 128] width 211 height 24
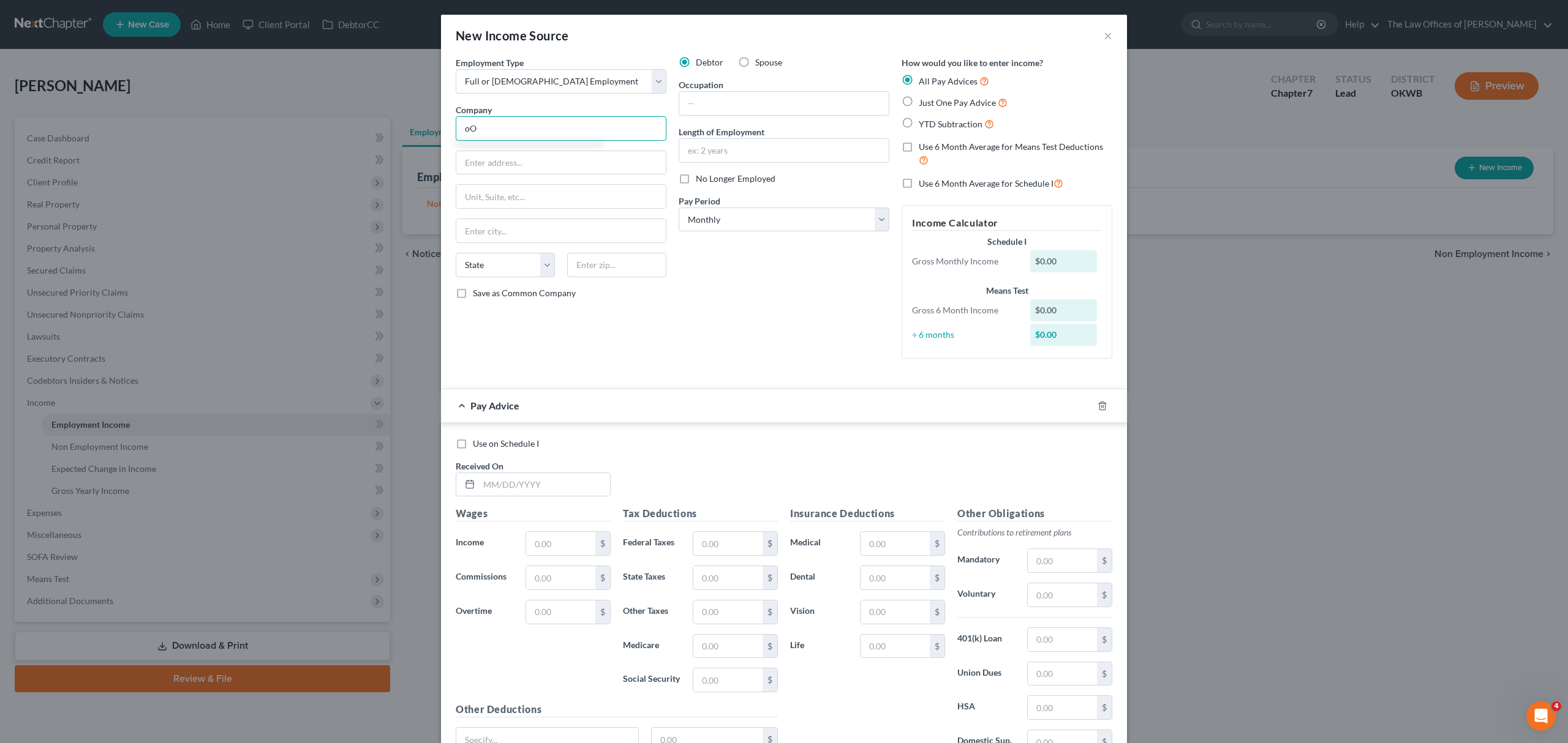
type input "o"
type input "ONCUE"
type input "[STREET_ADDRESS]"
type input "74075"
type input "Stillwater"
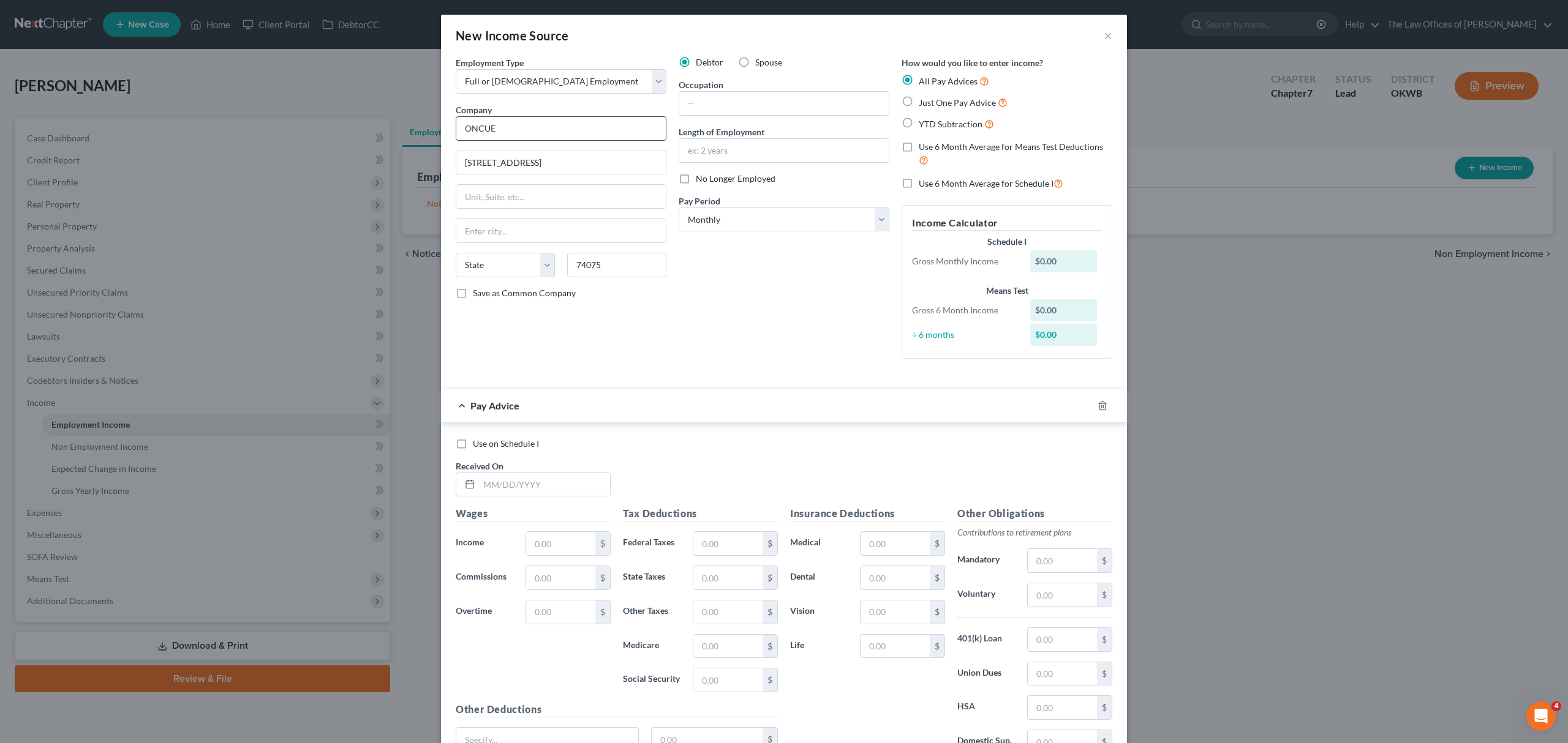
select select "37"
click at [699, 99] on input "text" at bounding box center [784, 103] width 209 height 23
click at [919, 104] on label "Just One Pay Advice" at bounding box center [963, 103] width 89 height 14
click at [924, 104] on input "Just One Pay Advice" at bounding box center [927, 99] width 8 height 8
radio input "true"
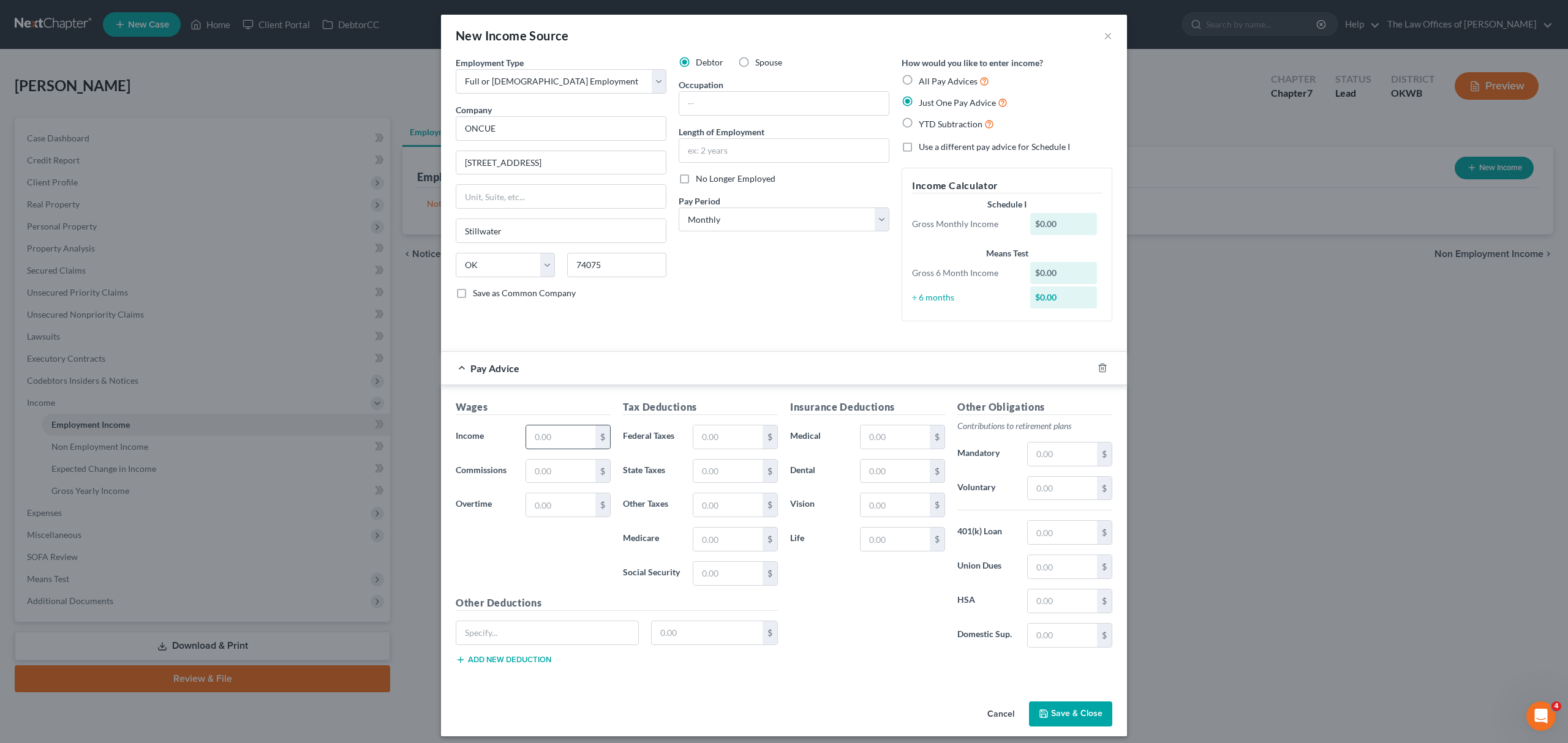
click at [572, 439] on input "text" at bounding box center [561, 437] width 69 height 23
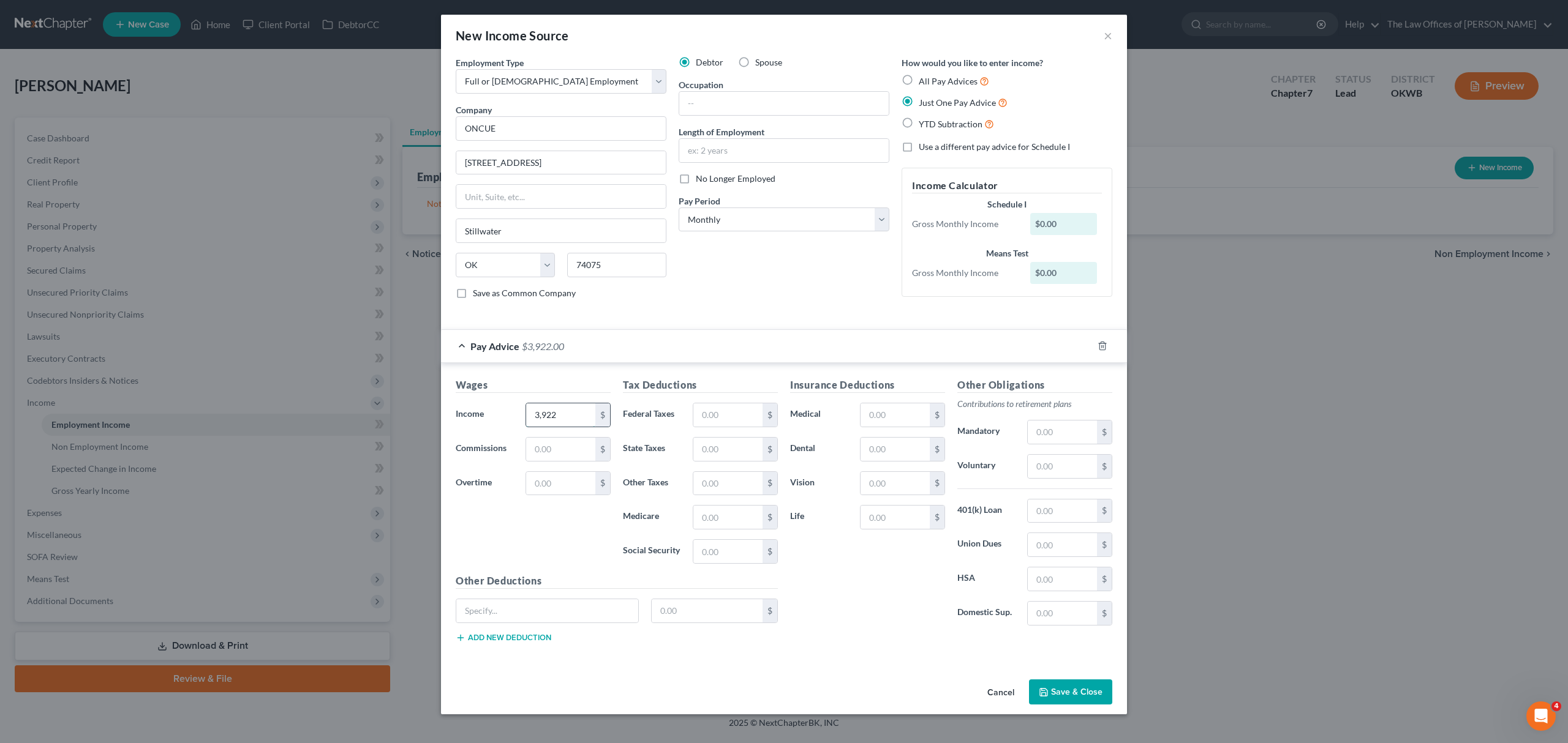
type input "3,922"
click at [711, 461] on input "text" at bounding box center [728, 449] width 69 height 23
type input "120"
type input "55"
type input "234"
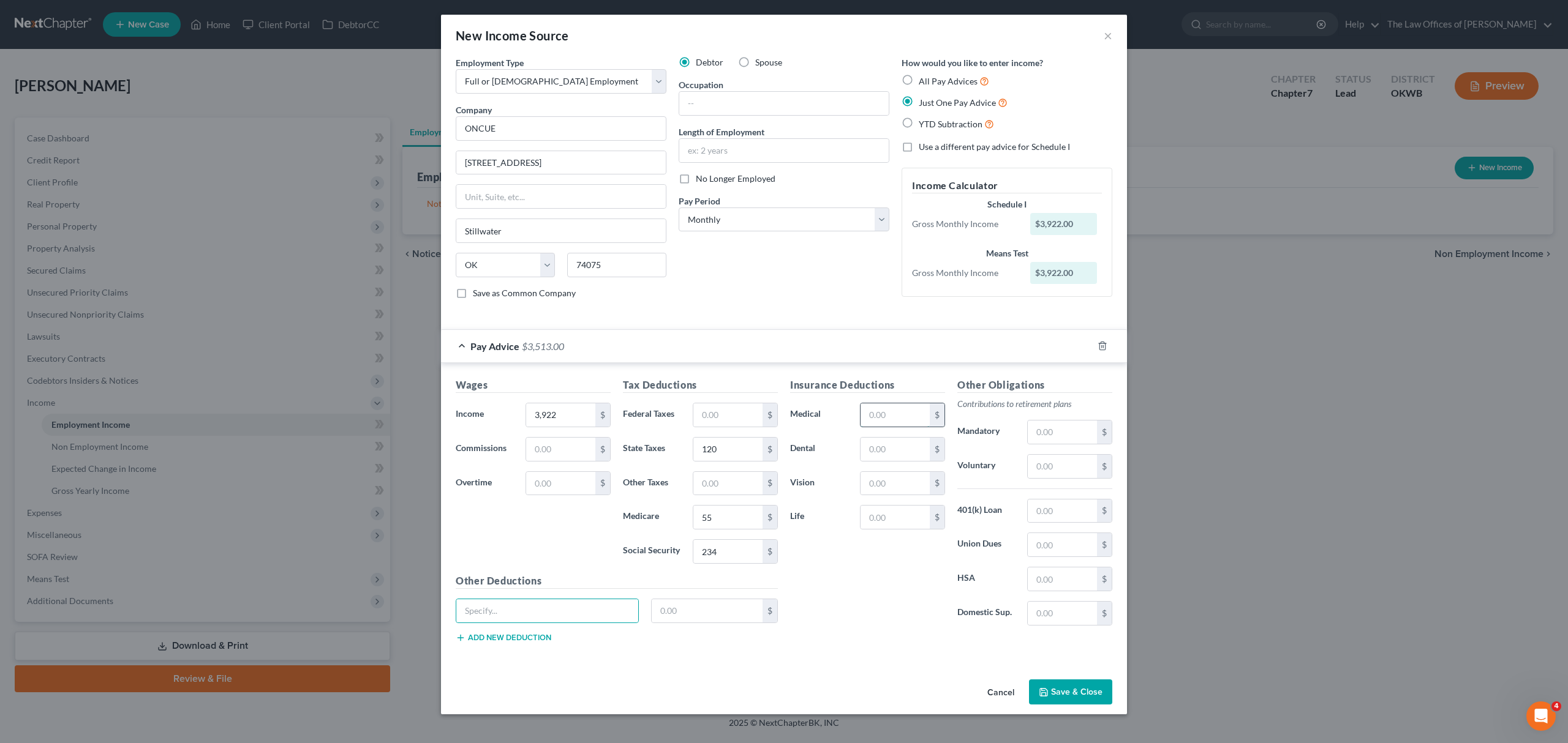
drag, startPoint x: 895, startPoint y: 419, endPoint x: 881, endPoint y: 427, distance: 16.1
click at [895, 419] on input "text" at bounding box center [895, 415] width 69 height 23
type input "93"
click at [893, 448] on input "text" at bounding box center [895, 449] width 69 height 23
type input "43"
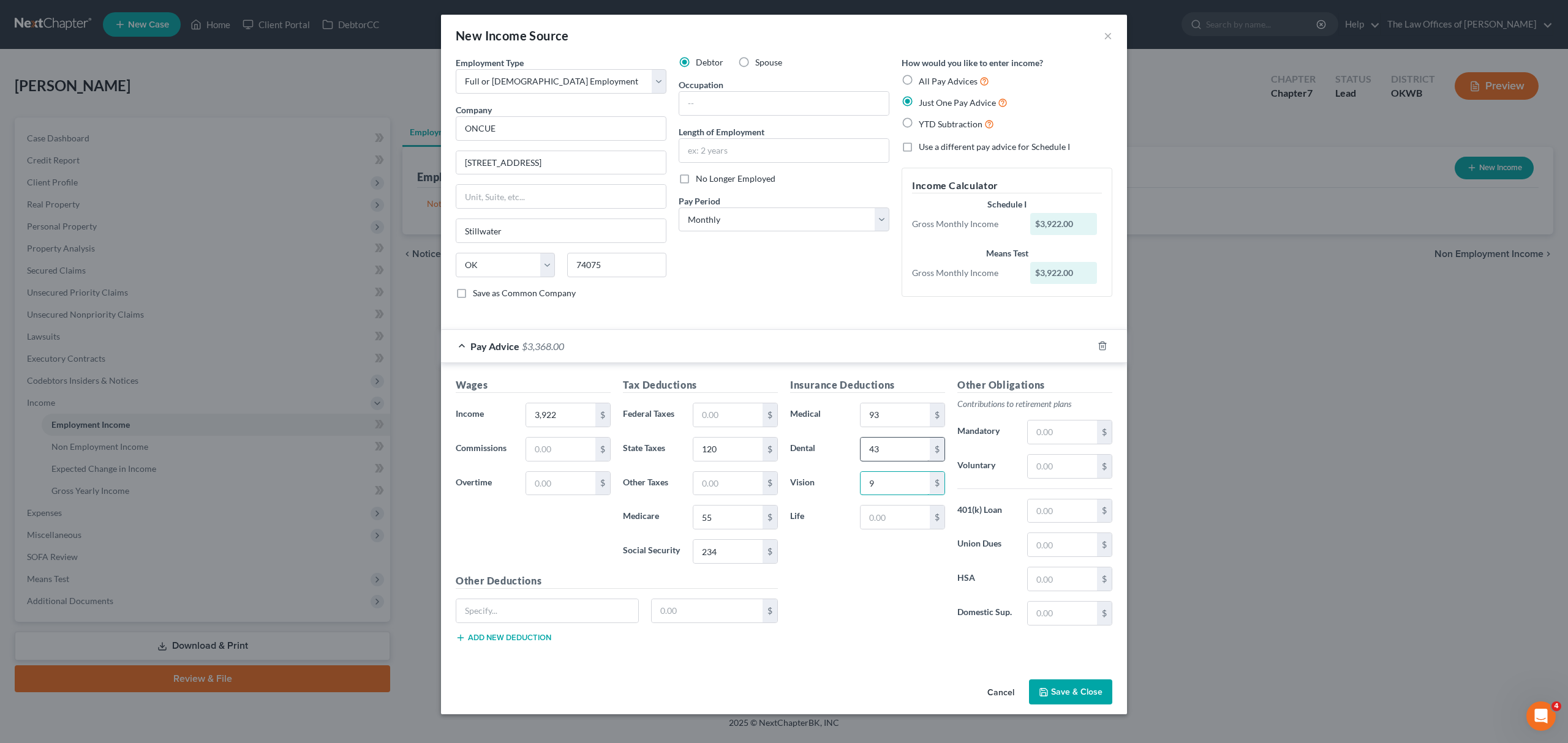
type input "9"
click at [908, 529] on input "text" at bounding box center [895, 517] width 69 height 23
type input "31"
click at [1047, 696] on icon "button" at bounding box center [1044, 693] width 10 height 10
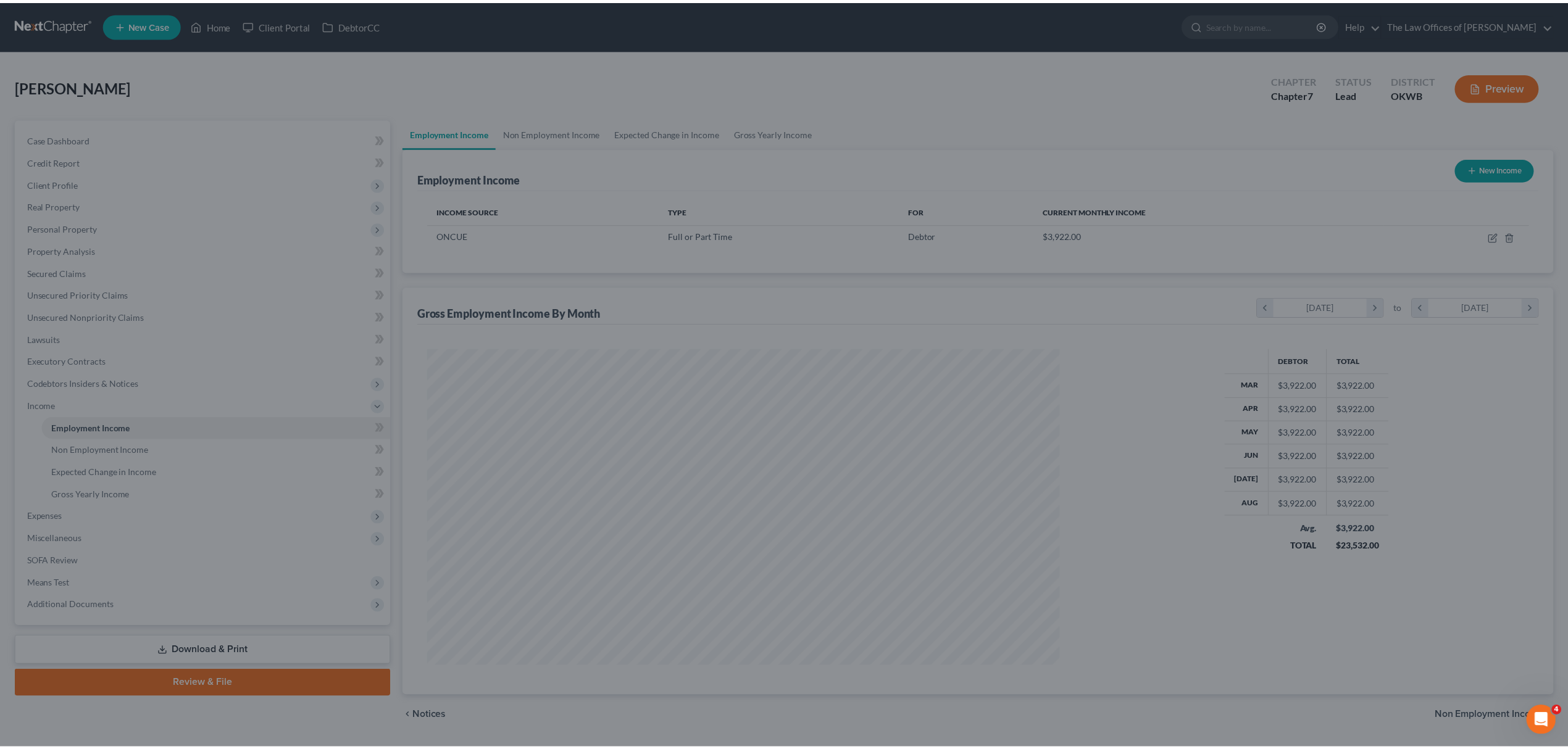
scroll to position [316, 657]
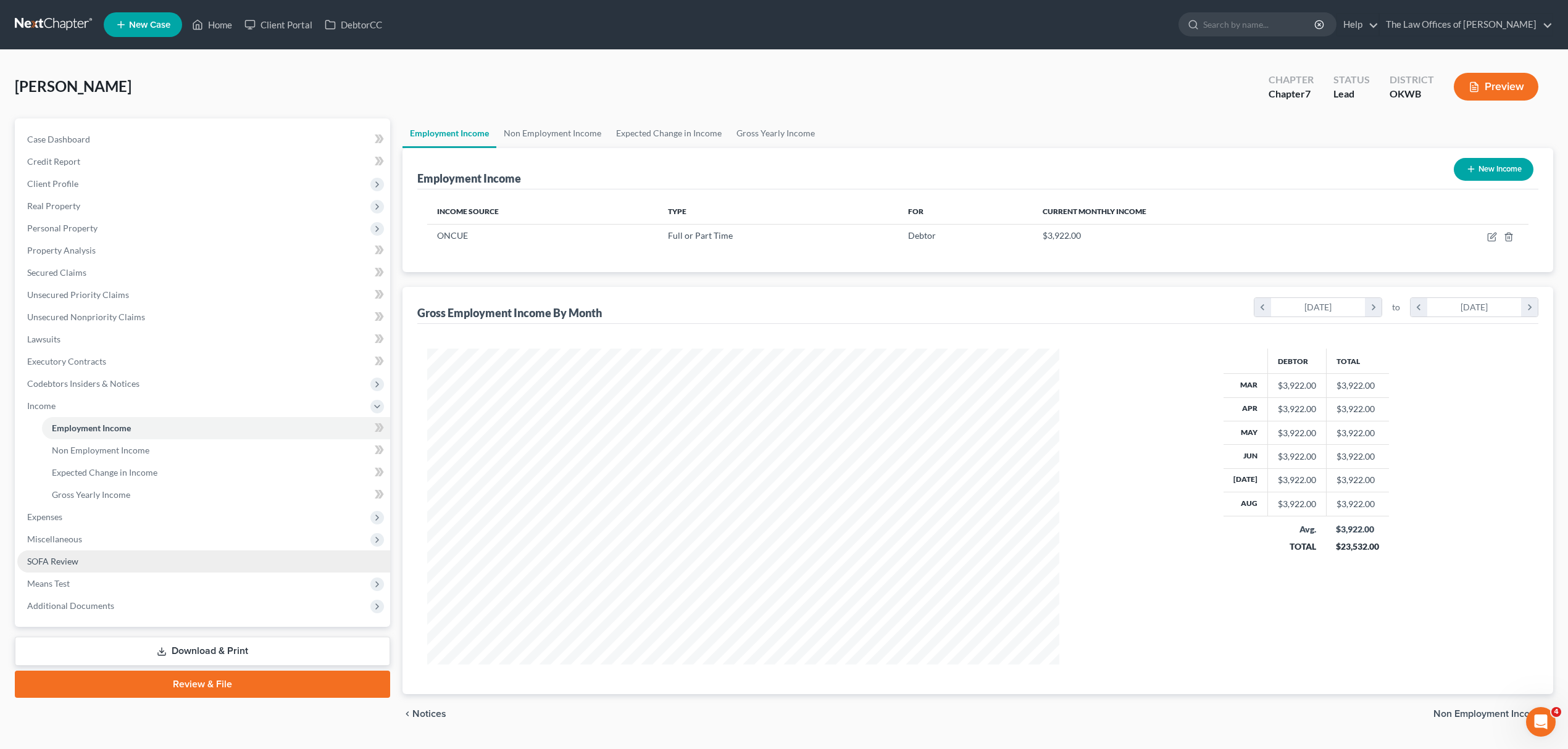
click at [52, 568] on link "SOFA Review" at bounding box center [204, 562] width 373 height 23
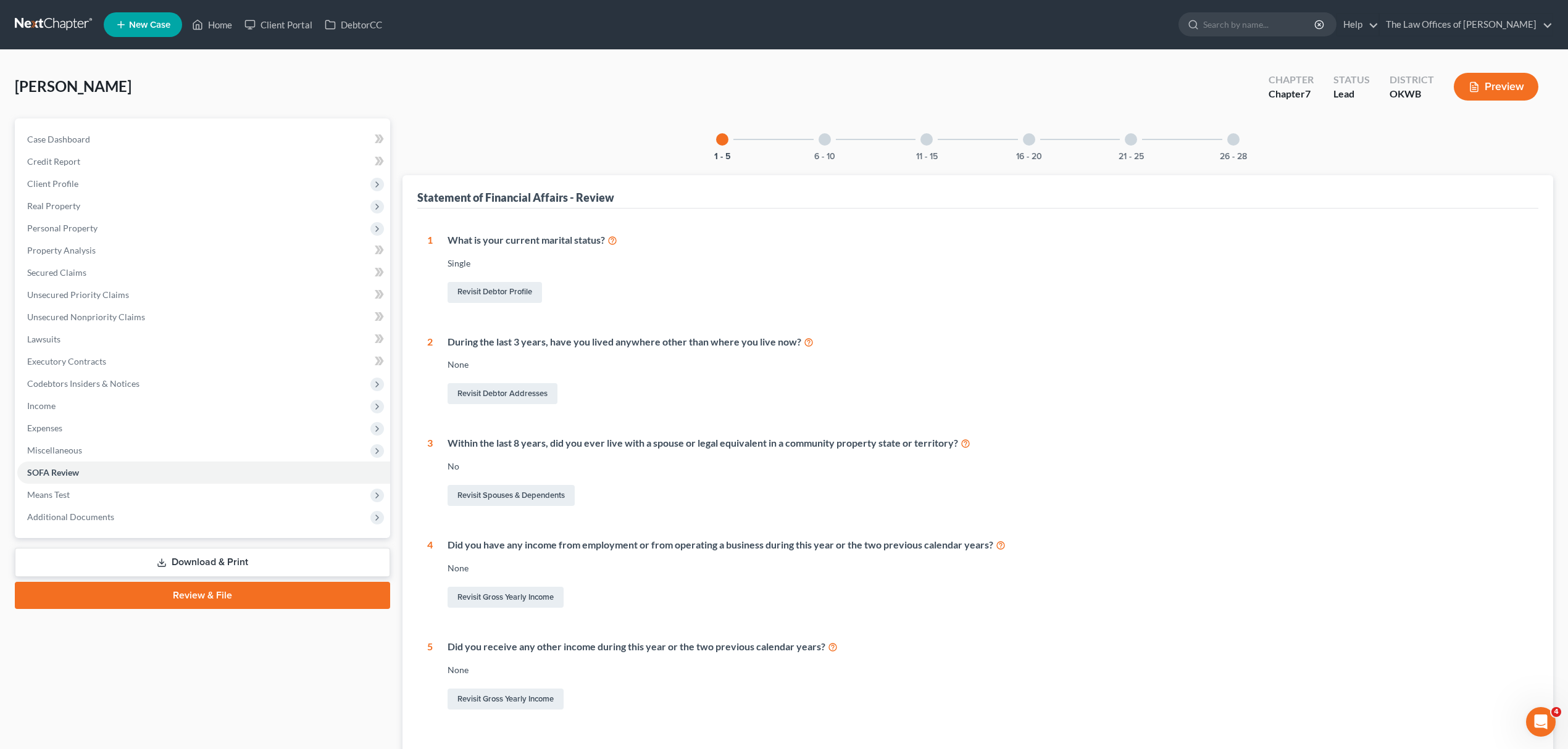
click at [1126, 143] on div "21 - 25" at bounding box center [1131, 140] width 42 height 42
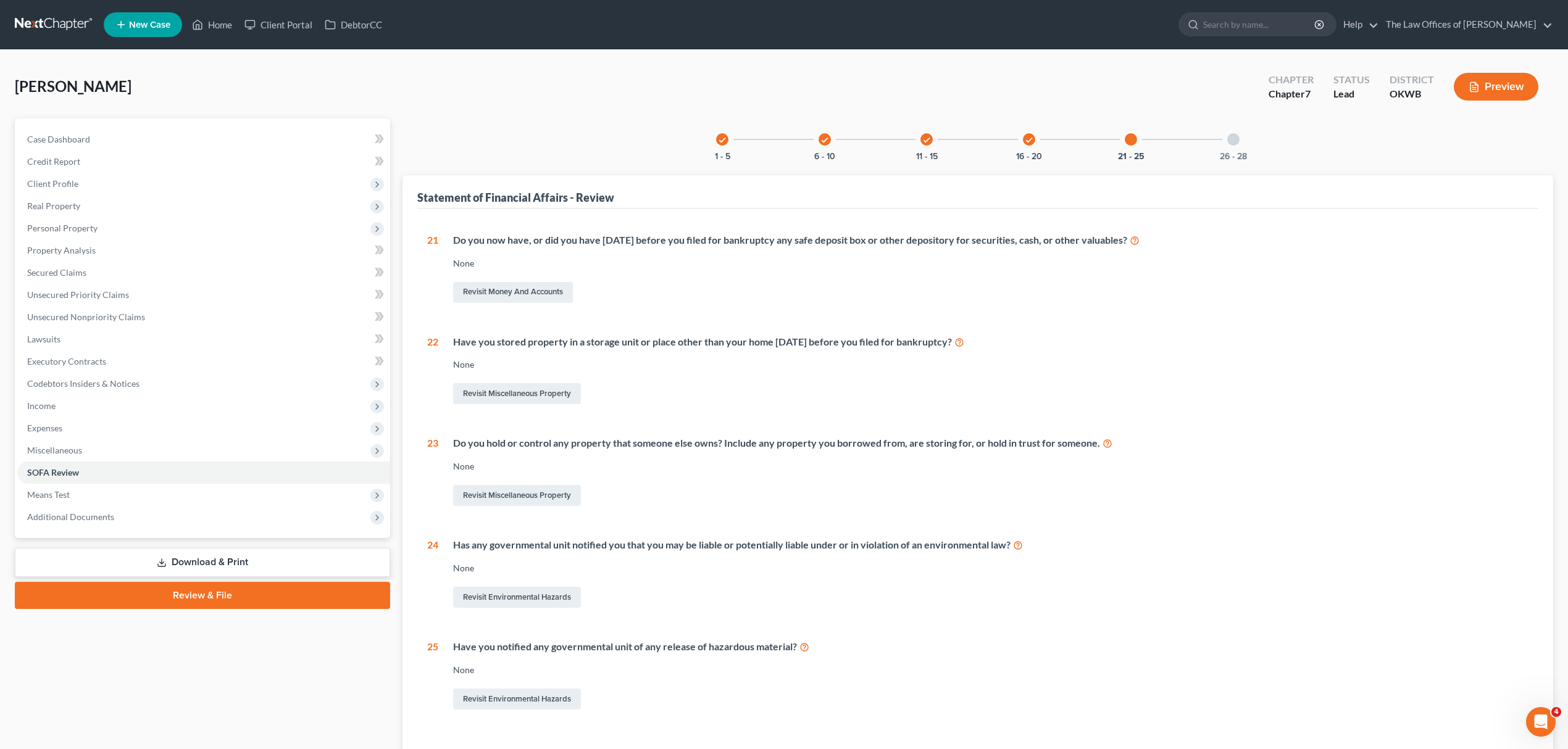
click at [1231, 135] on div at bounding box center [1234, 140] width 13 height 13
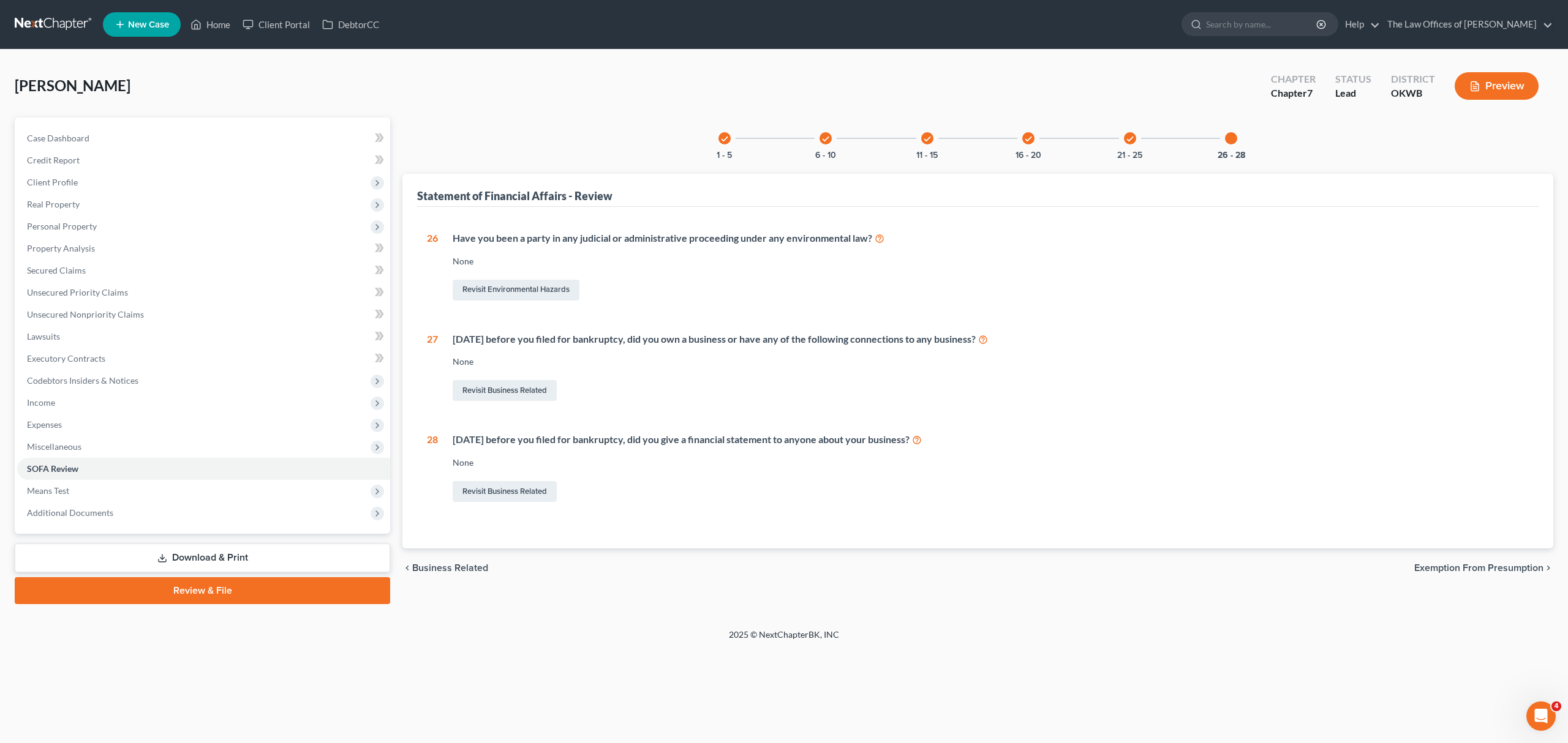
click at [1030, 135] on icon "check" at bounding box center [1028, 139] width 8 height 8
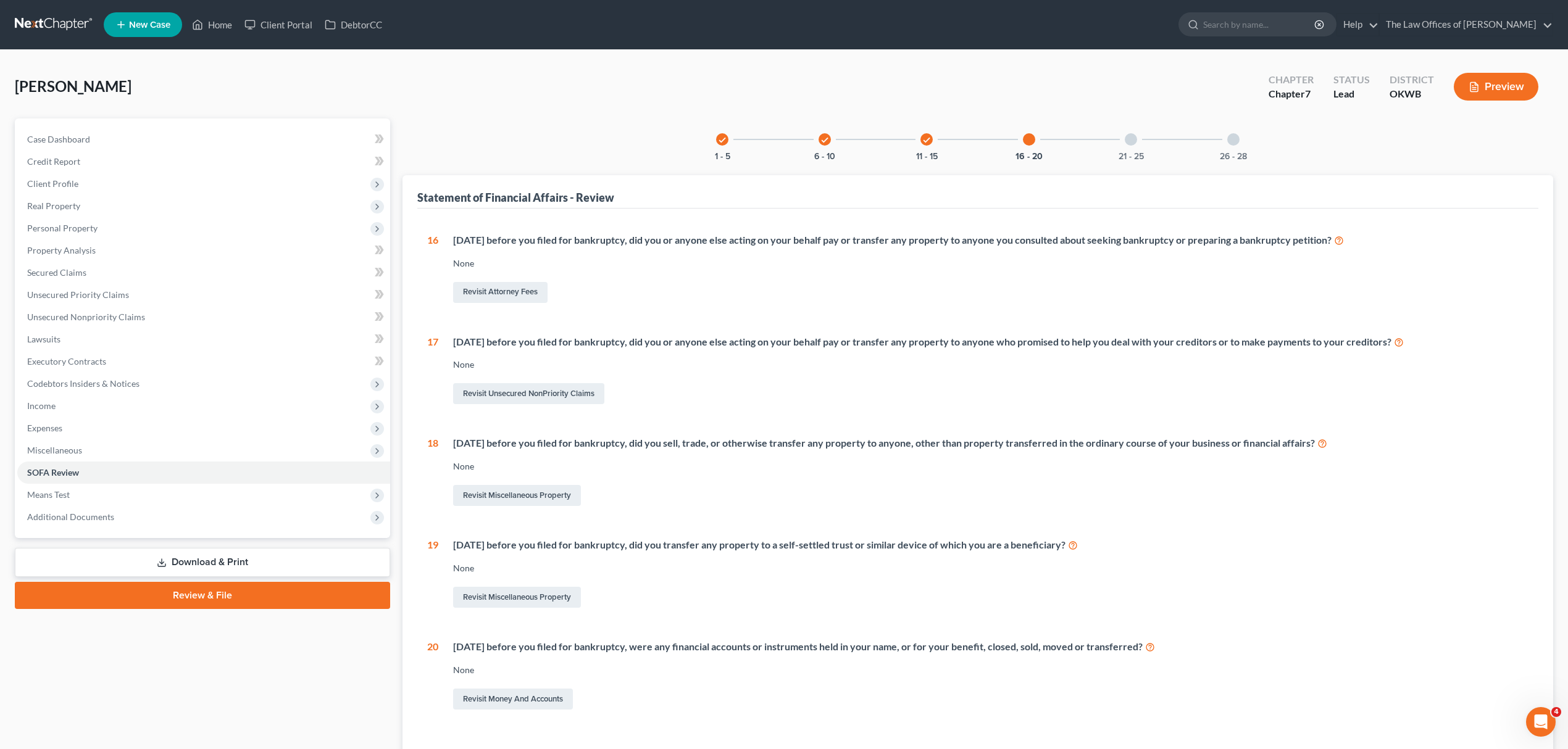
click at [922, 137] on icon "check" at bounding box center [926, 140] width 8 height 8
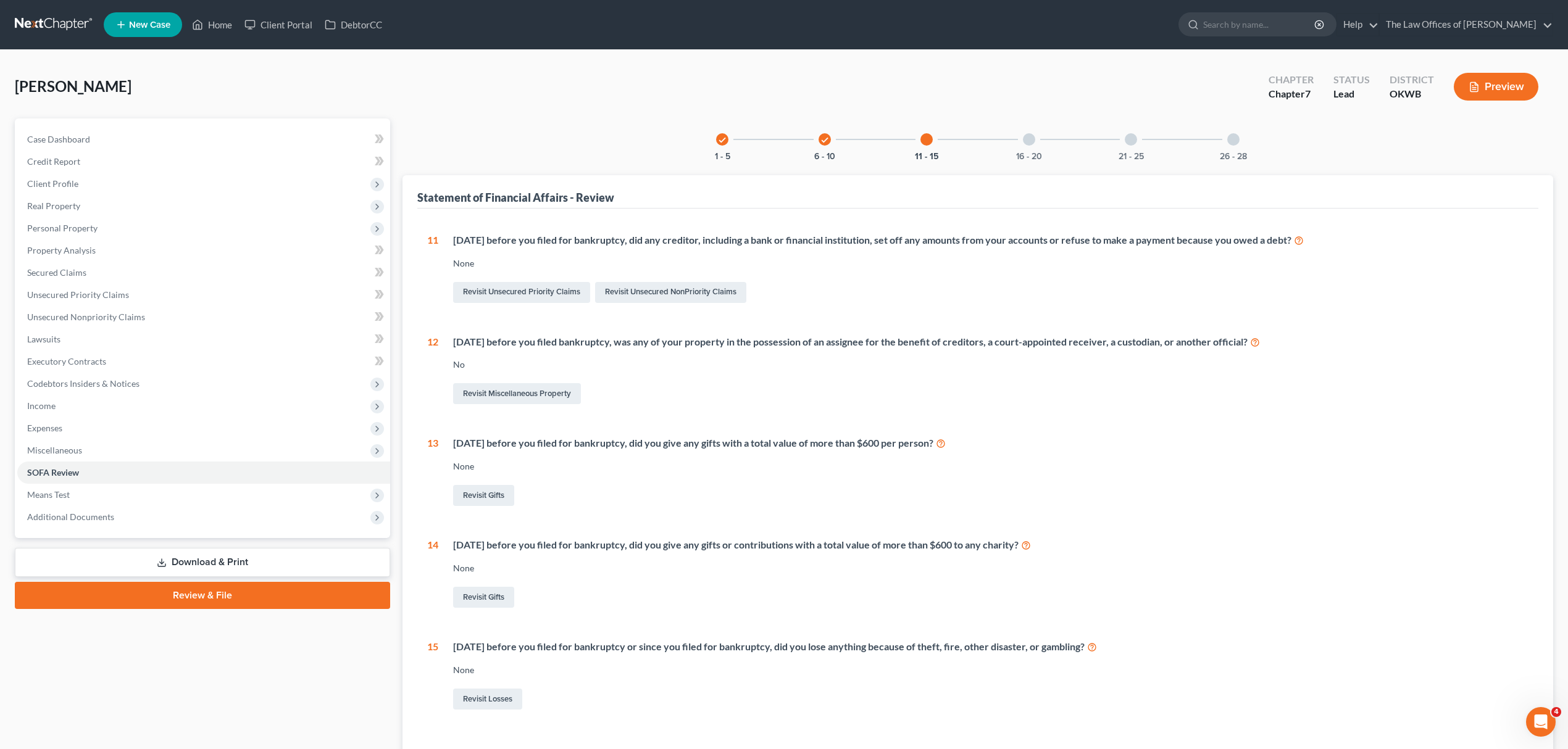
click at [927, 136] on div at bounding box center [927, 140] width 13 height 13
click at [820, 139] on icon "check" at bounding box center [825, 140] width 8 height 8
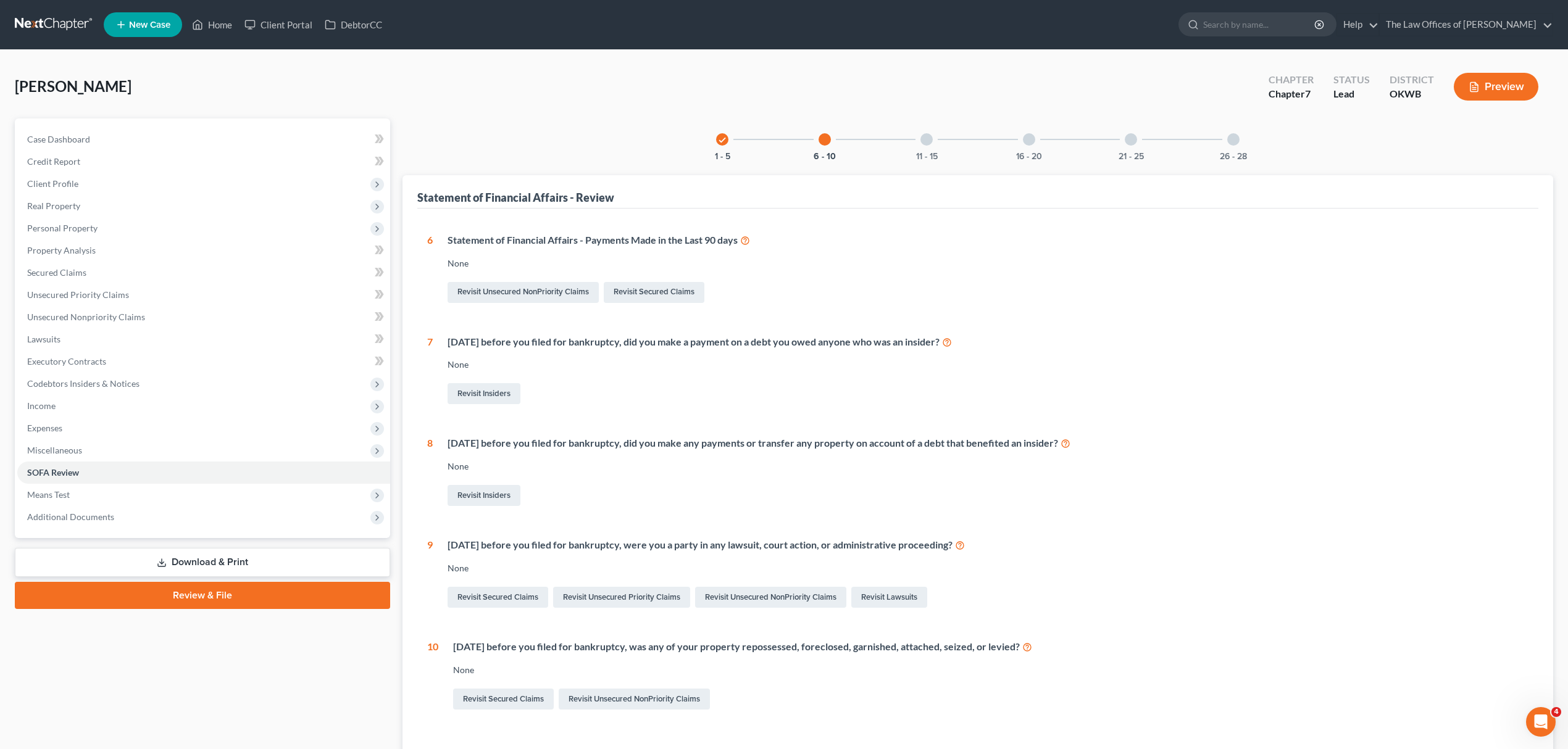
scroll to position [92, 0]
